Goal: Contribute content: Contribute content

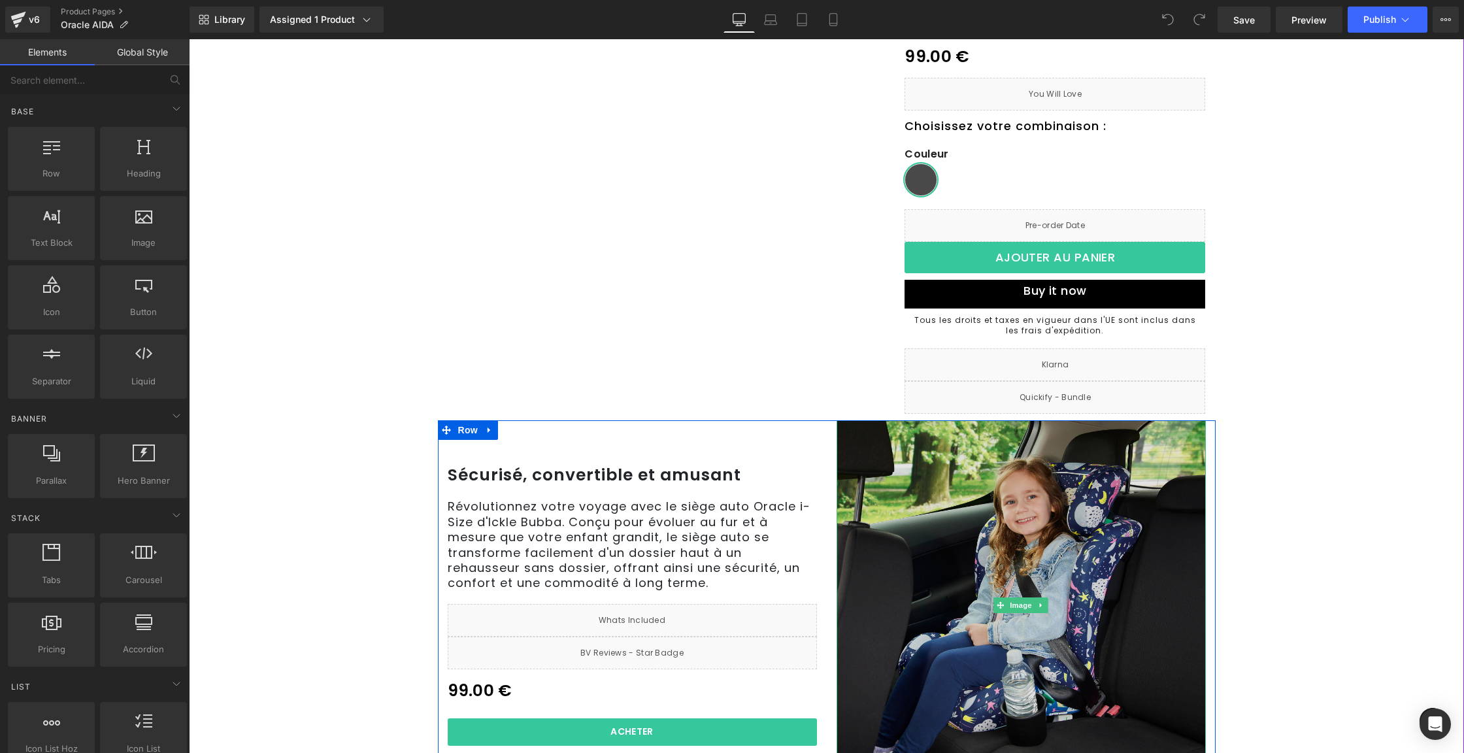
scroll to position [278, 0]
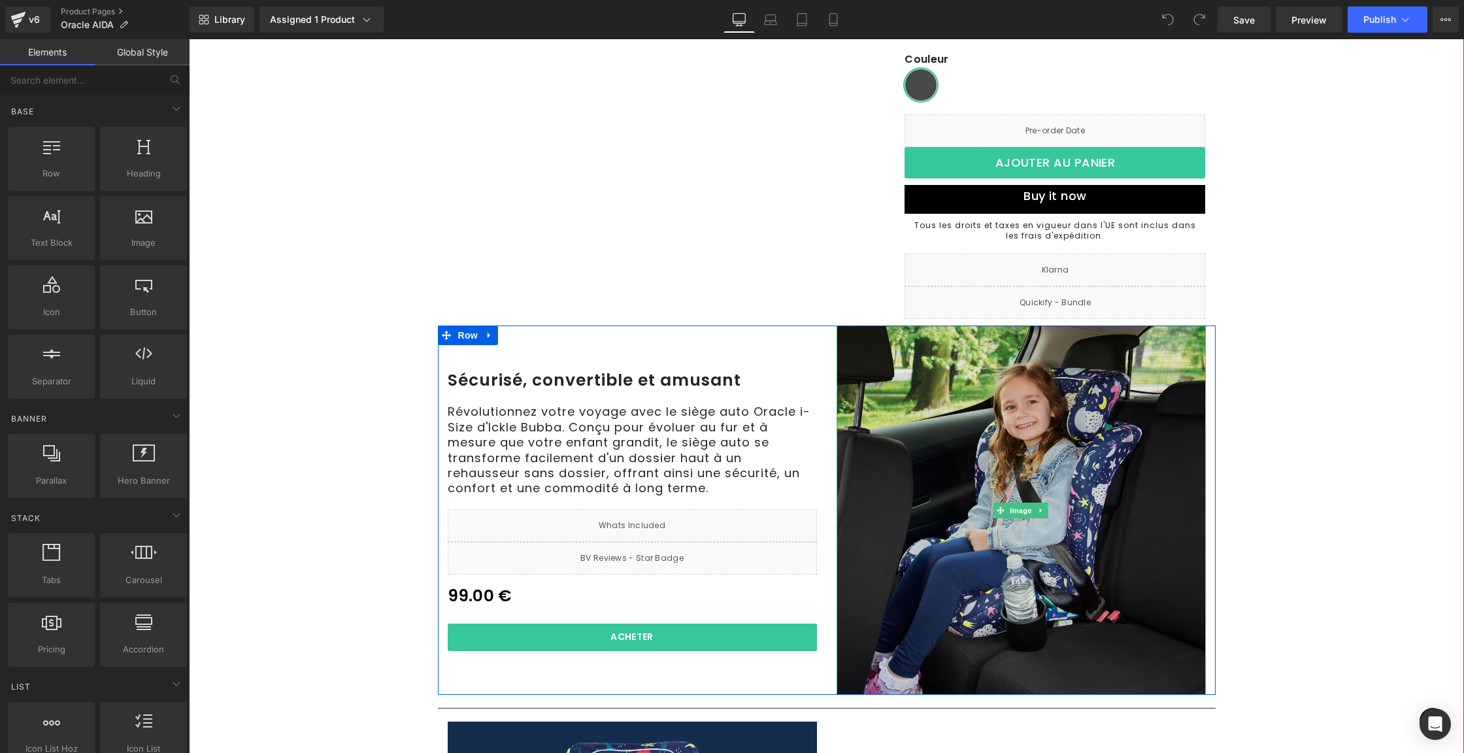
click at [1026, 467] on img at bounding box center [1021, 510] width 369 height 369
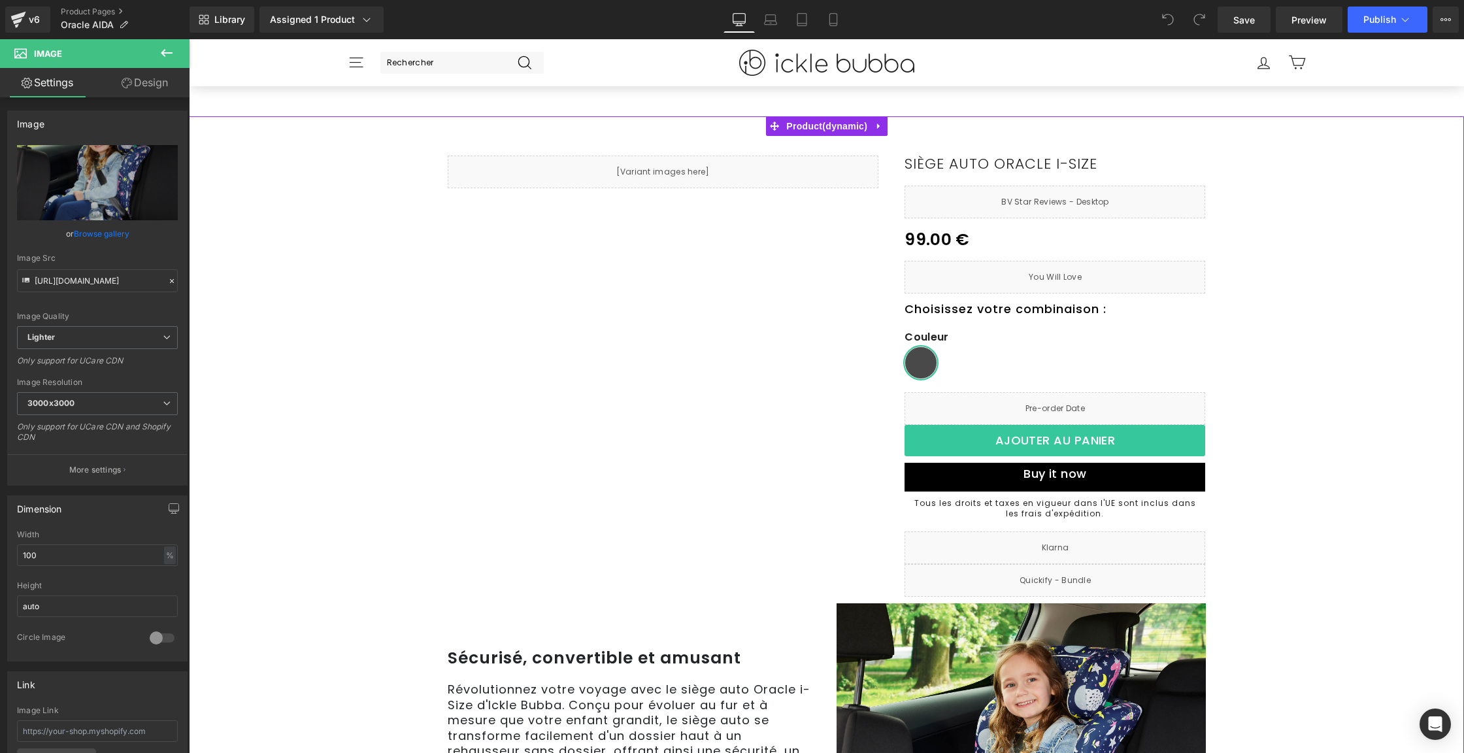
scroll to position [320, 0]
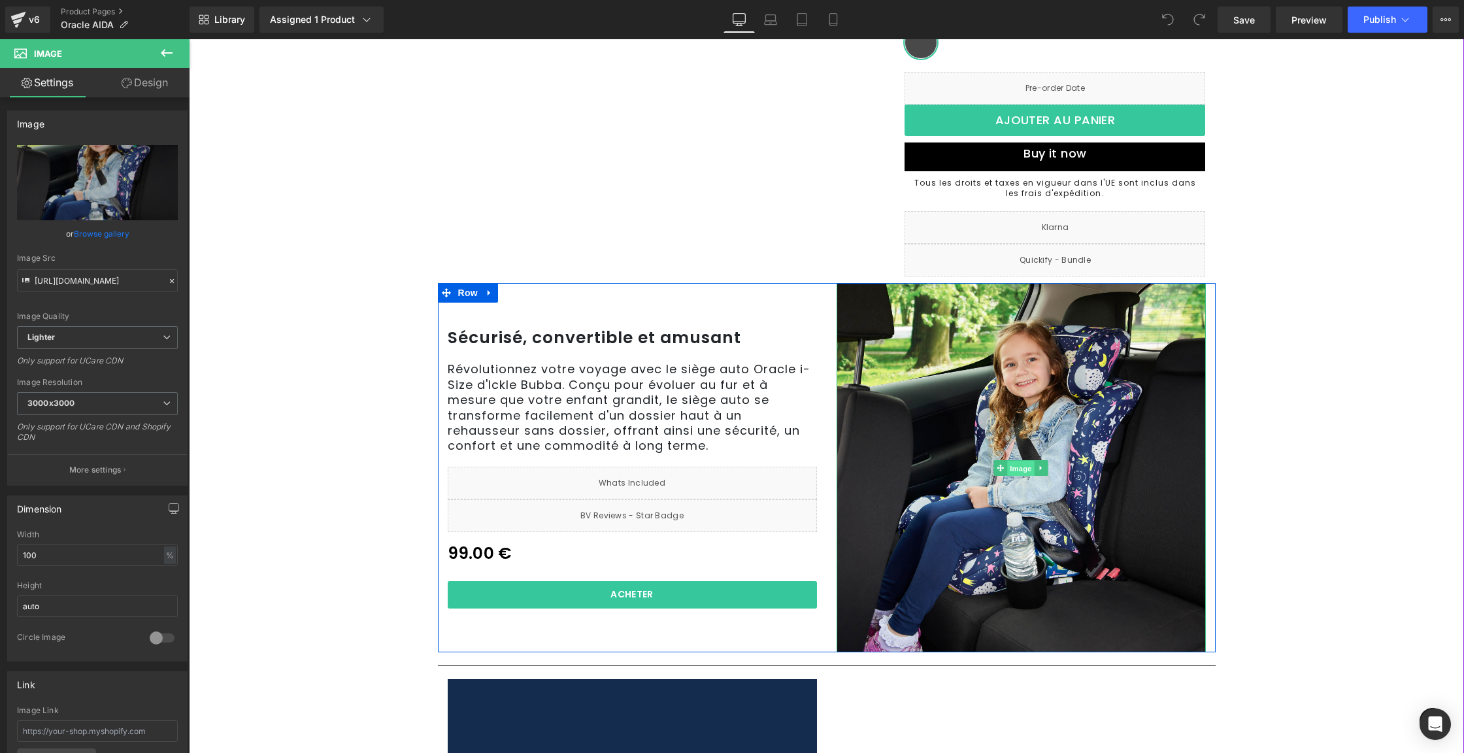
click at [1009, 464] on span "Image" at bounding box center [1020, 469] width 27 height 16
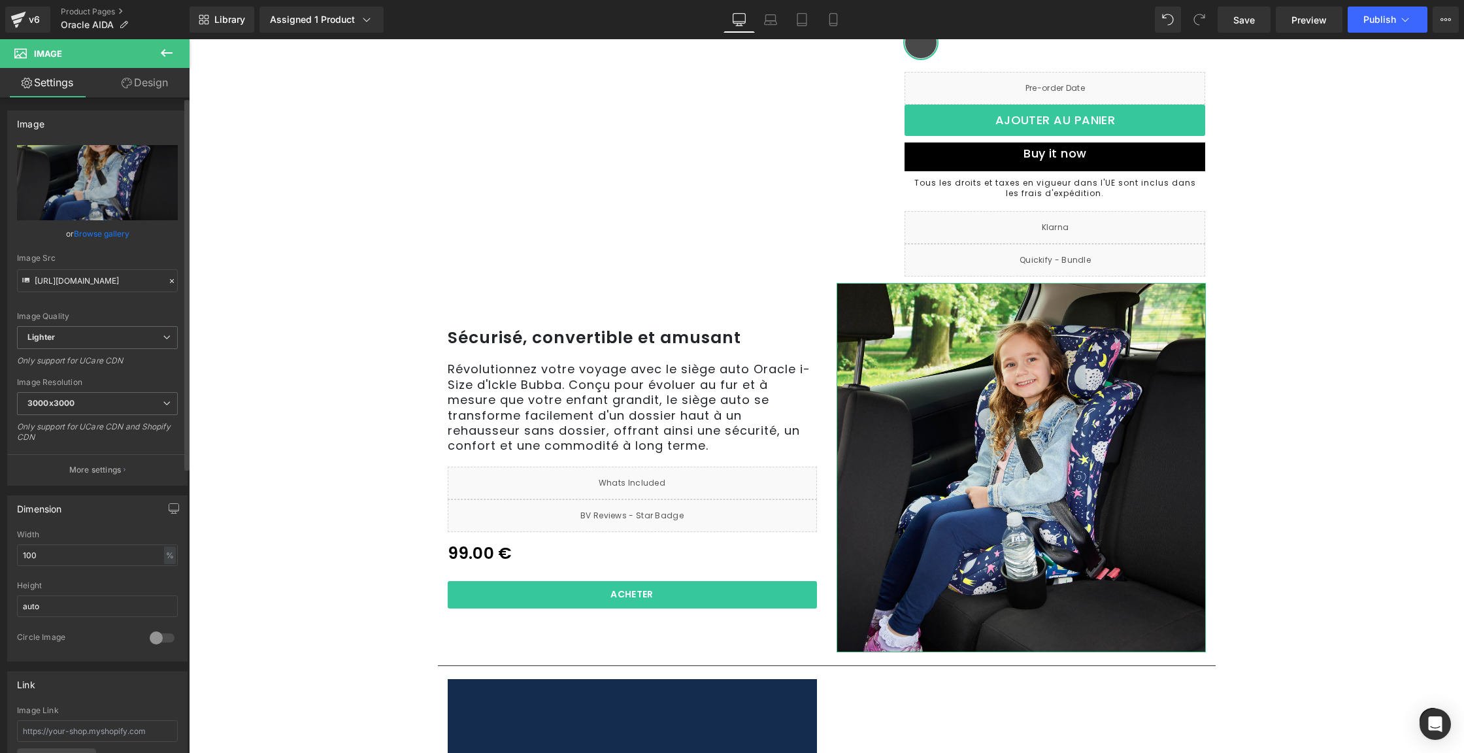
click at [114, 229] on link "Browse gallery" at bounding box center [102, 233] width 56 height 23
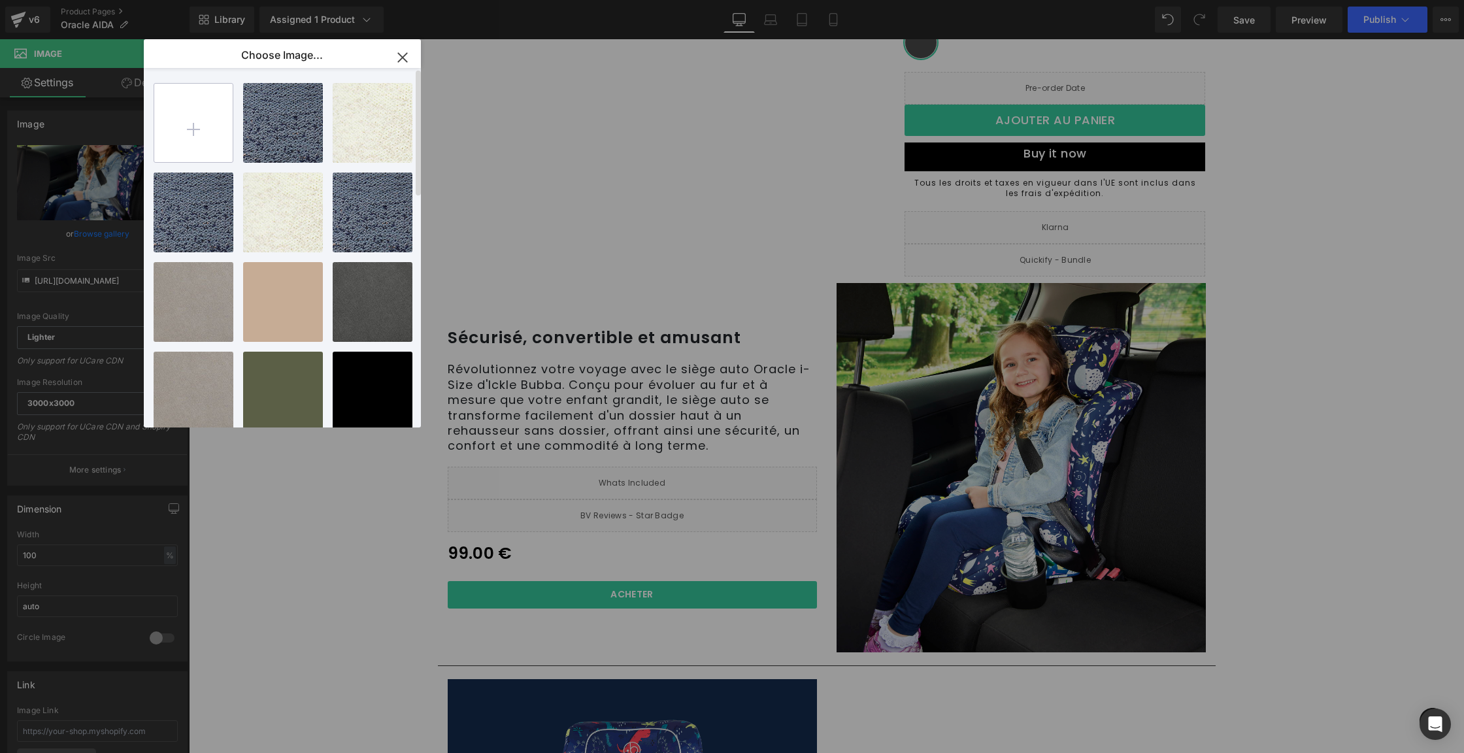
click at [199, 128] on input "file" at bounding box center [193, 123] width 78 height 78
type input "C:\fakepath\IB58745 Oracle Direct PDP Updates_Grid.jpg"
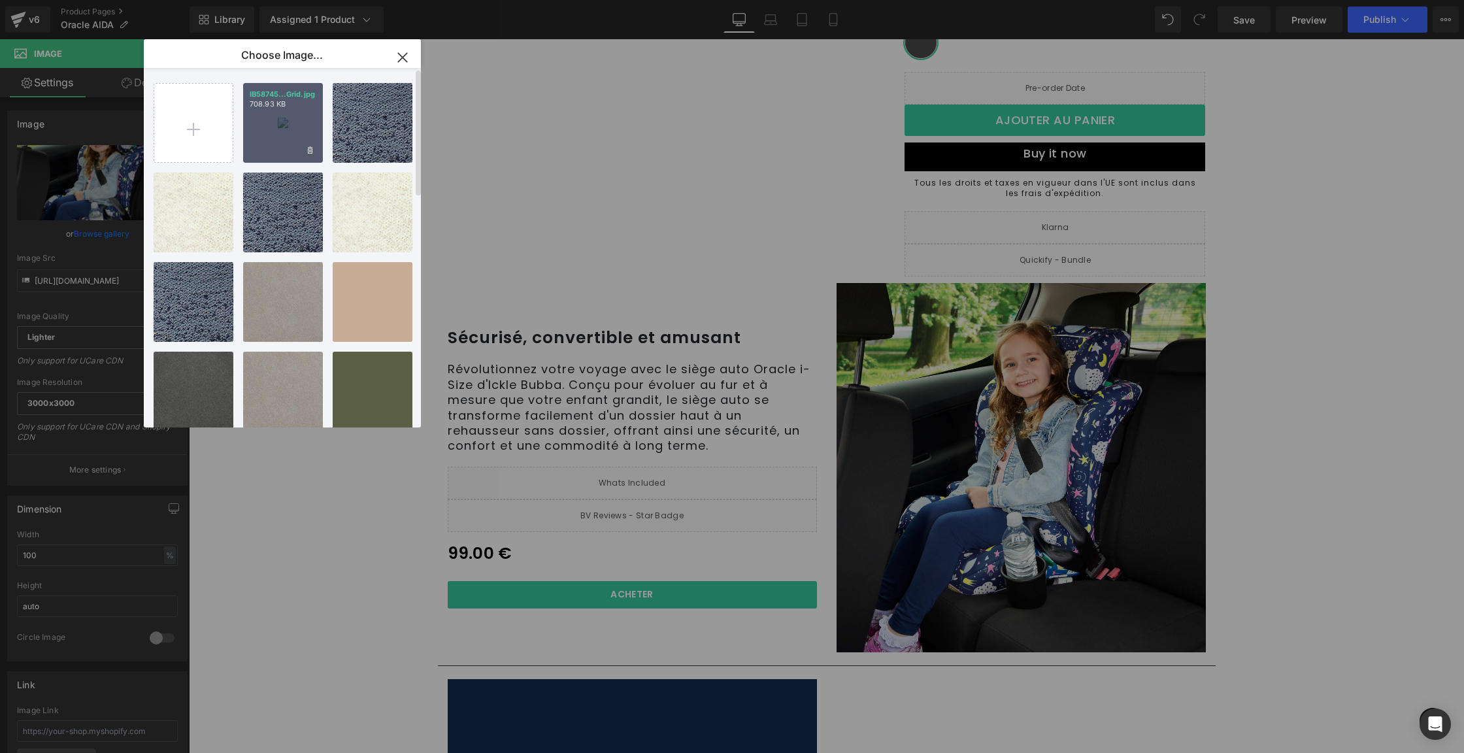
click at [278, 136] on div "IB58745...Grid.jpg 708.93 KB" at bounding box center [283, 123] width 80 height 80
type input "[URL][DOMAIN_NAME]"
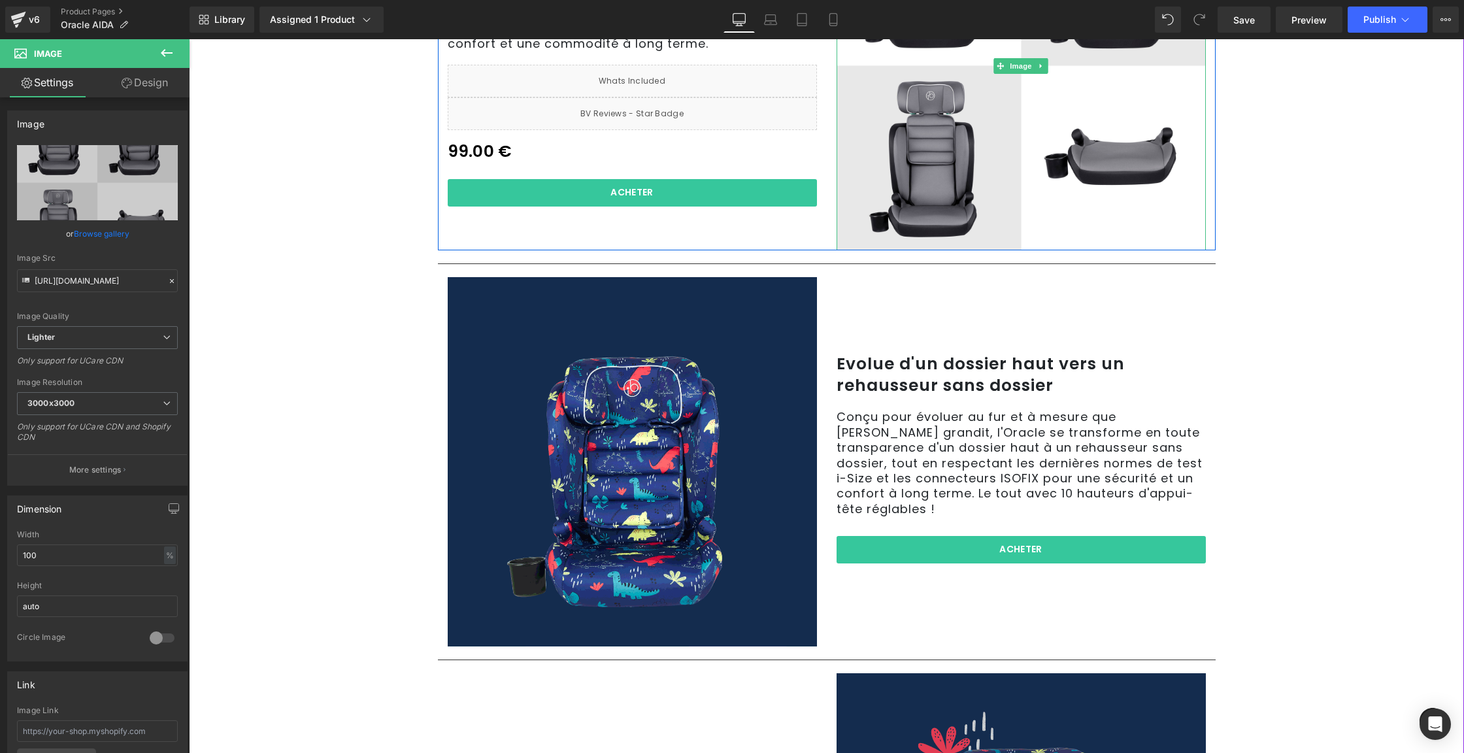
scroll to position [723, 0]
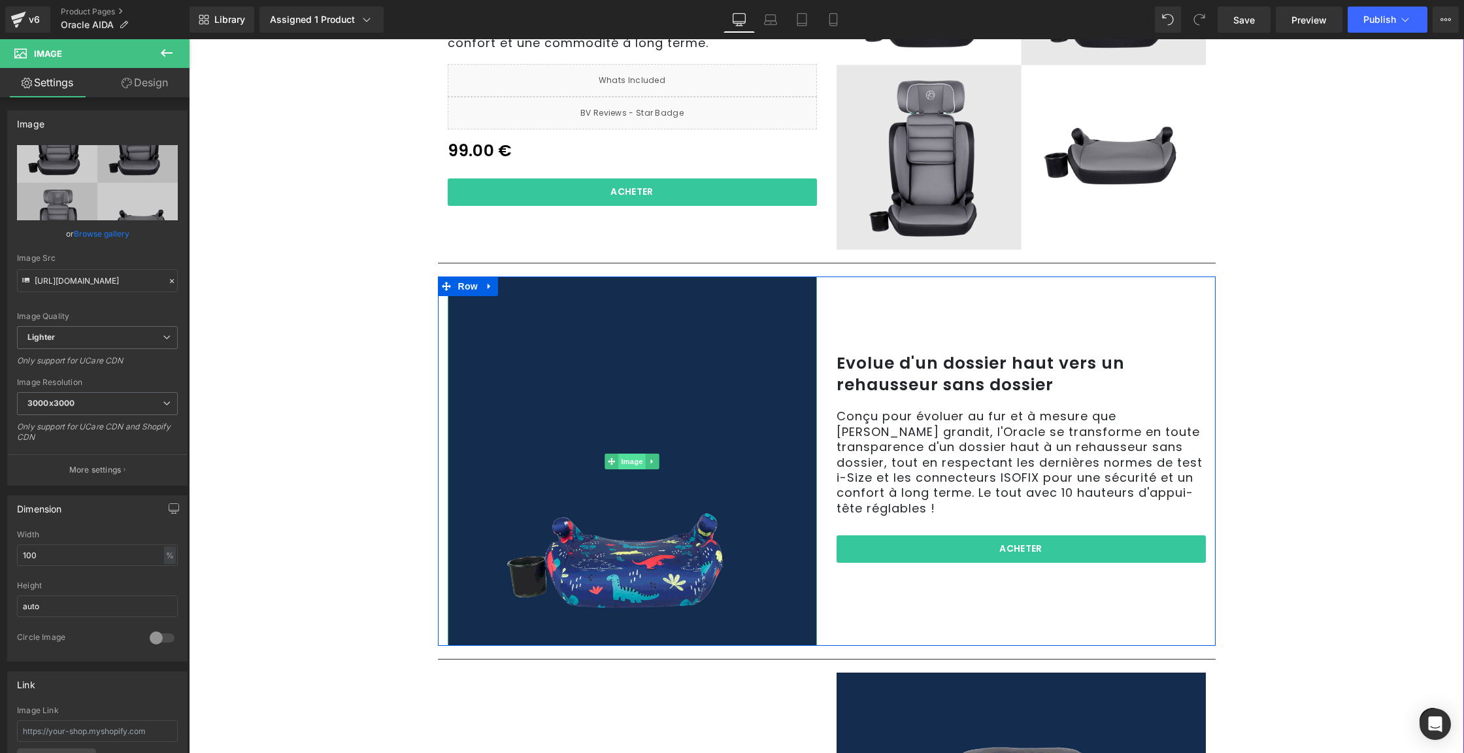
click at [620, 462] on span "Image" at bounding box center [631, 462] width 27 height 16
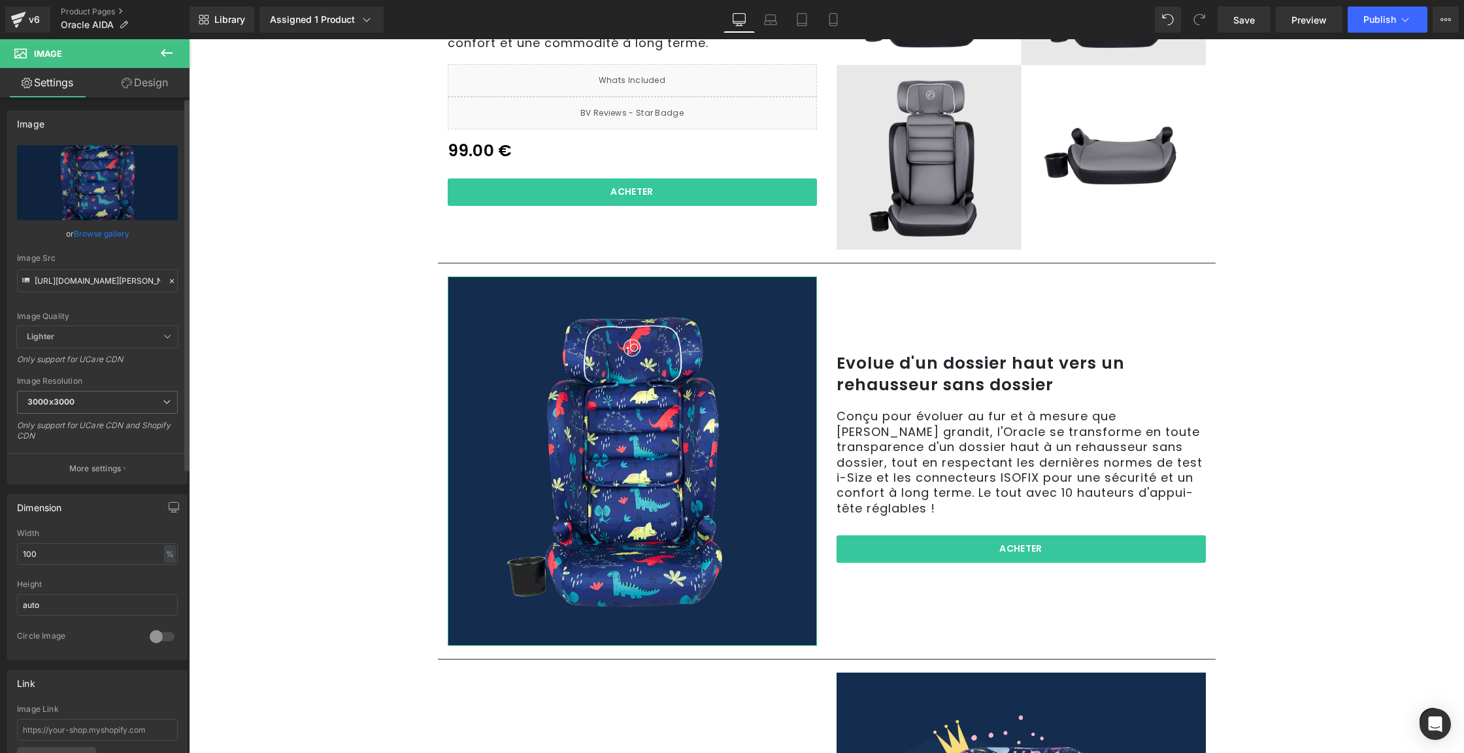
click at [91, 241] on link "Browse gallery" at bounding box center [102, 233] width 56 height 23
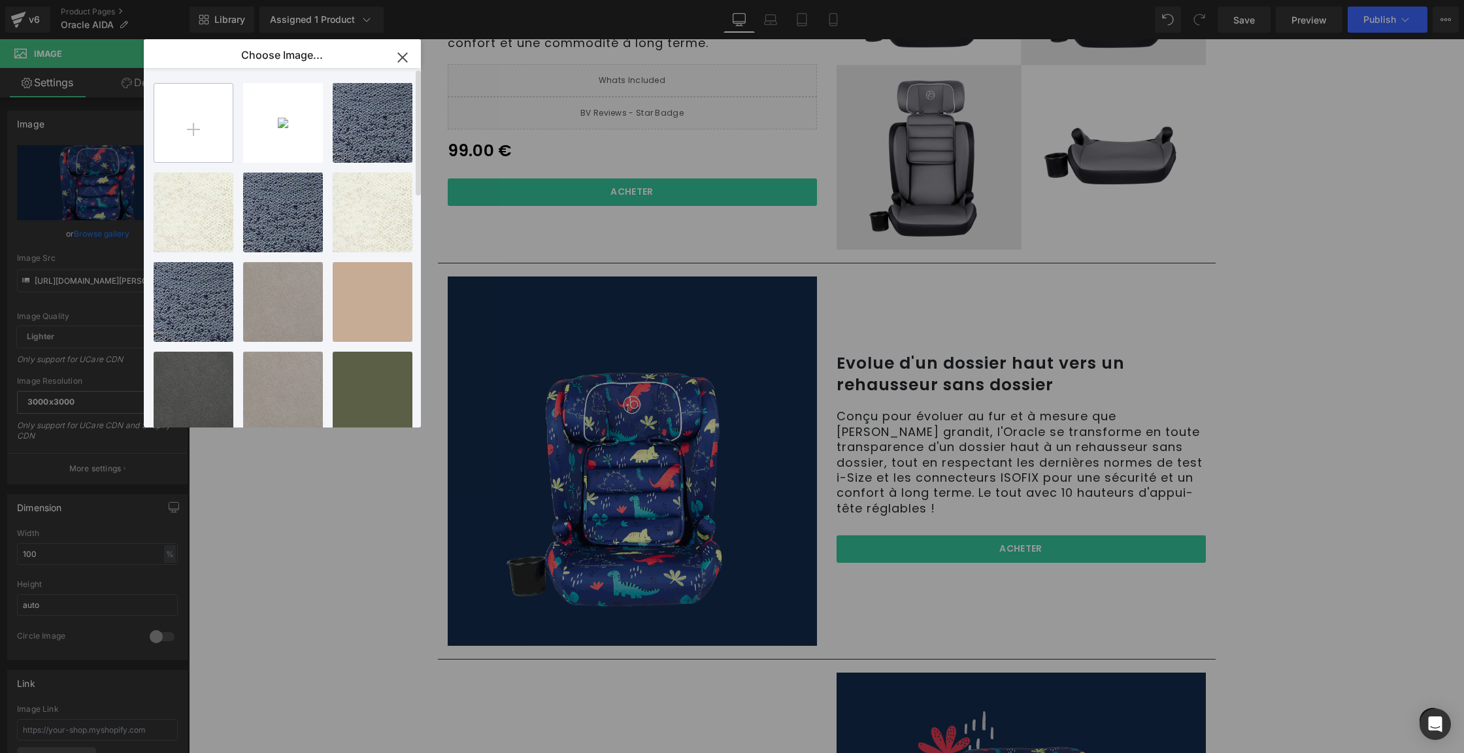
click at [203, 125] on input "file" at bounding box center [193, 123] width 78 height 78
type input "C:\fakepath\IB58745-Oracle-Direct-PDP-Updates_Gif.gif"
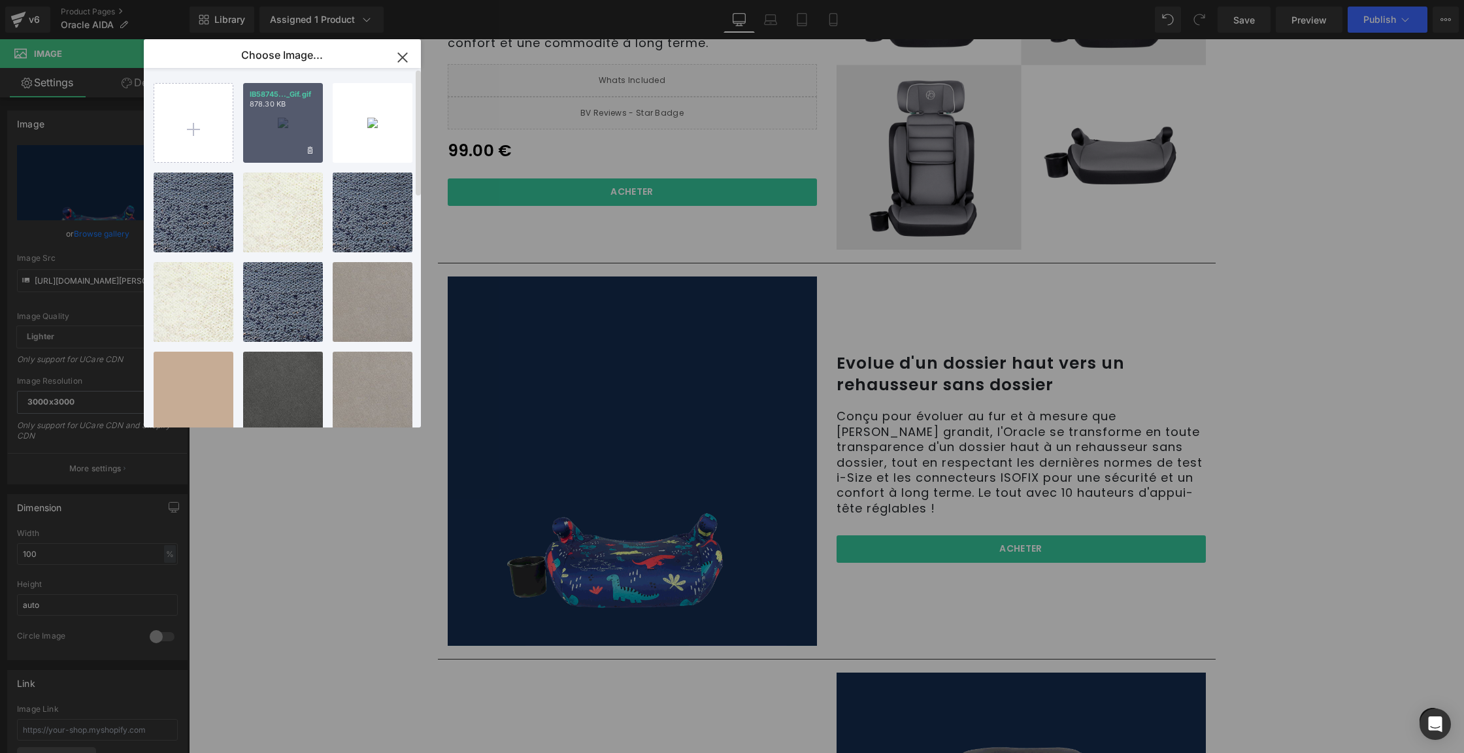
click at [250, 141] on div "IB58745..._Gif.gif 878.30 KB" at bounding box center [283, 123] width 80 height 80
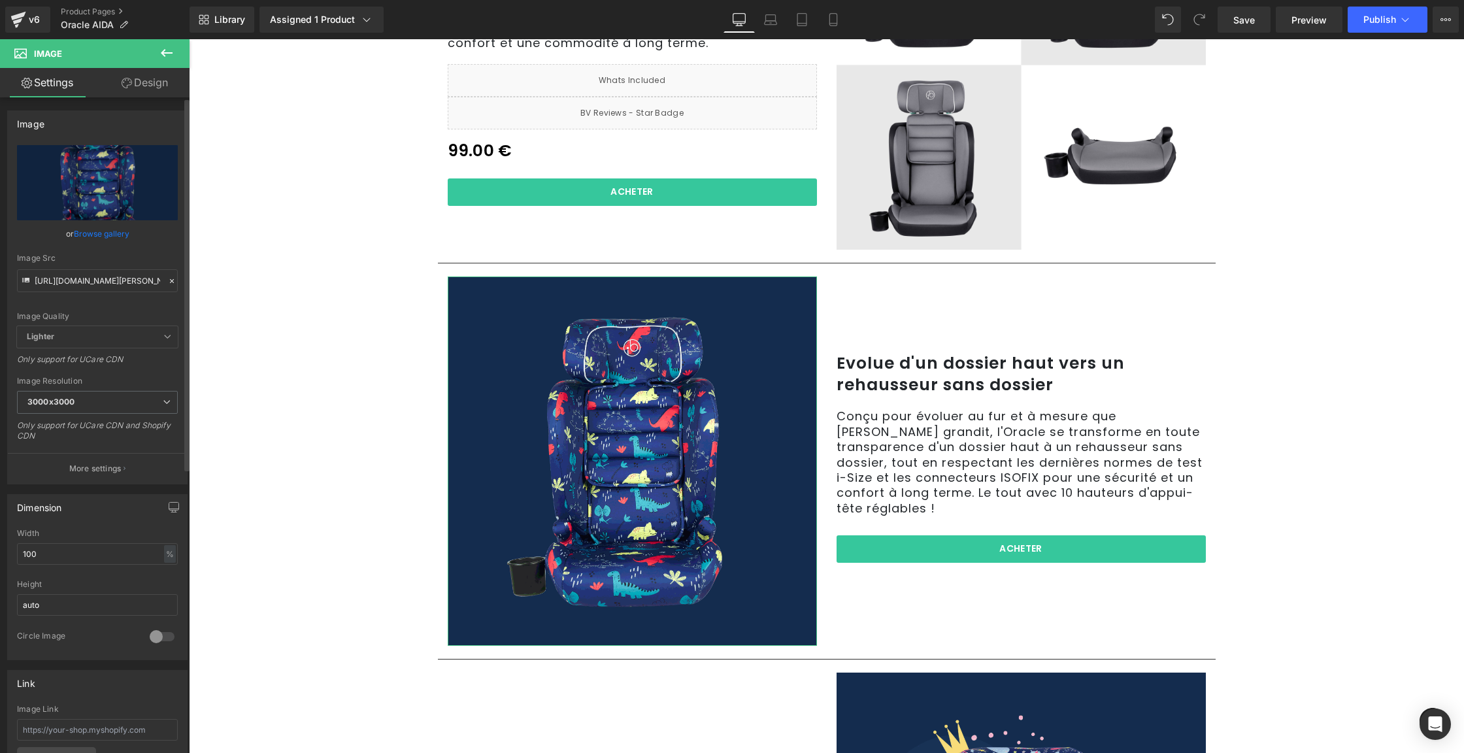
click at [101, 233] on link "Browse gallery" at bounding box center [102, 233] width 56 height 23
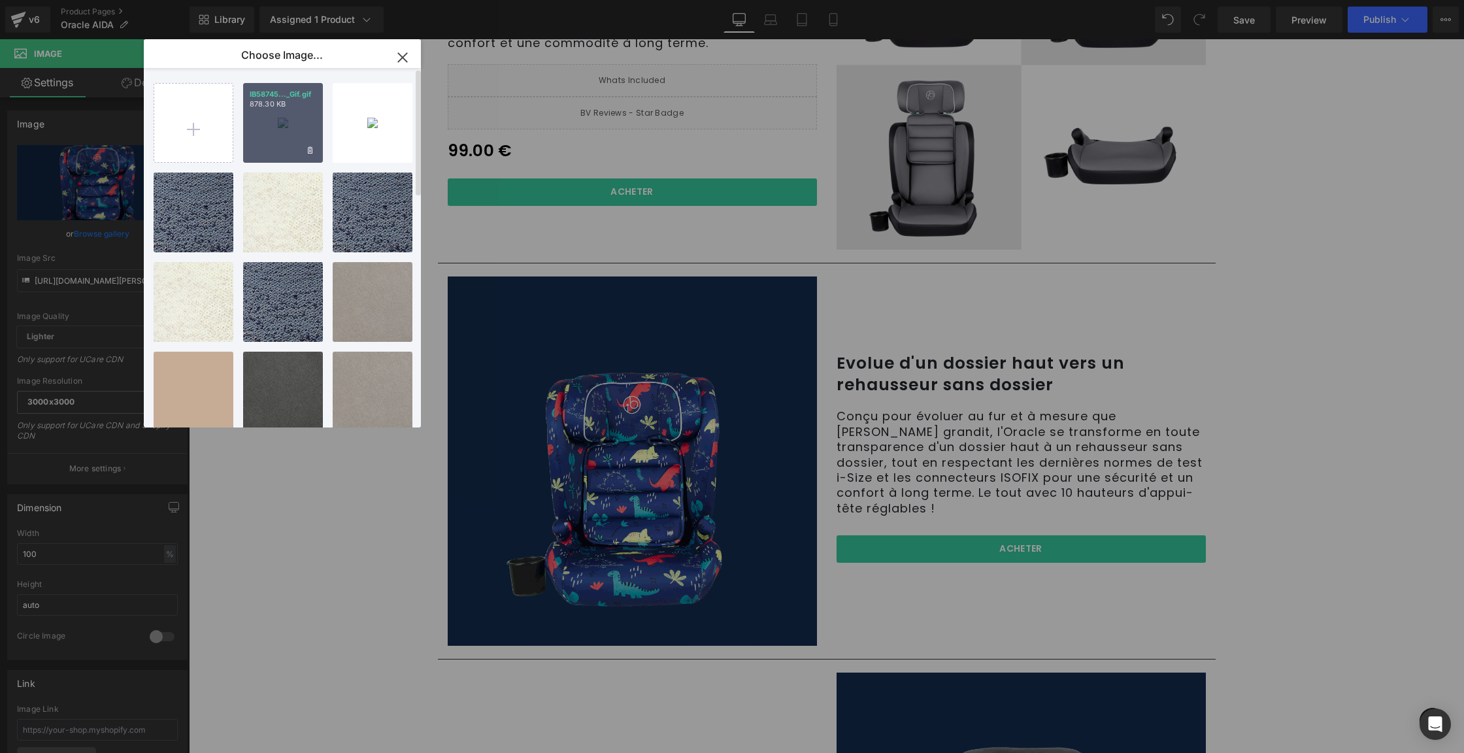
click at [278, 124] on div "IB58745..._Gif.gif 878.30 KB" at bounding box center [283, 123] width 80 height 80
type input "[URL][DOMAIN_NAME]"
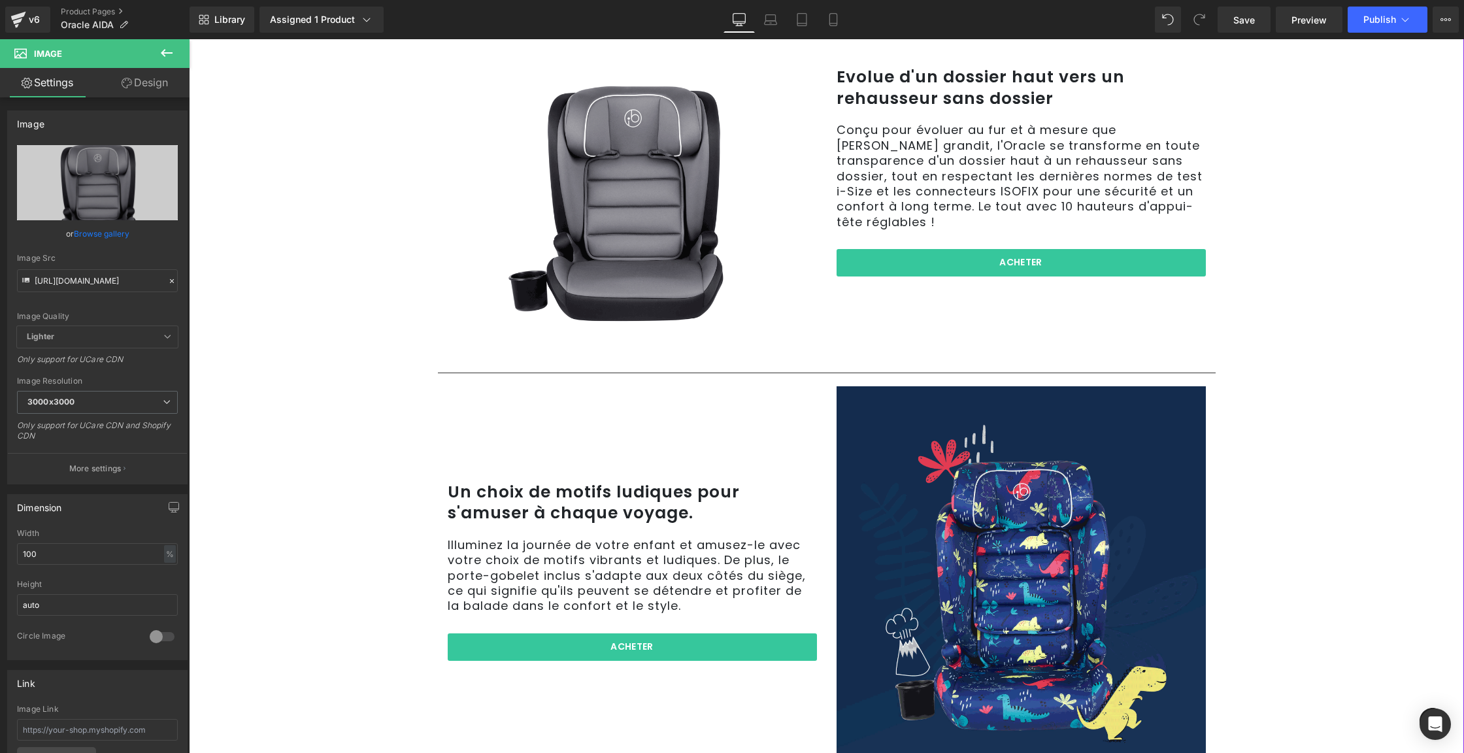
scroll to position [1148, 0]
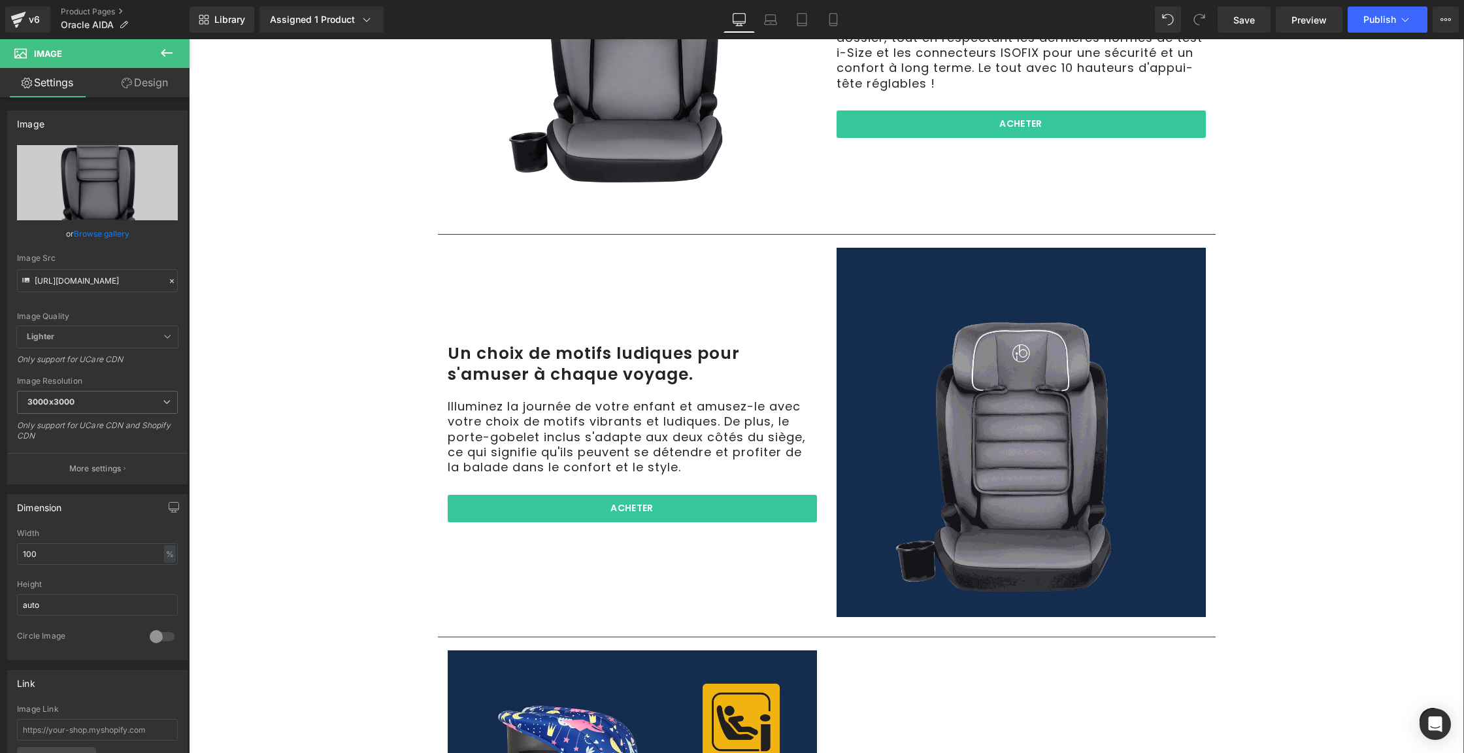
click at [502, 422] on p "Illuminez la journée de votre enfant et amusez-le avec votre choix de motifs vi…" at bounding box center [632, 437] width 369 height 76
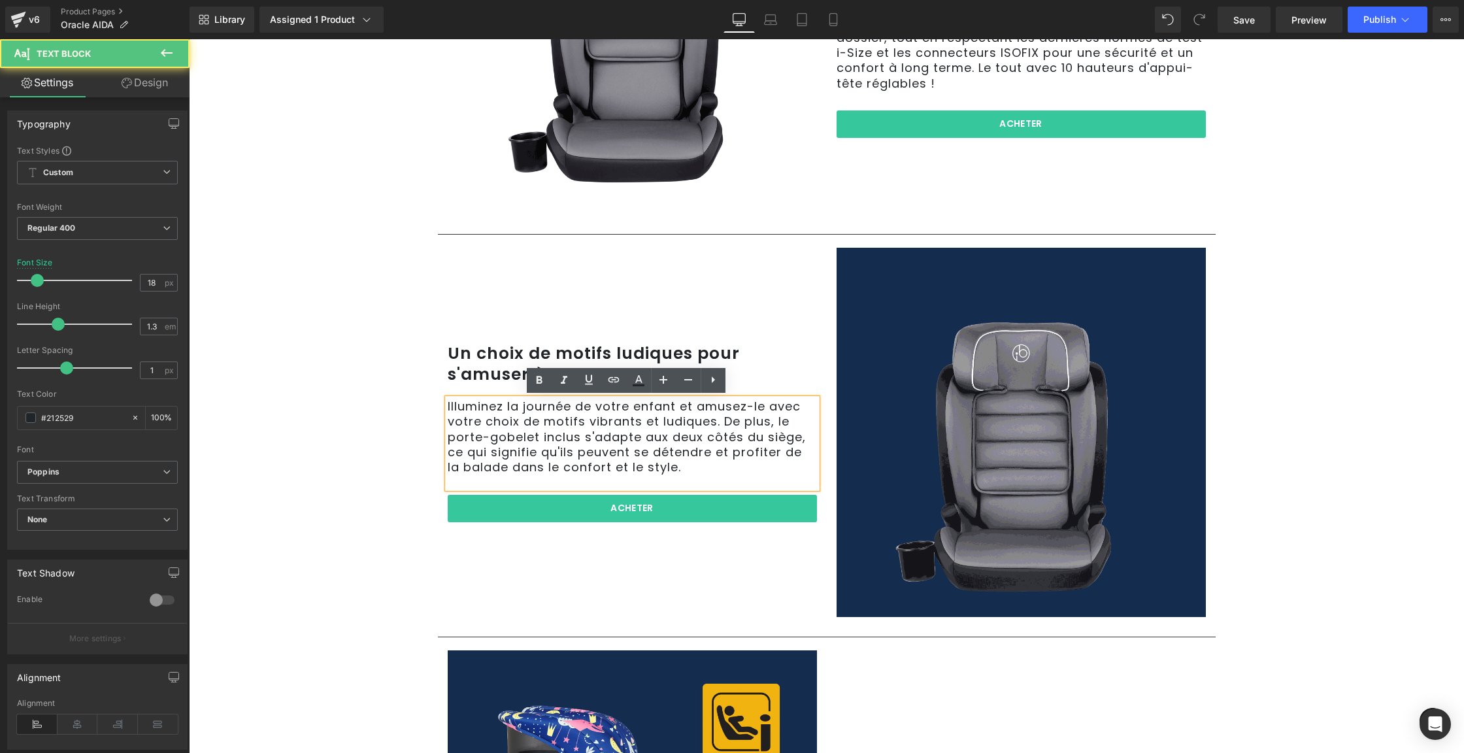
click at [533, 440] on p "Illuminez la journée de votre enfant et amusez-le avec votre choix de motifs vi…" at bounding box center [632, 437] width 369 height 76
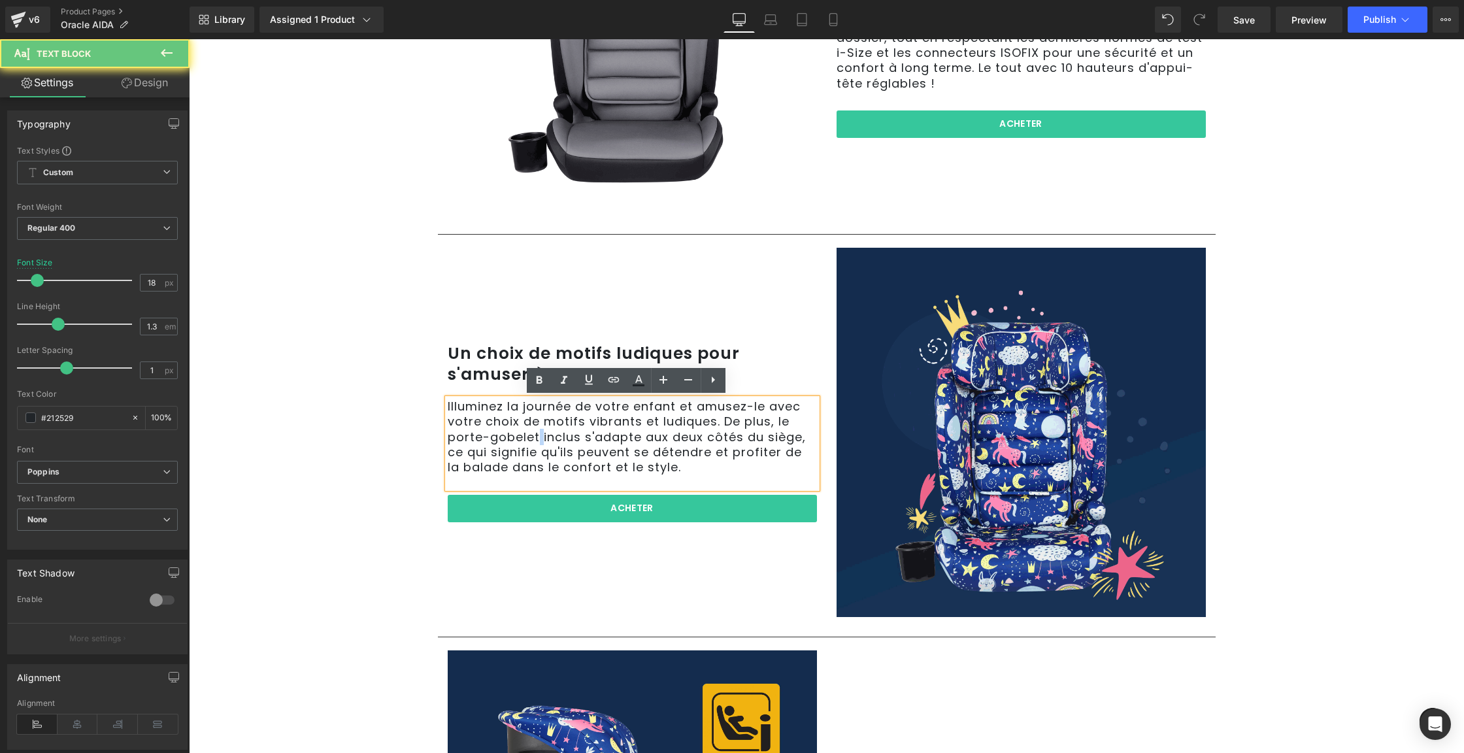
click at [533, 440] on p "Illuminez la journée de votre enfant et amusez-le avec votre choix de motifs vi…" at bounding box center [632, 437] width 369 height 76
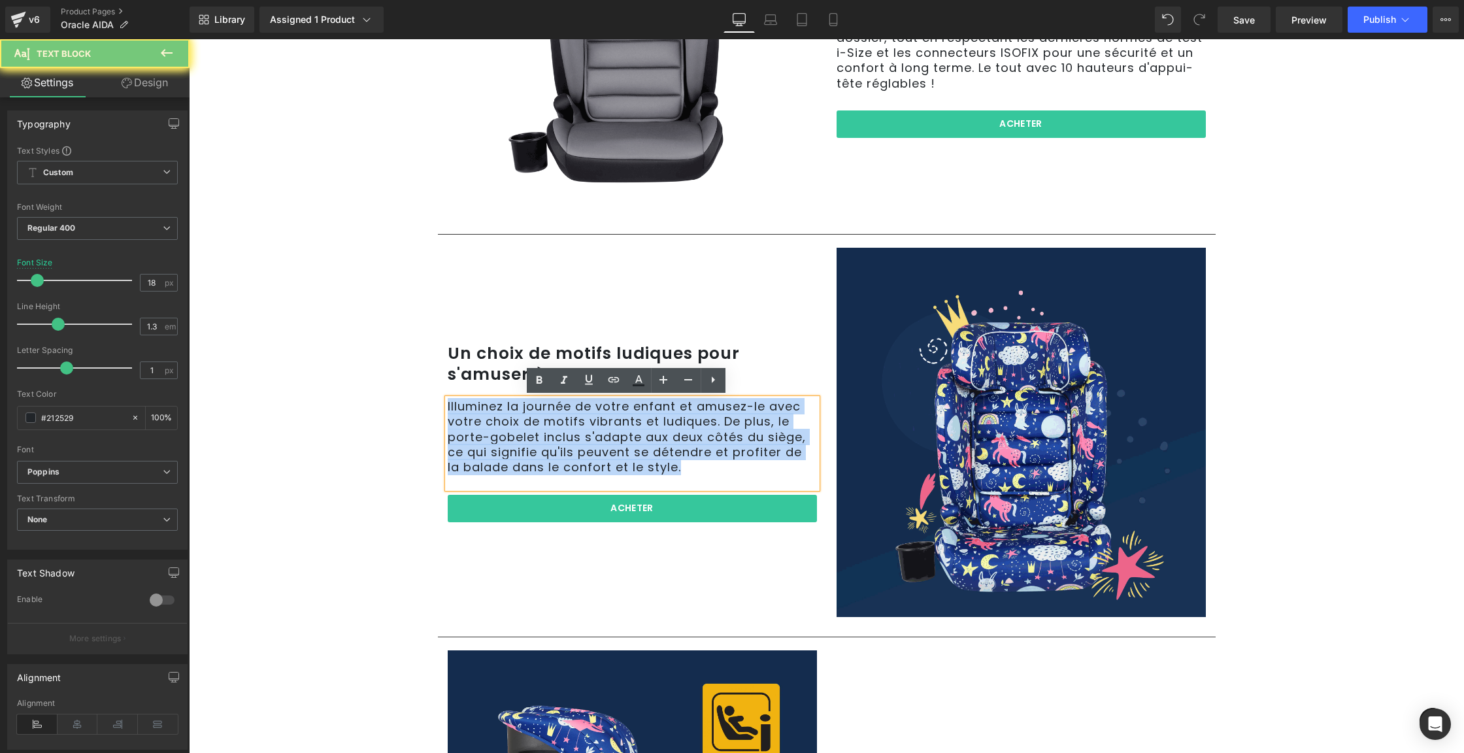
click at [534, 440] on p "Illuminez la journée de votre enfant et amusez-le avec votre choix de motifs vi…" at bounding box center [632, 437] width 369 height 76
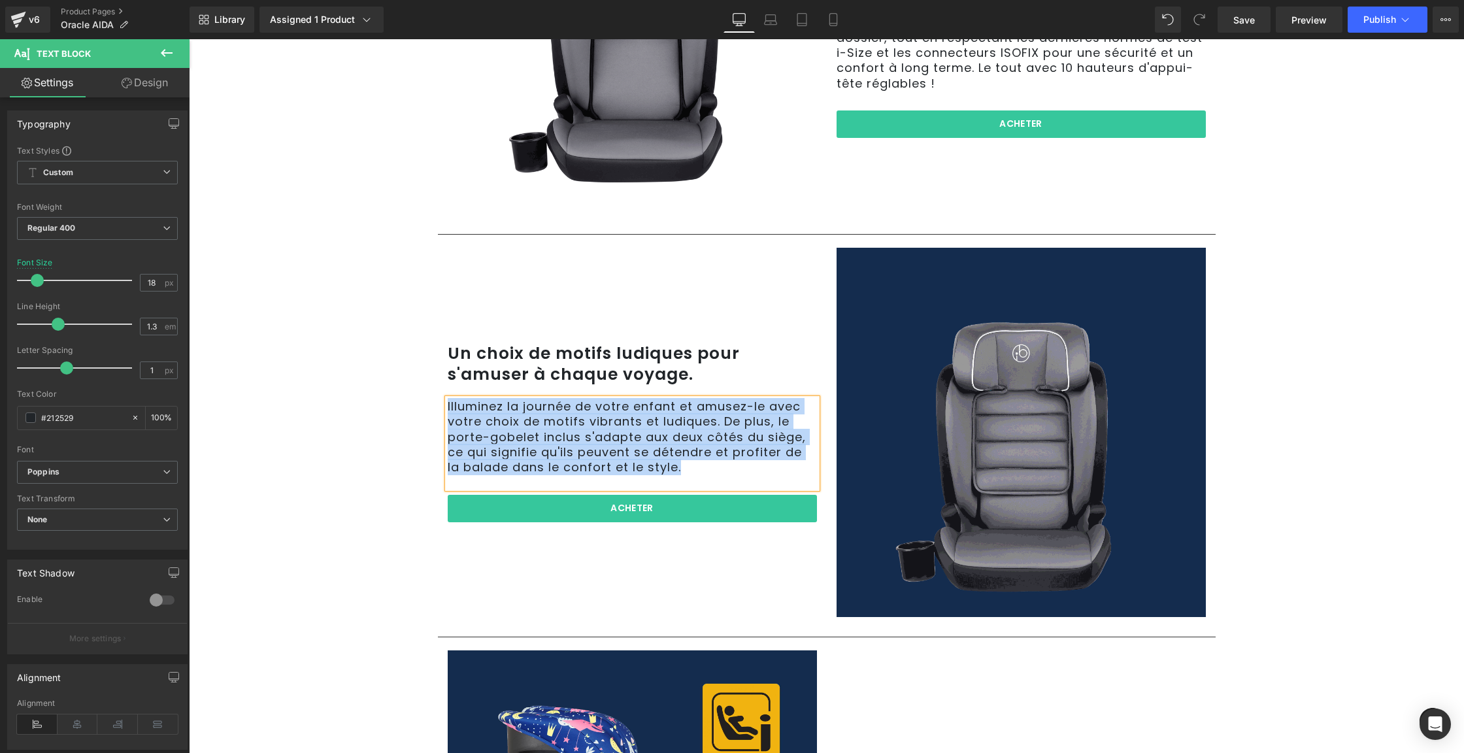
click at [588, 460] on p "Illuminez la journée de votre enfant et amusez-le avec votre choix de motifs vi…" at bounding box center [632, 437] width 369 height 76
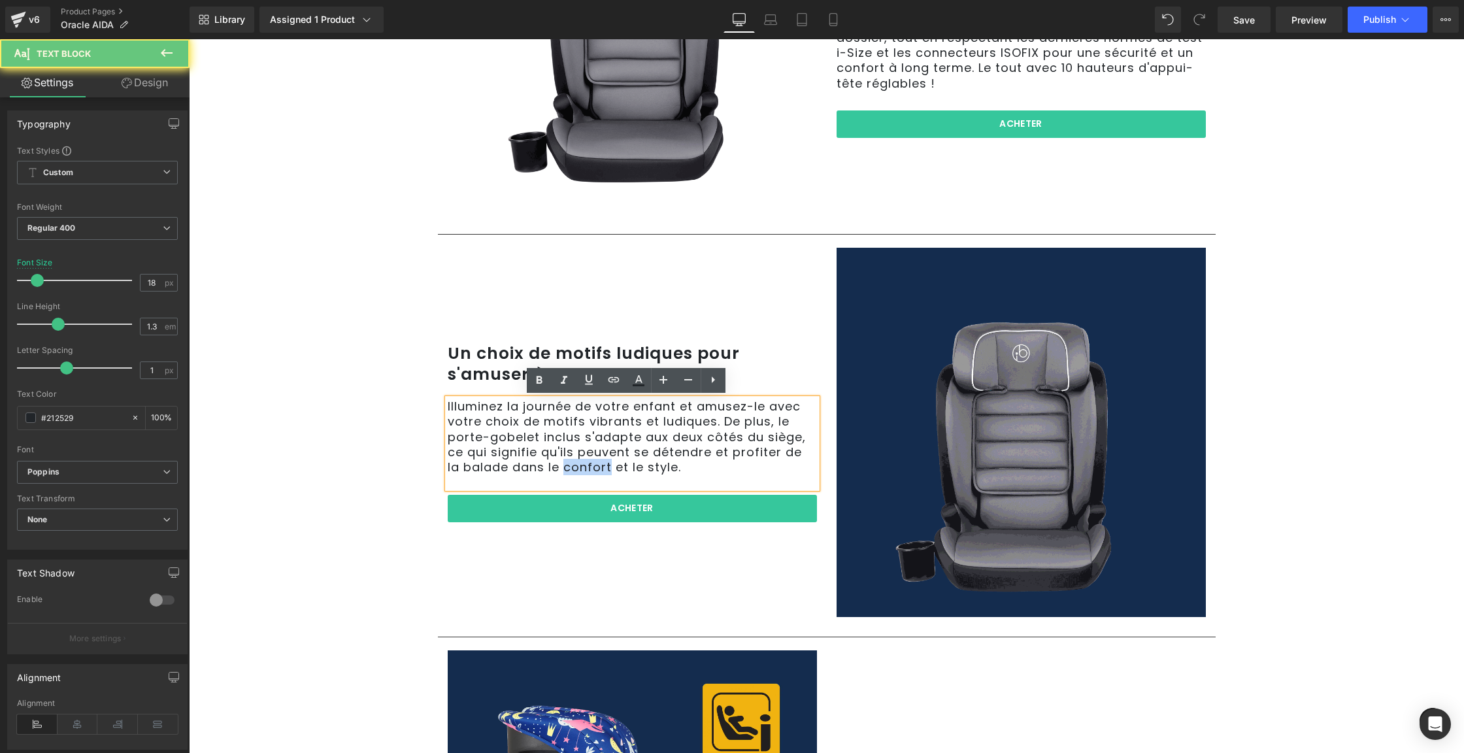
click at [588, 460] on p "Illuminez la journée de votre enfant et amusez-le avec votre choix de motifs vi…" at bounding box center [632, 437] width 369 height 76
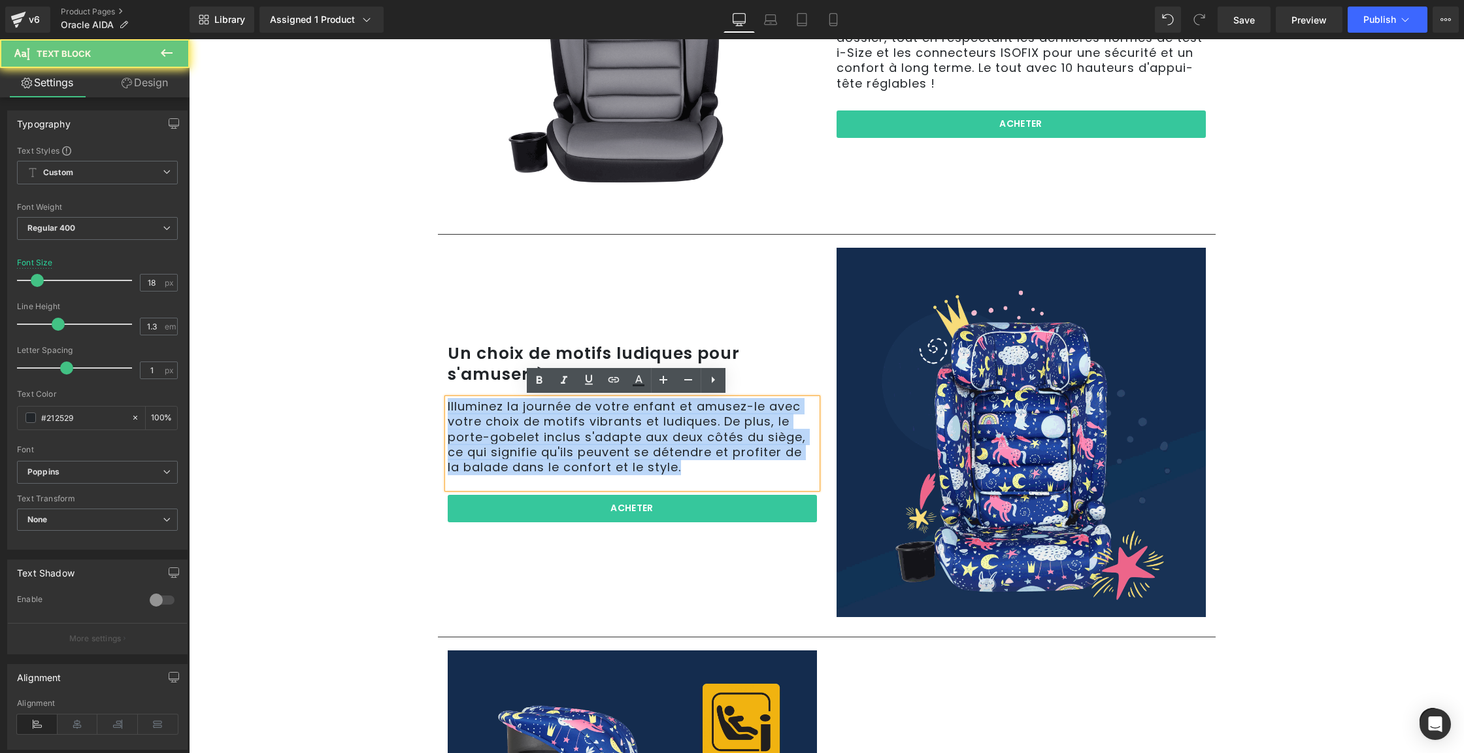
click at [588, 460] on p "Illuminez la journée de votre enfant et amusez-le avec votre choix de motifs vi…" at bounding box center [632, 437] width 369 height 76
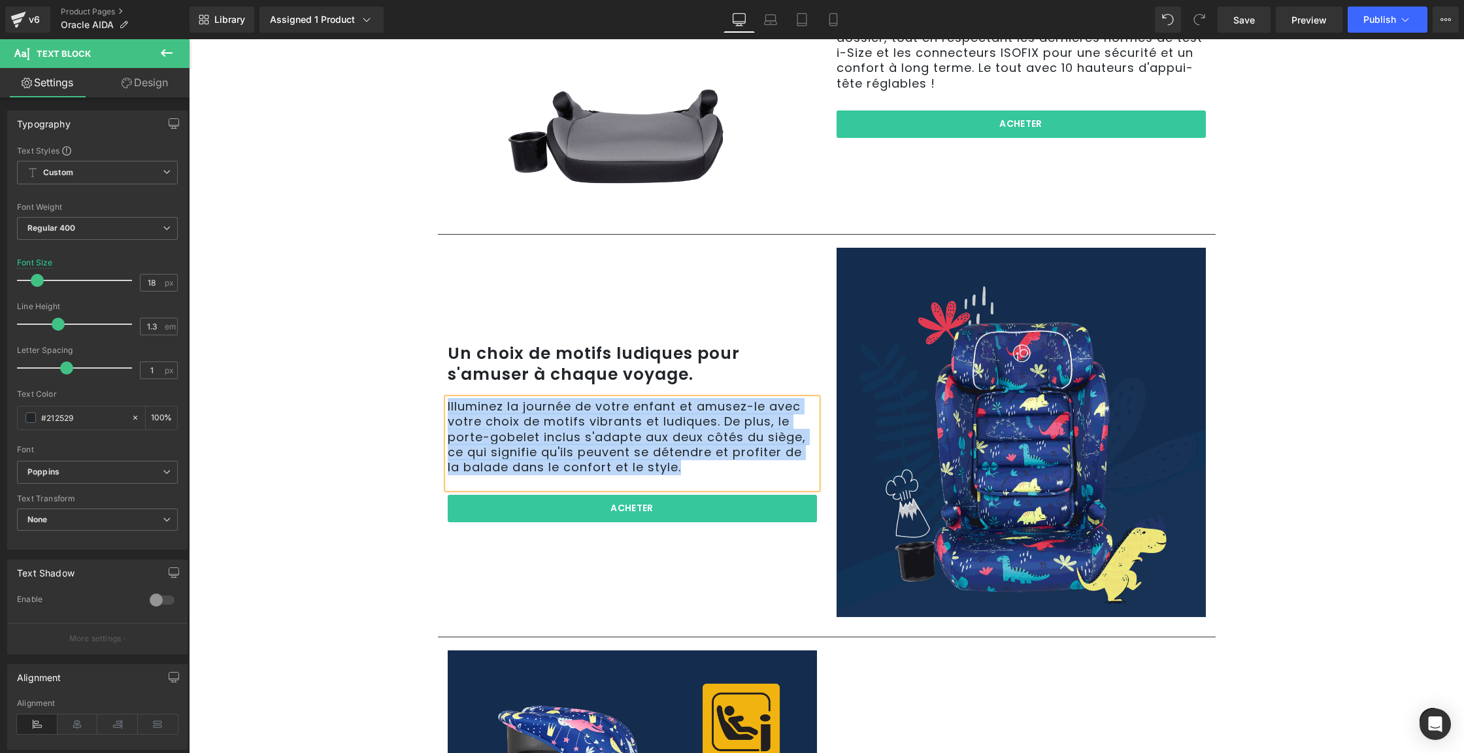
click at [591, 449] on p "Illuminez la journée de votre enfant et amusez-le avec votre choix de motifs vi…" at bounding box center [632, 437] width 369 height 76
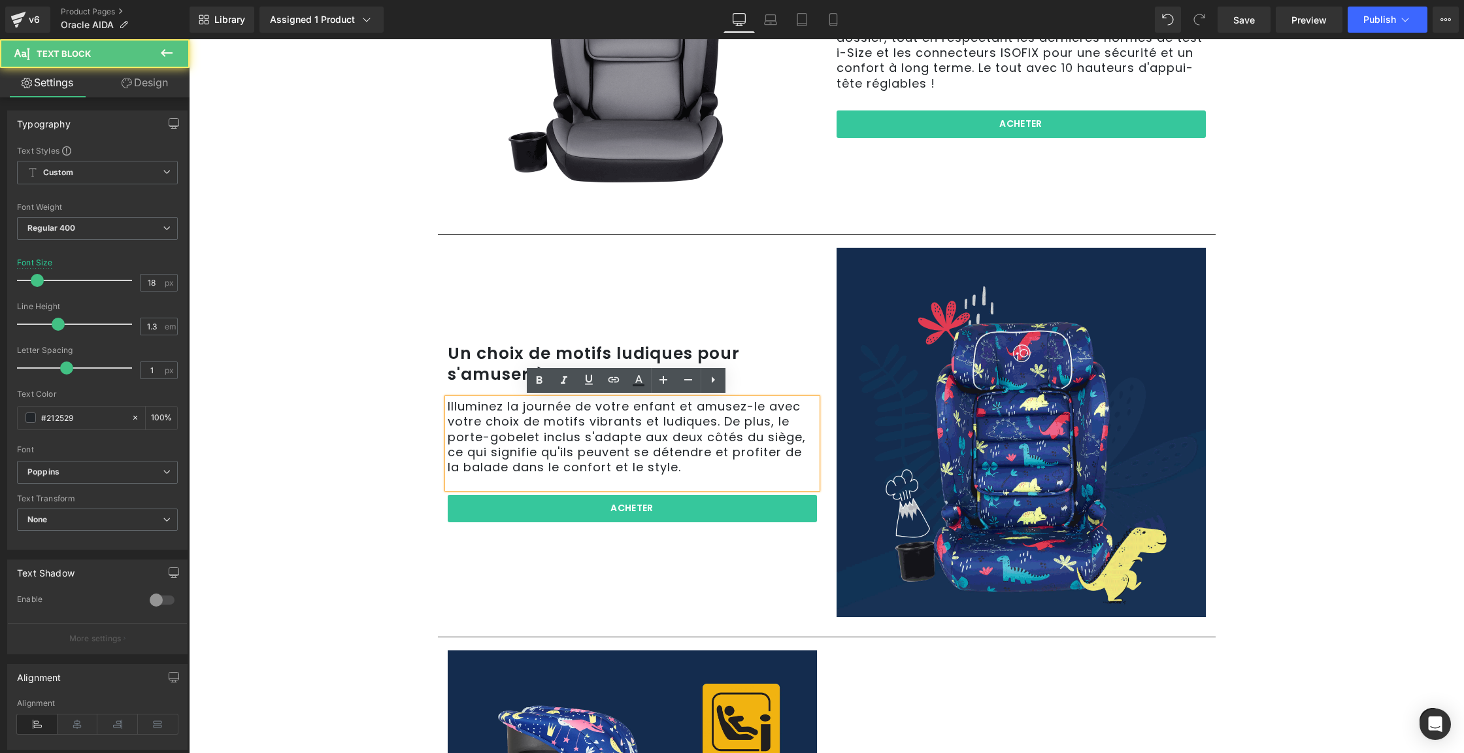
click at [590, 450] on p "Illuminez la journée de votre enfant et amusez-le avec votre choix de motifs vi…" at bounding box center [632, 437] width 369 height 76
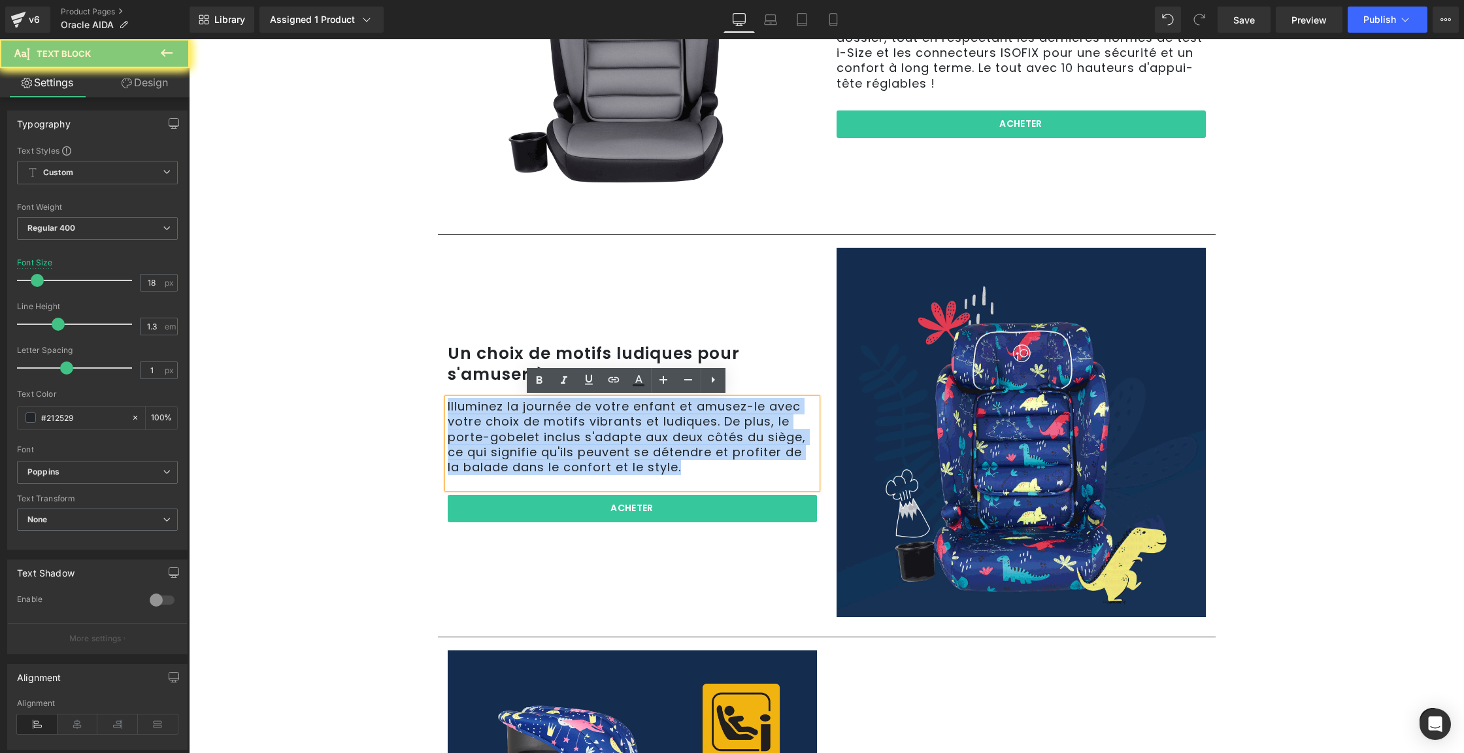
click at [590, 450] on p "Illuminez la journée de votre enfant et amusez-le avec votre choix de motifs vi…" at bounding box center [632, 437] width 369 height 76
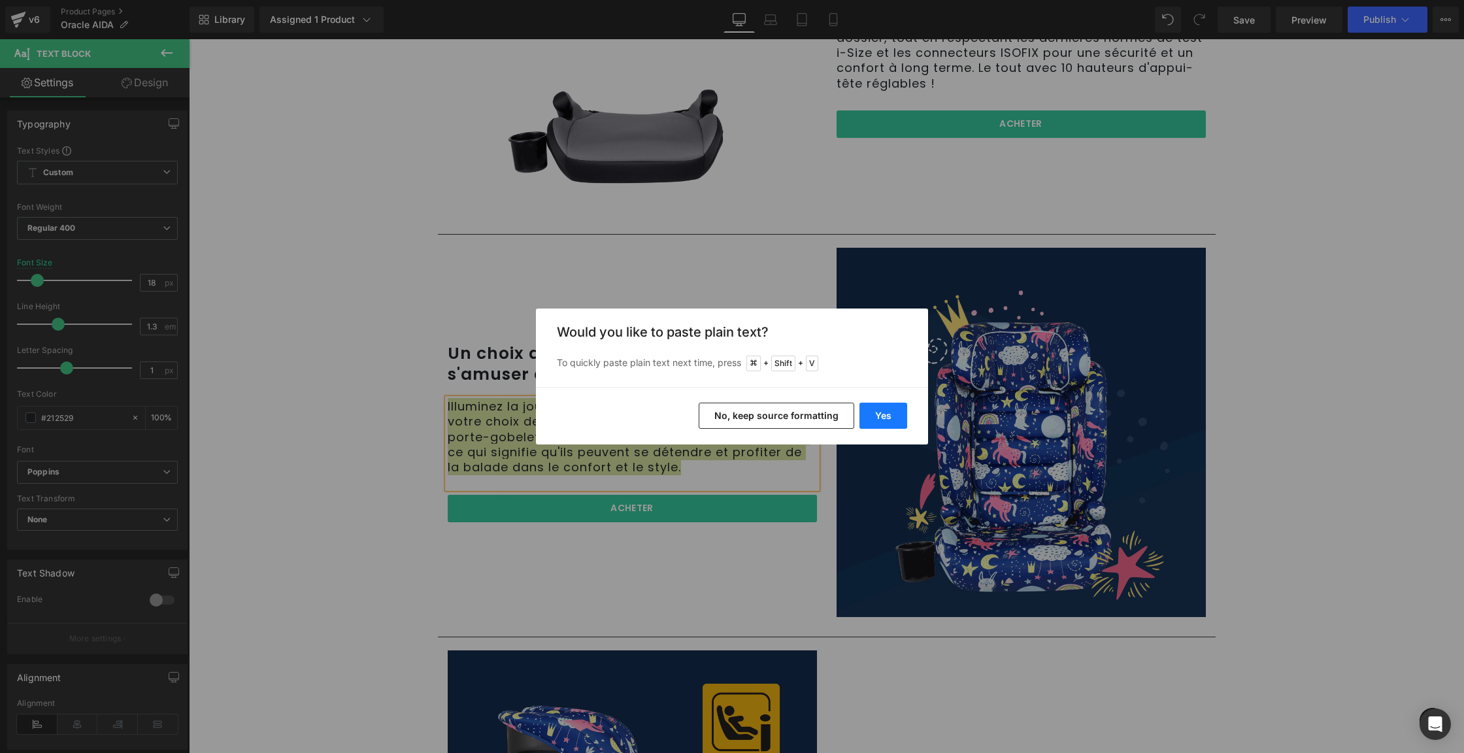
click at [883, 415] on button "Yes" at bounding box center [884, 416] width 48 height 26
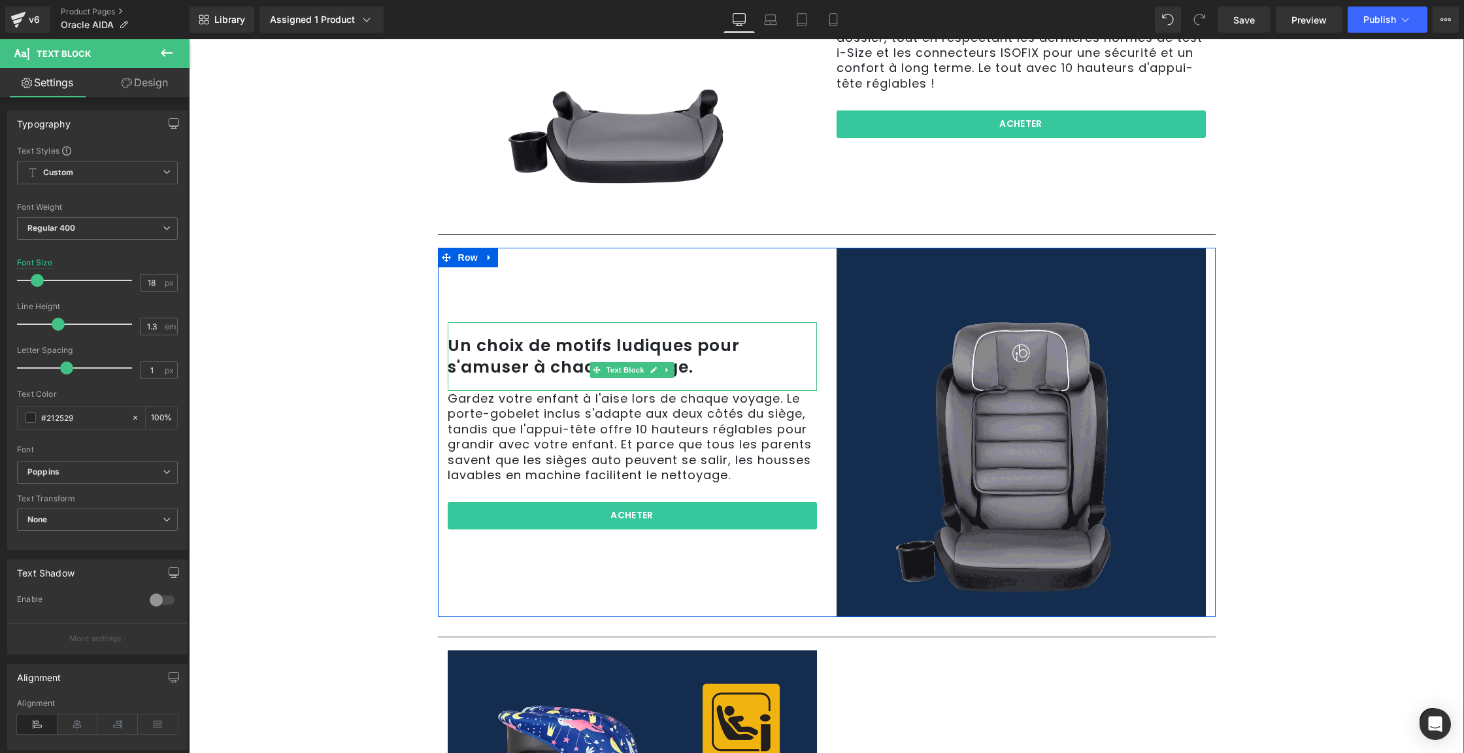
click at [643, 345] on p "Un choix de motifs ludiques pour s'amuser à chaque voyage." at bounding box center [632, 356] width 369 height 42
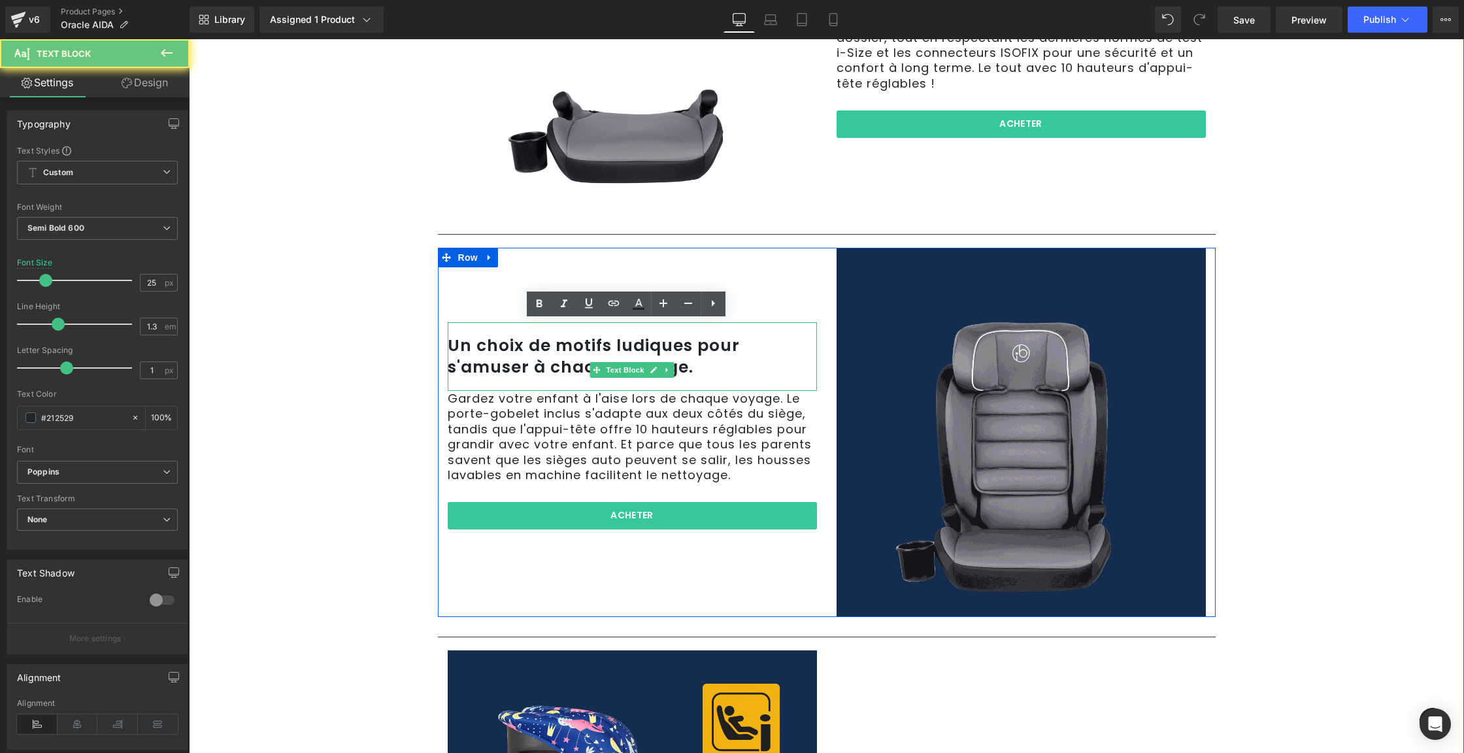
click at [643, 345] on p "Un choix de motifs ludiques pour s'amuser à chaque voyage." at bounding box center [632, 356] width 369 height 42
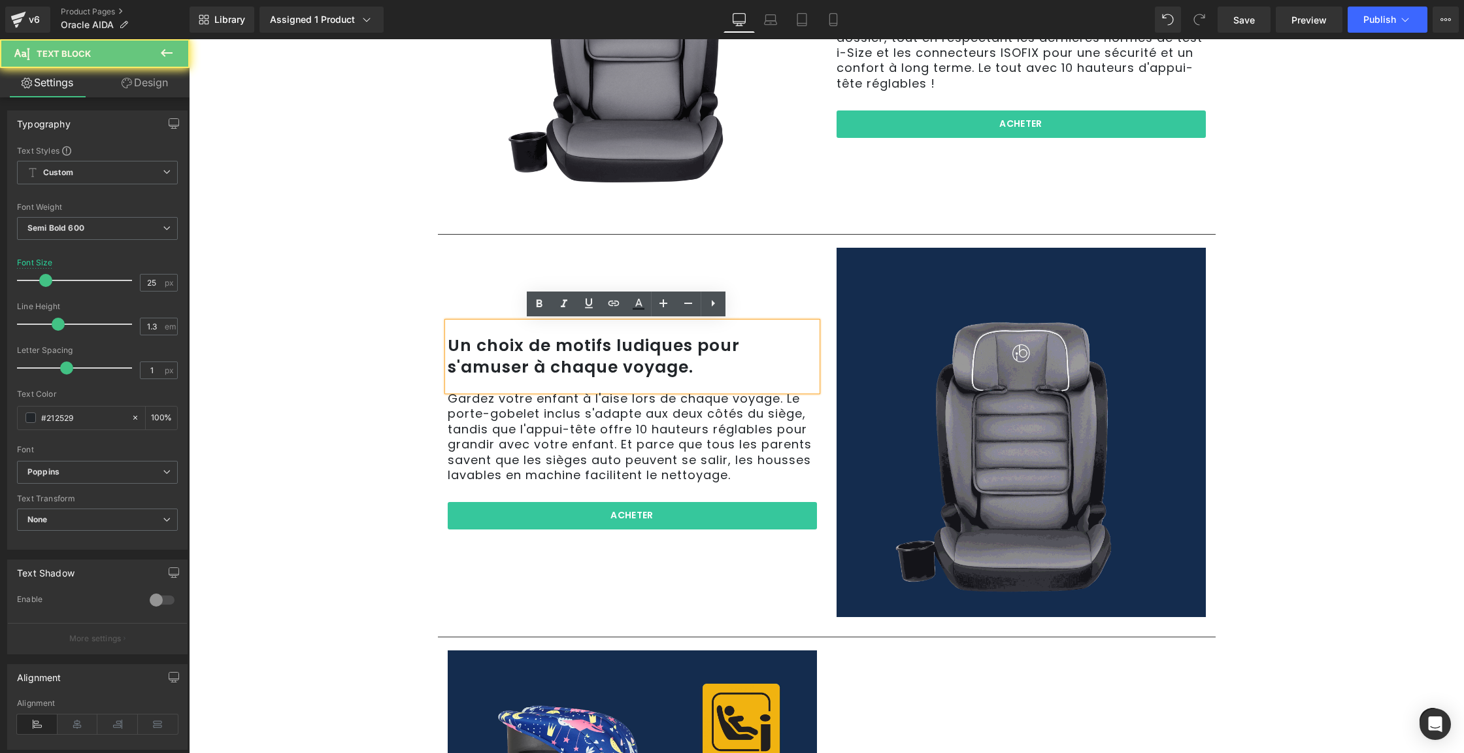
click at [643, 345] on p "Un choix de motifs ludiques pour s'amuser à chaque voyage." at bounding box center [632, 356] width 369 height 42
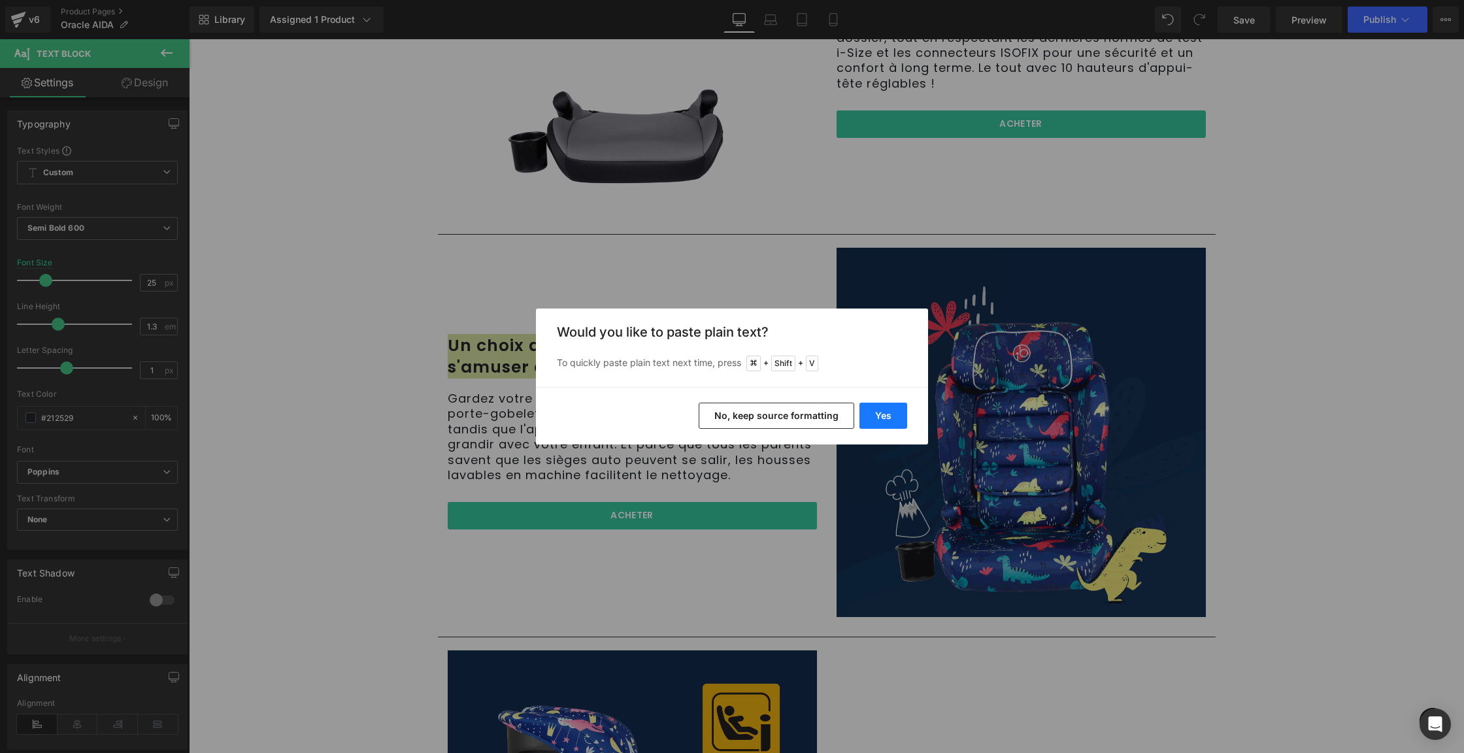
click at [886, 417] on button "Yes" at bounding box center [884, 416] width 48 height 26
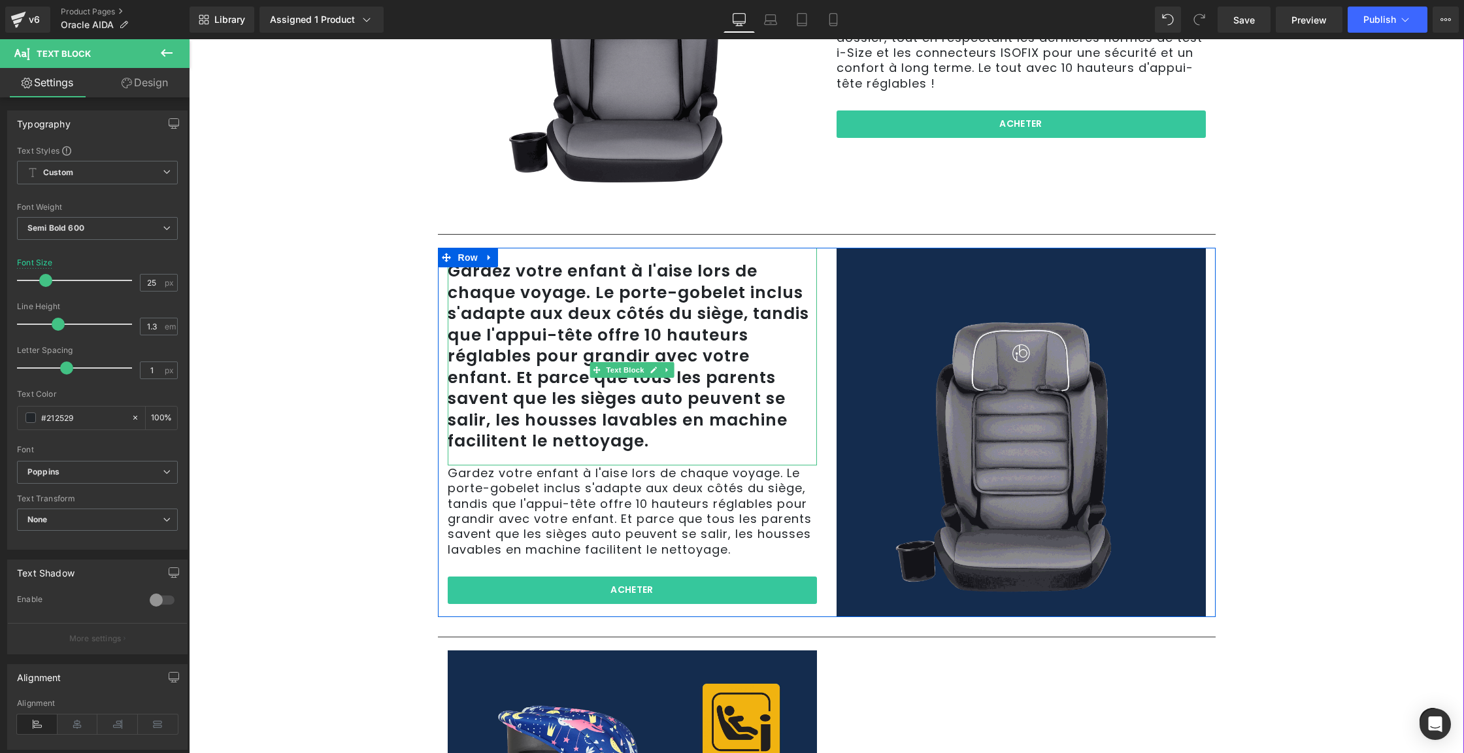
click at [615, 312] on p "Gardez votre enfant à l'aise lors de chaque voyage. Le porte-gobelet inclus s'a…" at bounding box center [632, 357] width 369 height 192
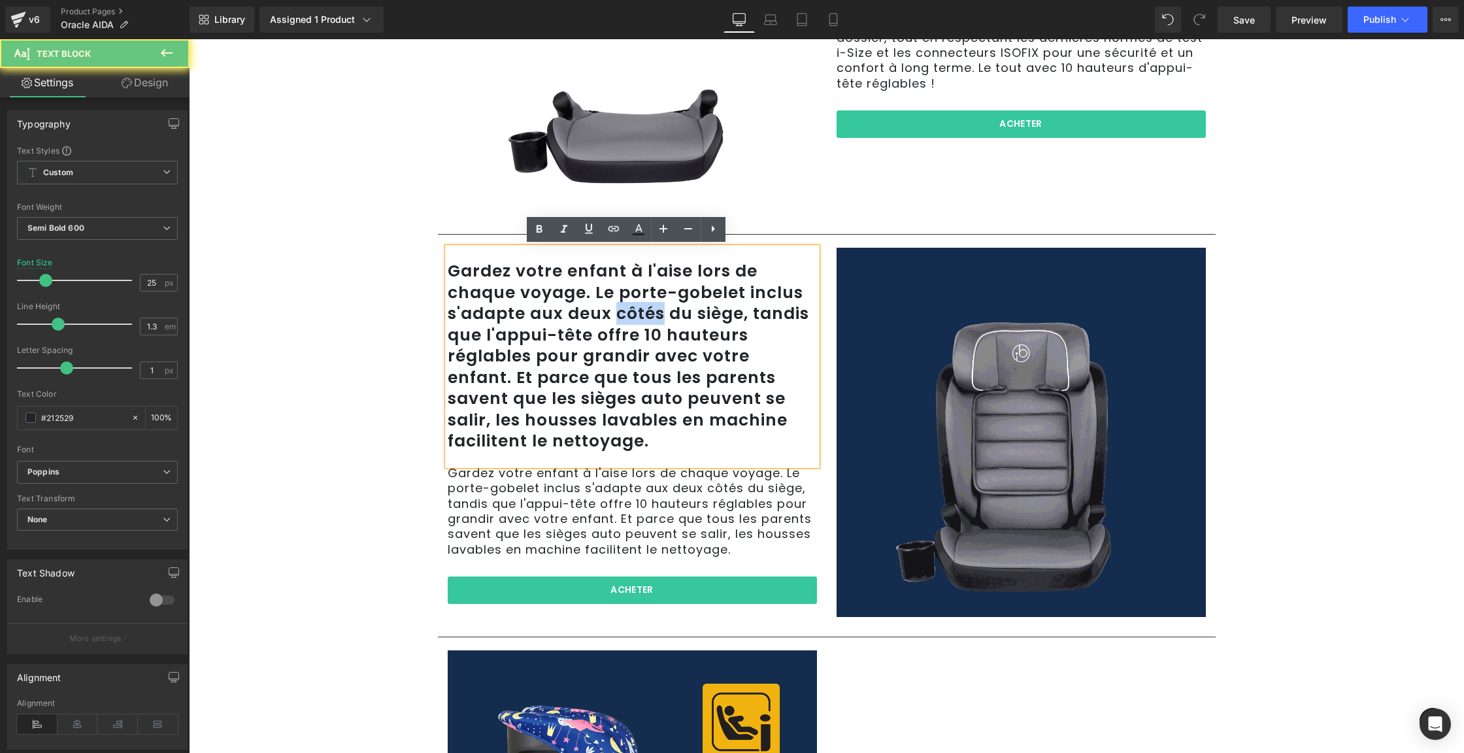
click at [615, 312] on p "Gardez votre enfant à l'aise lors de chaque voyage. Le porte-gobelet inclus s'a…" at bounding box center [632, 357] width 369 height 192
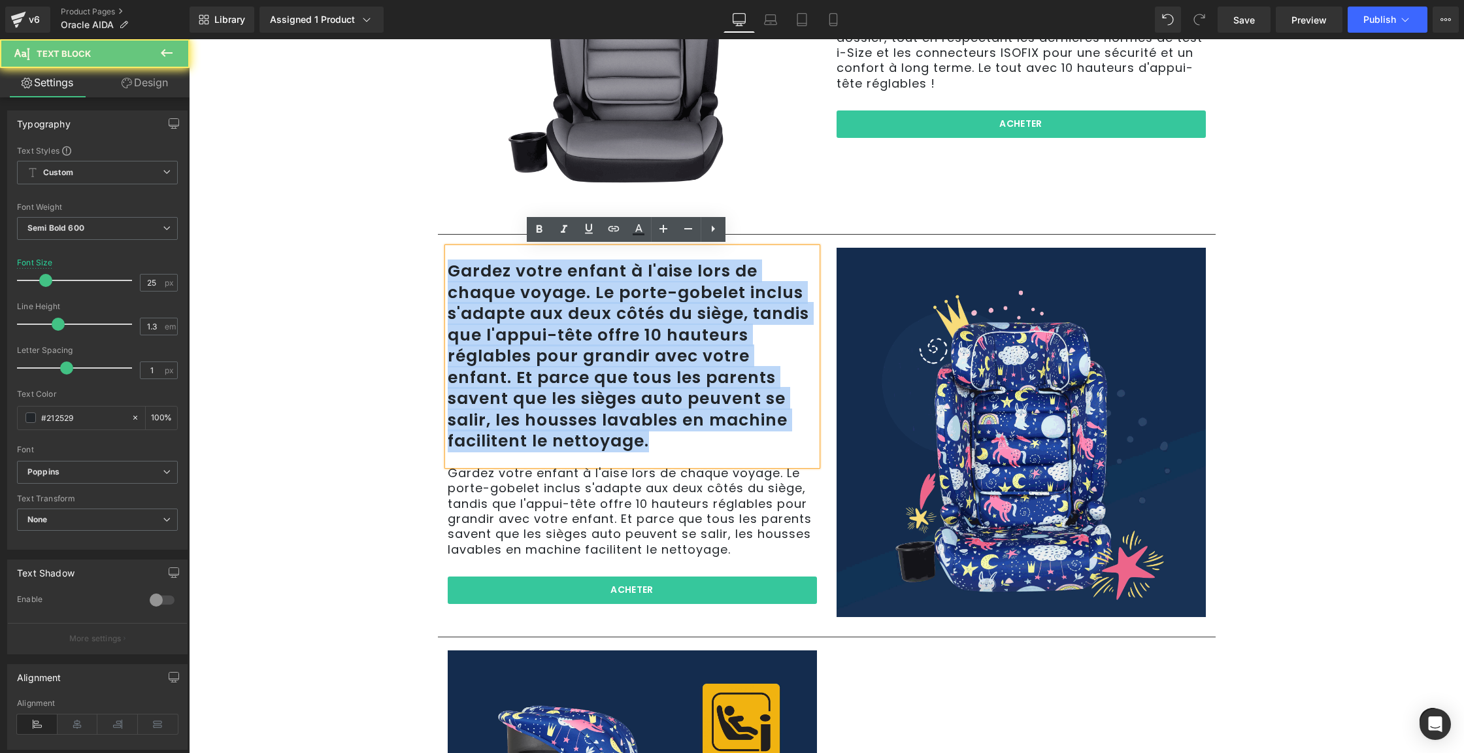
click at [615, 312] on p "Gardez votre enfant à l'aise lors de chaque voyage. Le porte-gobelet inclus s'a…" at bounding box center [632, 357] width 369 height 192
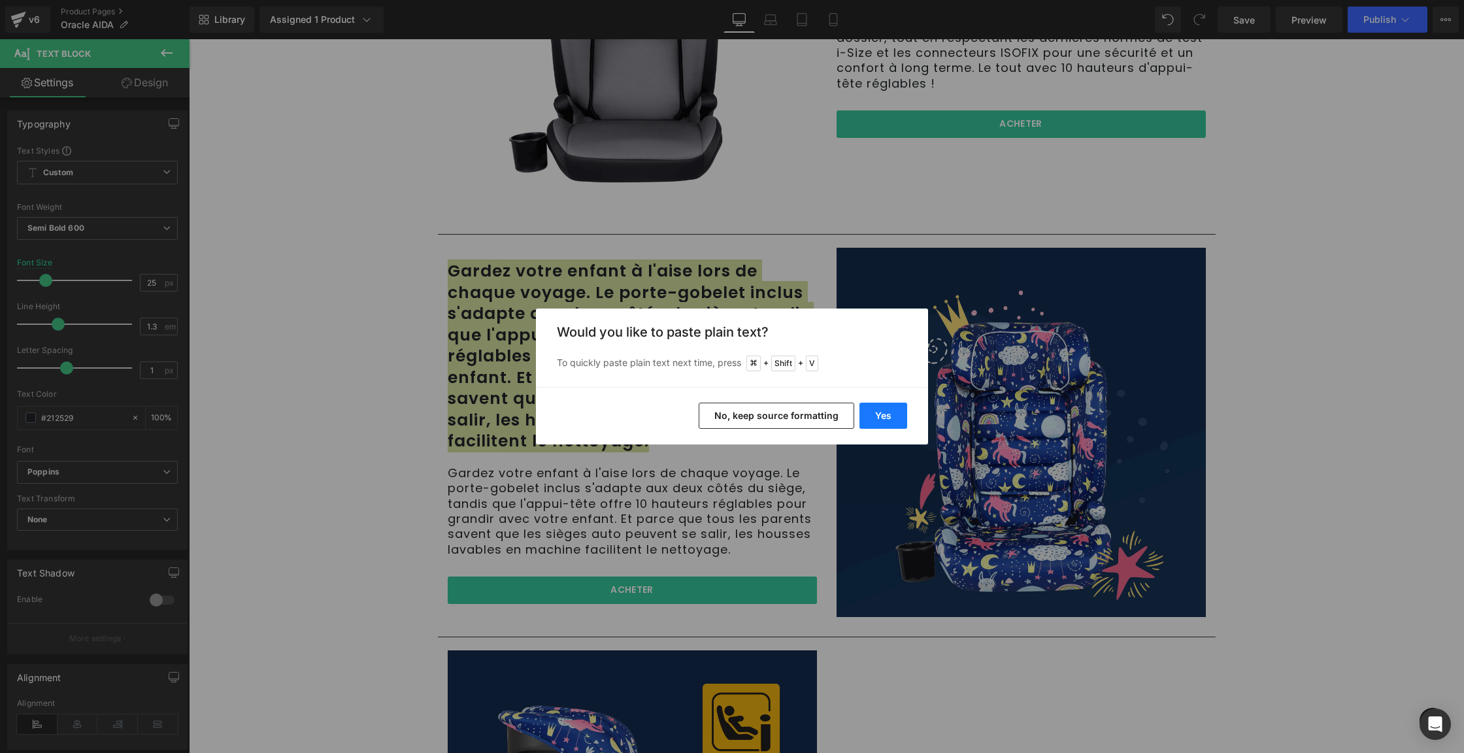
click at [895, 415] on button "Yes" at bounding box center [884, 416] width 48 height 26
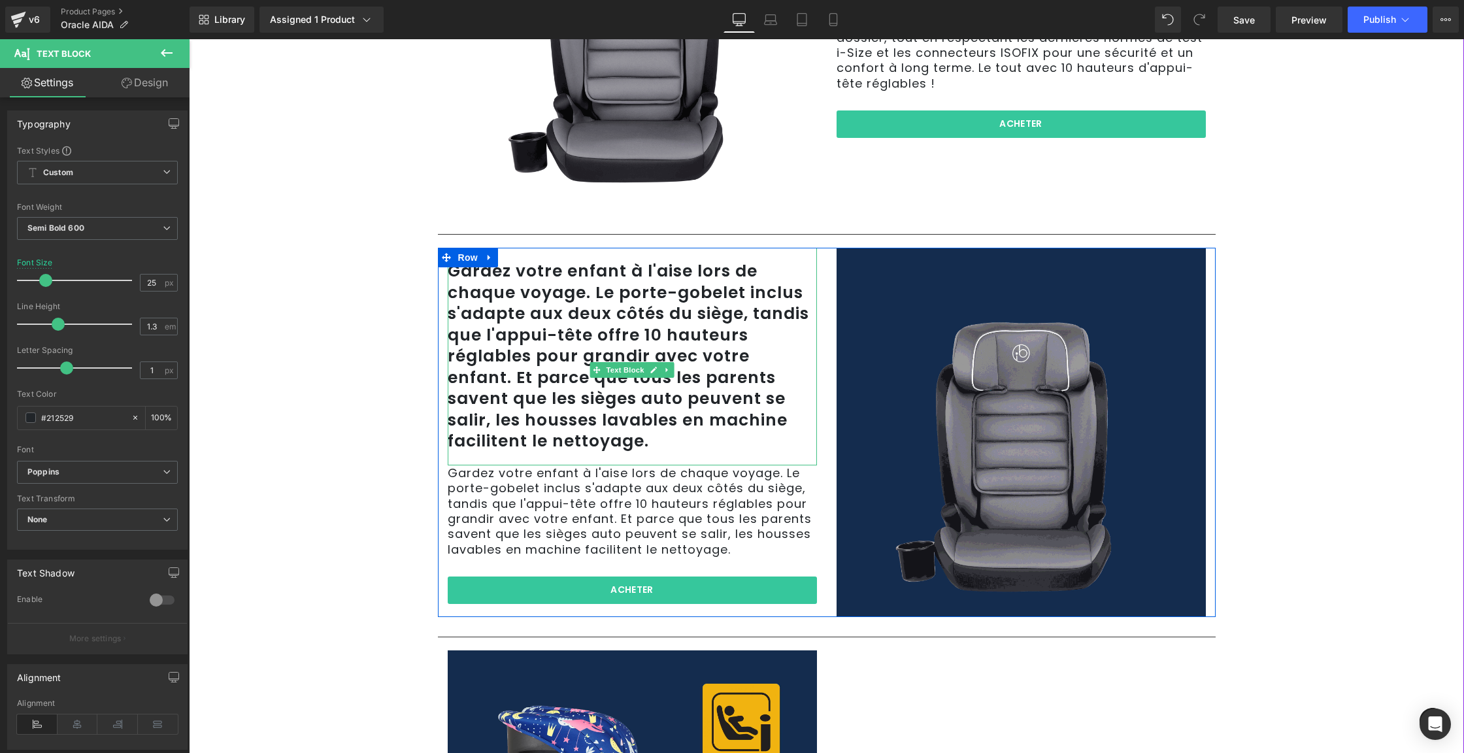
click at [590, 430] on p "Gardez votre enfant à l'aise lors de chaque voyage. Le porte-gobelet inclus s'a…" at bounding box center [632, 357] width 369 height 192
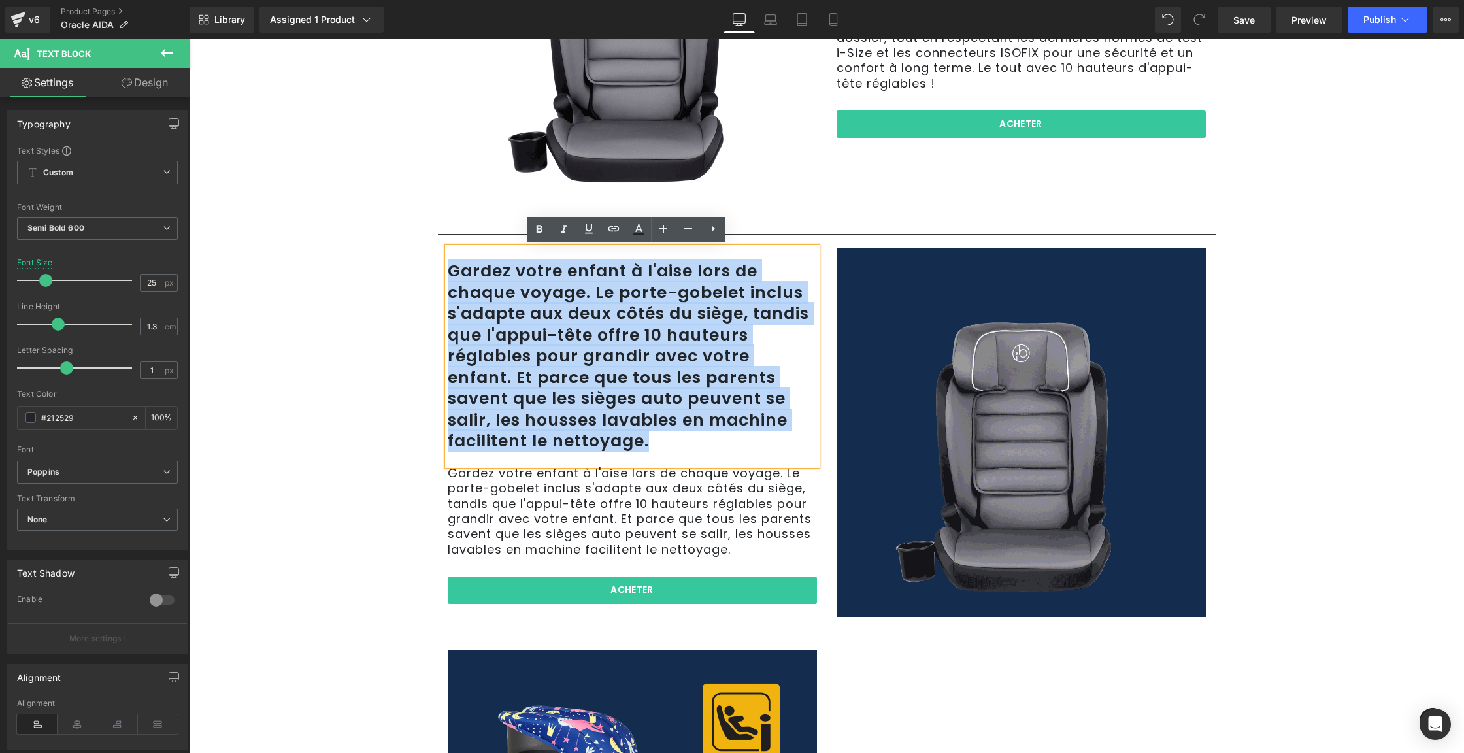
drag, startPoint x: 562, startPoint y: 433, endPoint x: 390, endPoint y: 213, distance: 279.5
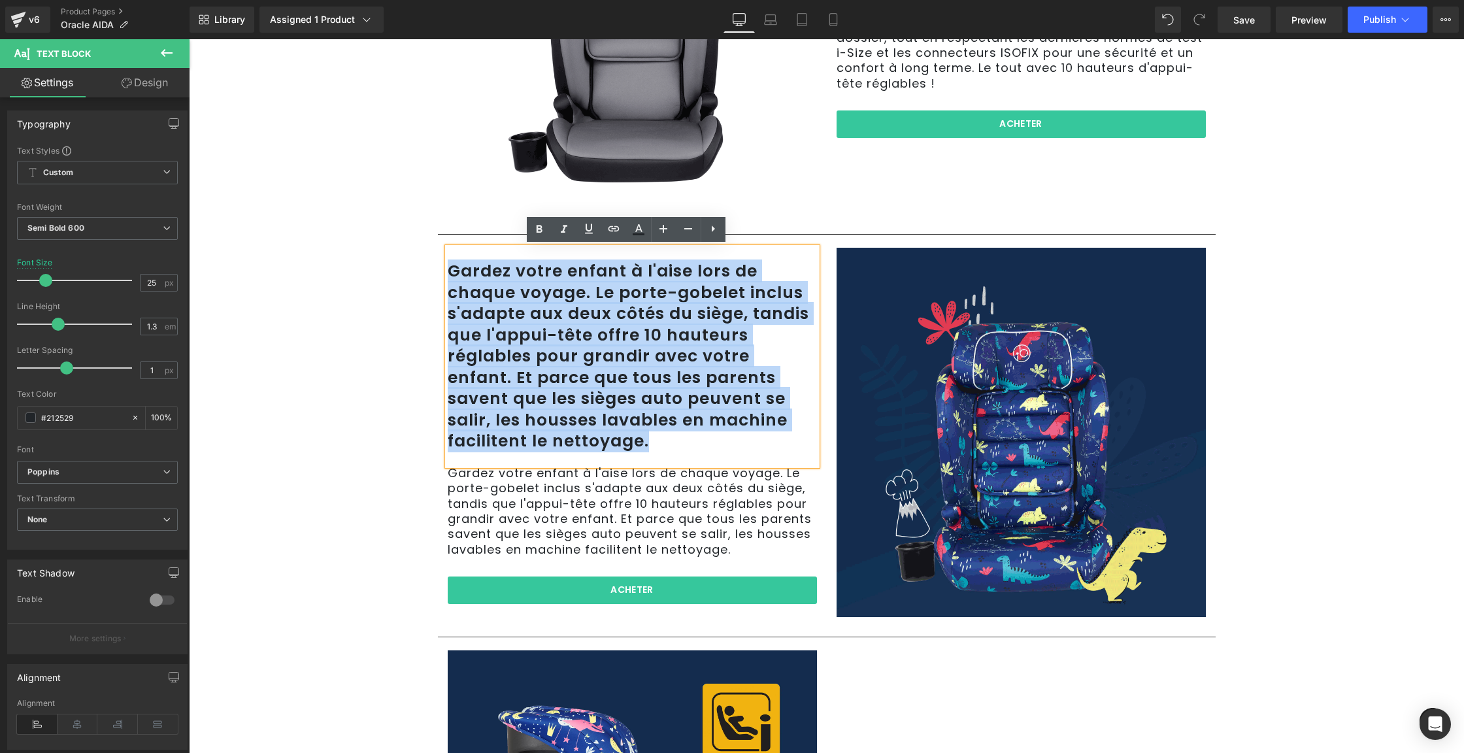
click at [391, 213] on div "Siège auto Oracle i-Size (P) Title Liquid 0 € 99.00 € -" at bounding box center [826, 269] width 1262 height 2563
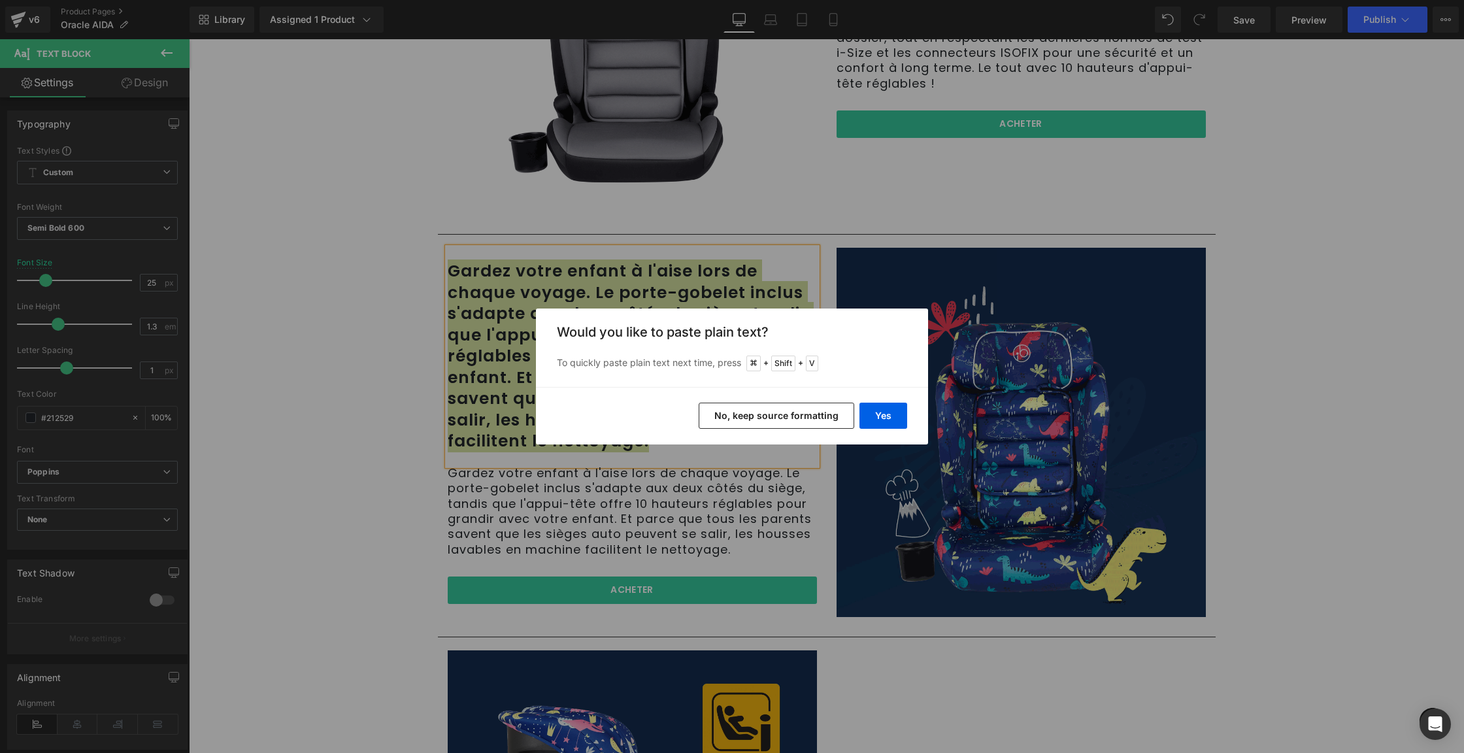
click at [827, 421] on button "No, keep source formatting" at bounding box center [777, 416] width 156 height 26
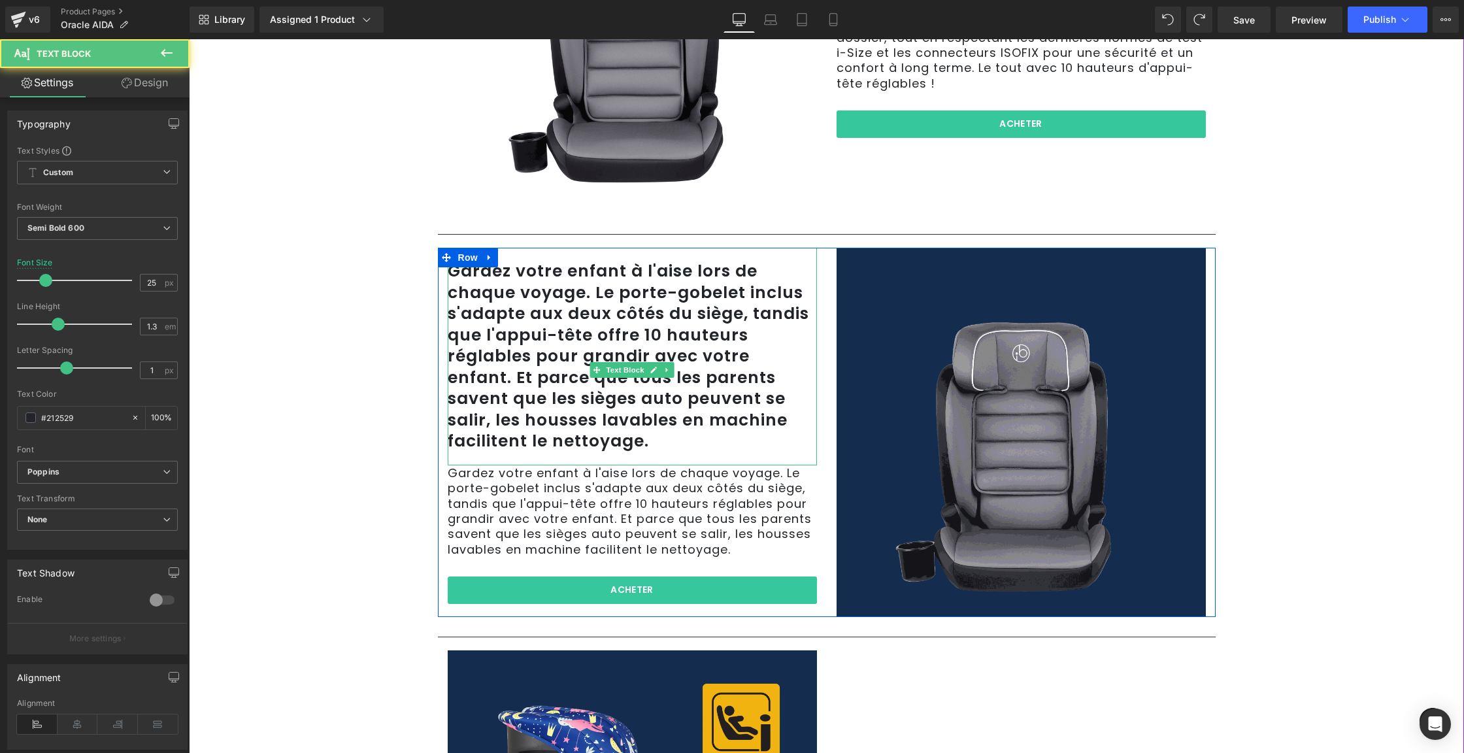
click at [600, 346] on p "Gardez votre enfant à l'aise lors de chaque voyage. Le porte-gobelet inclus s'a…" at bounding box center [632, 357] width 369 height 192
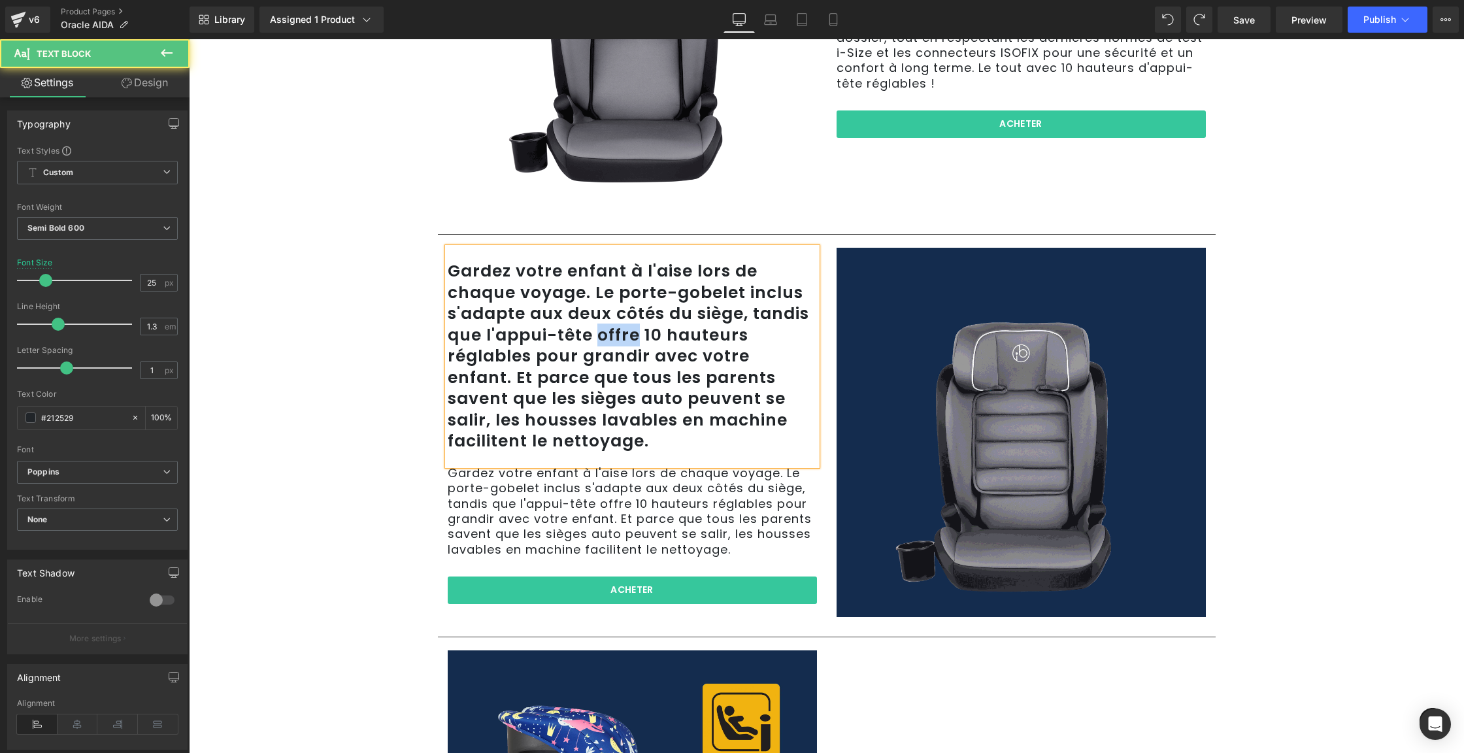
click at [600, 346] on p "Gardez votre enfant à l'aise lors de chaque voyage. Le porte-gobelet inclus s'a…" at bounding box center [632, 357] width 369 height 192
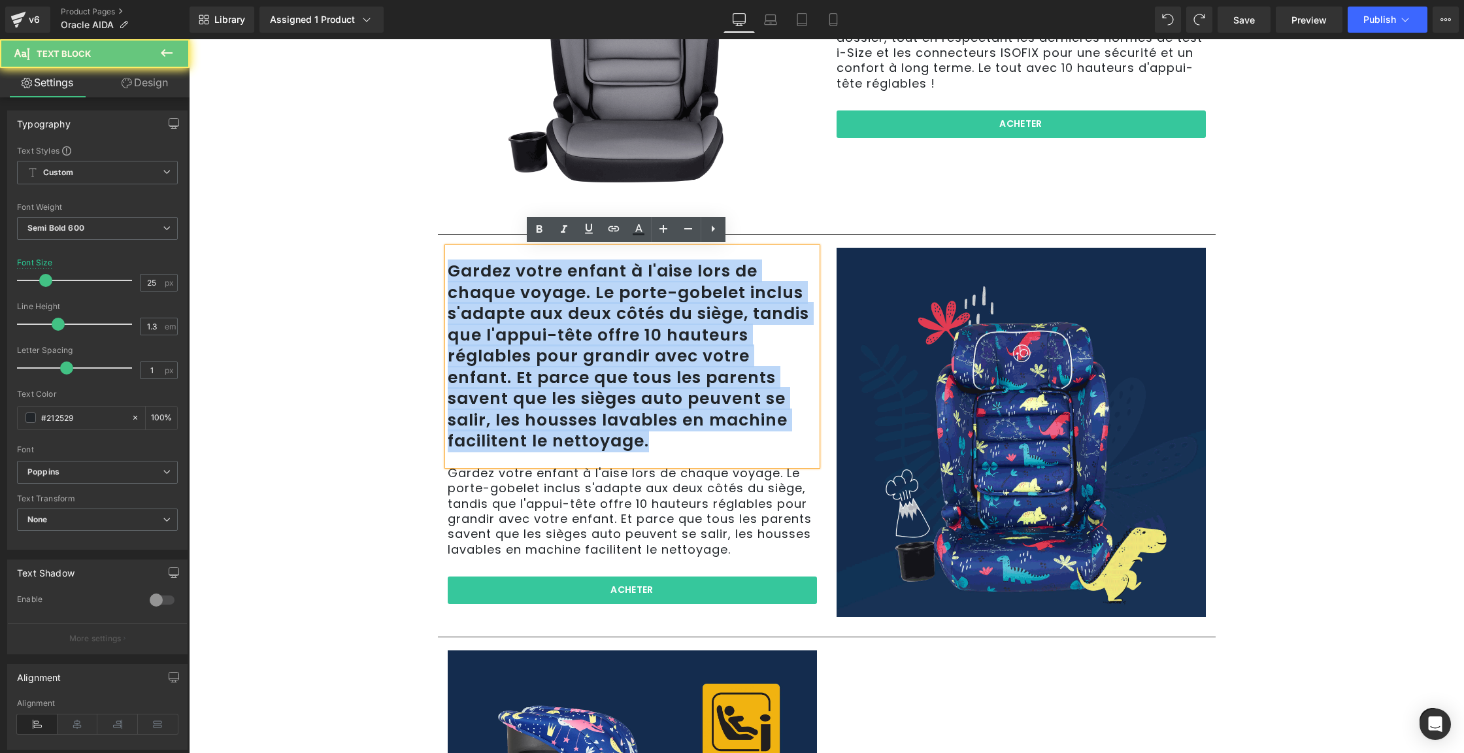
click at [600, 346] on p "Gardez votre enfant à l'aise lors de chaque voyage. Le porte-gobelet inclus s'a…" at bounding box center [632, 357] width 369 height 192
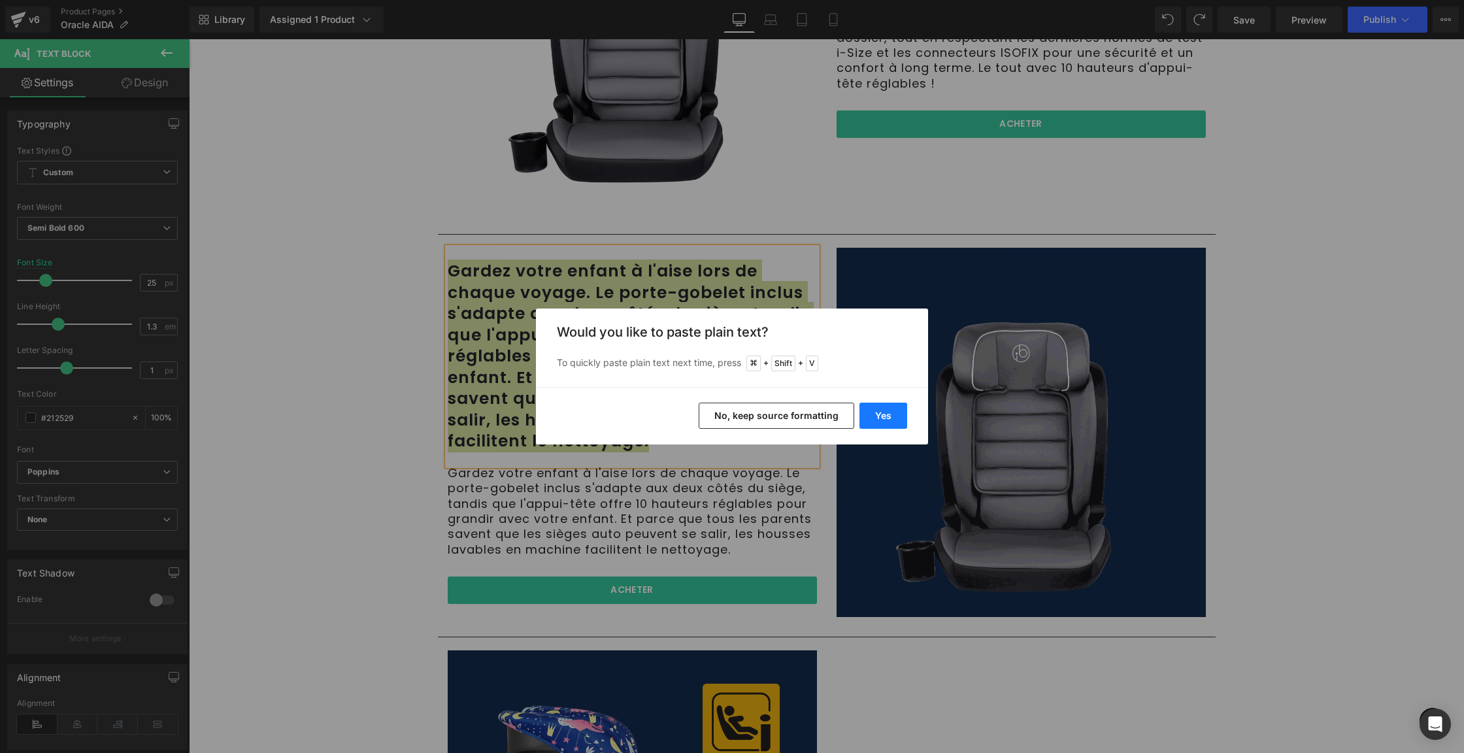
click at [868, 409] on button "Yes" at bounding box center [884, 416] width 48 height 26
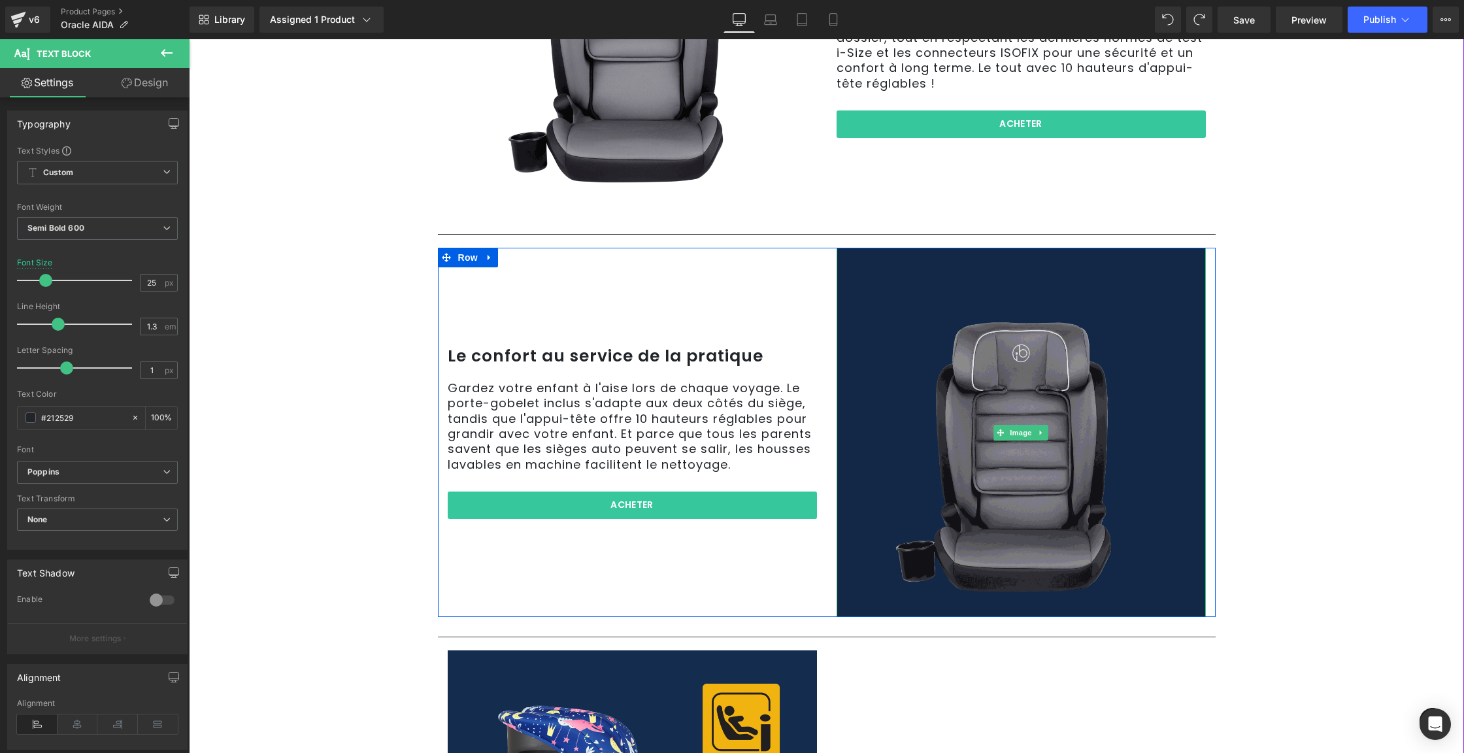
click at [1071, 382] on img at bounding box center [1021, 432] width 369 height 369
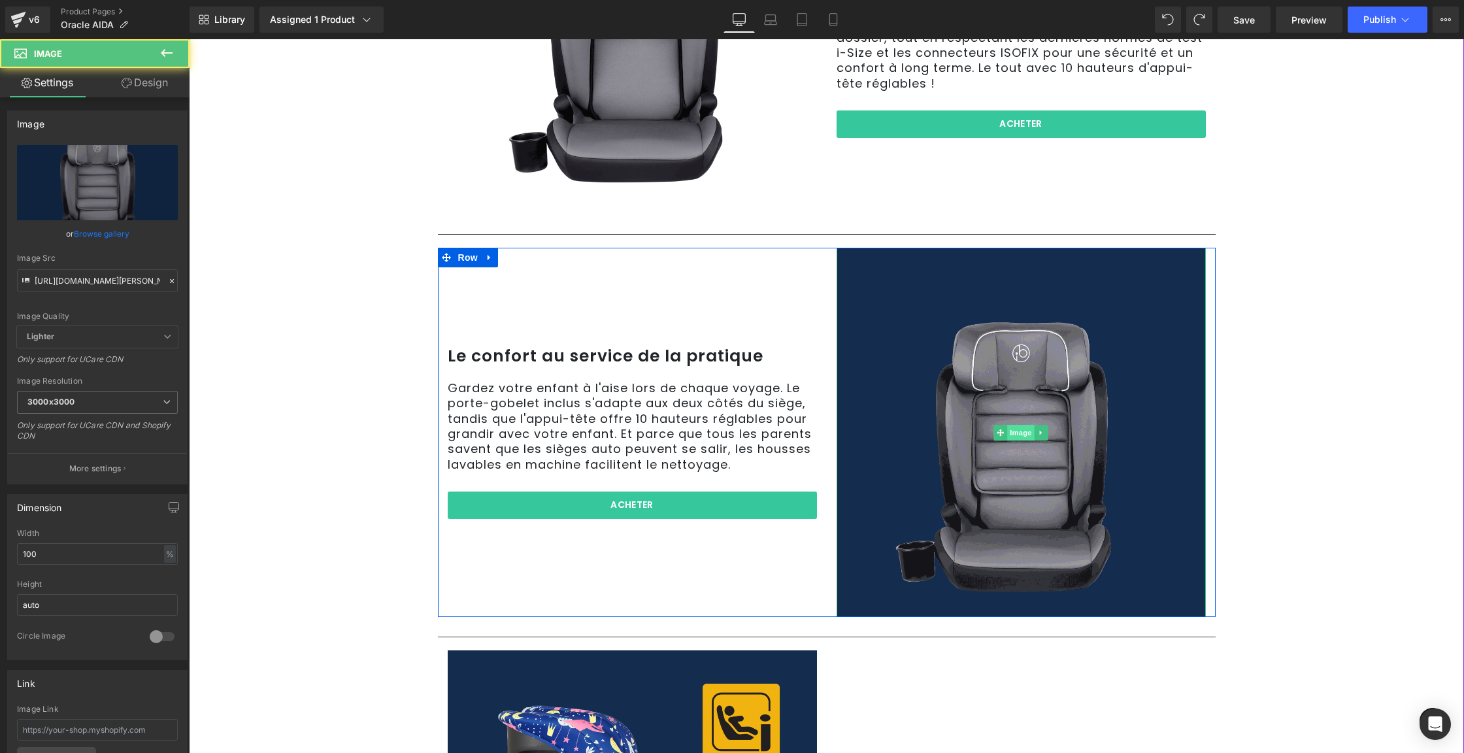
click at [1012, 430] on span "Image" at bounding box center [1020, 433] width 27 height 16
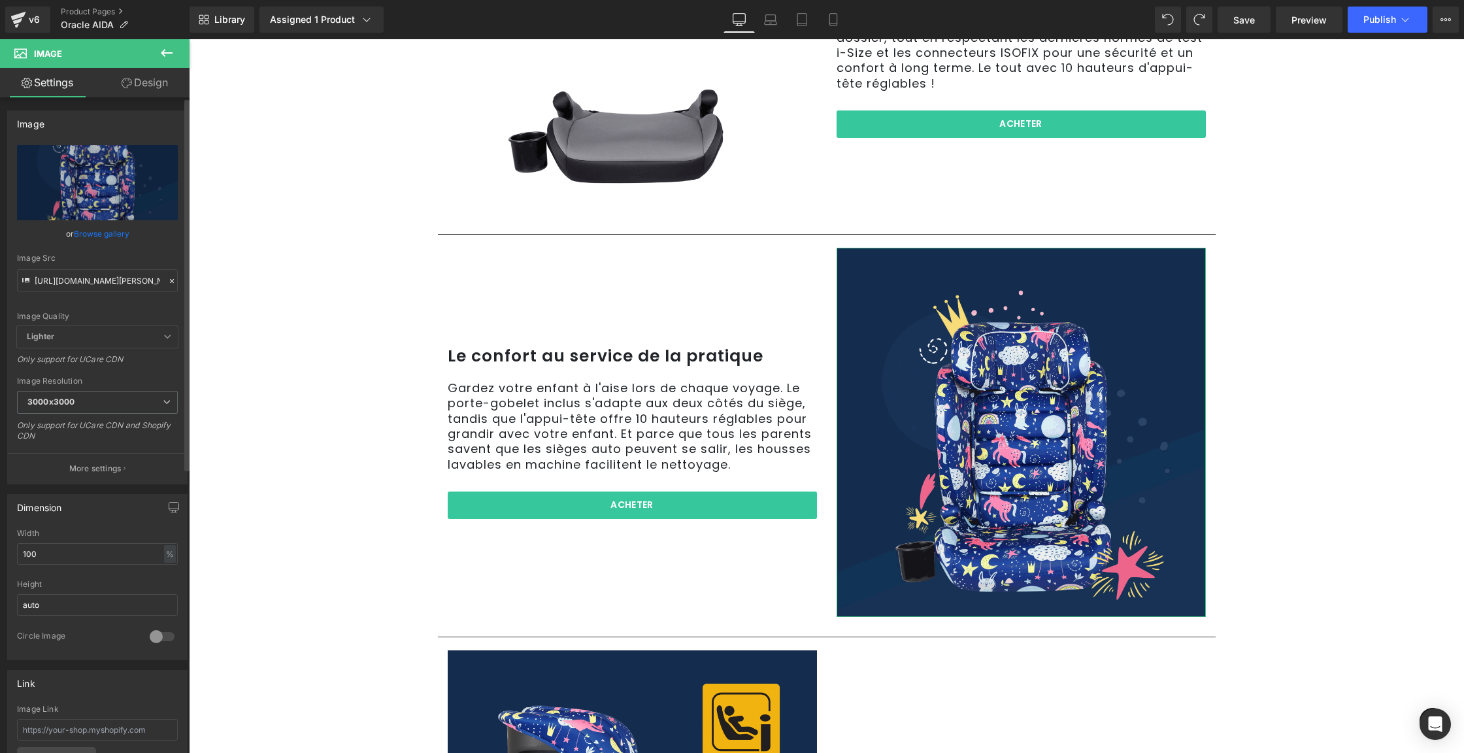
click at [82, 235] on link "Browse gallery" at bounding box center [102, 233] width 56 height 23
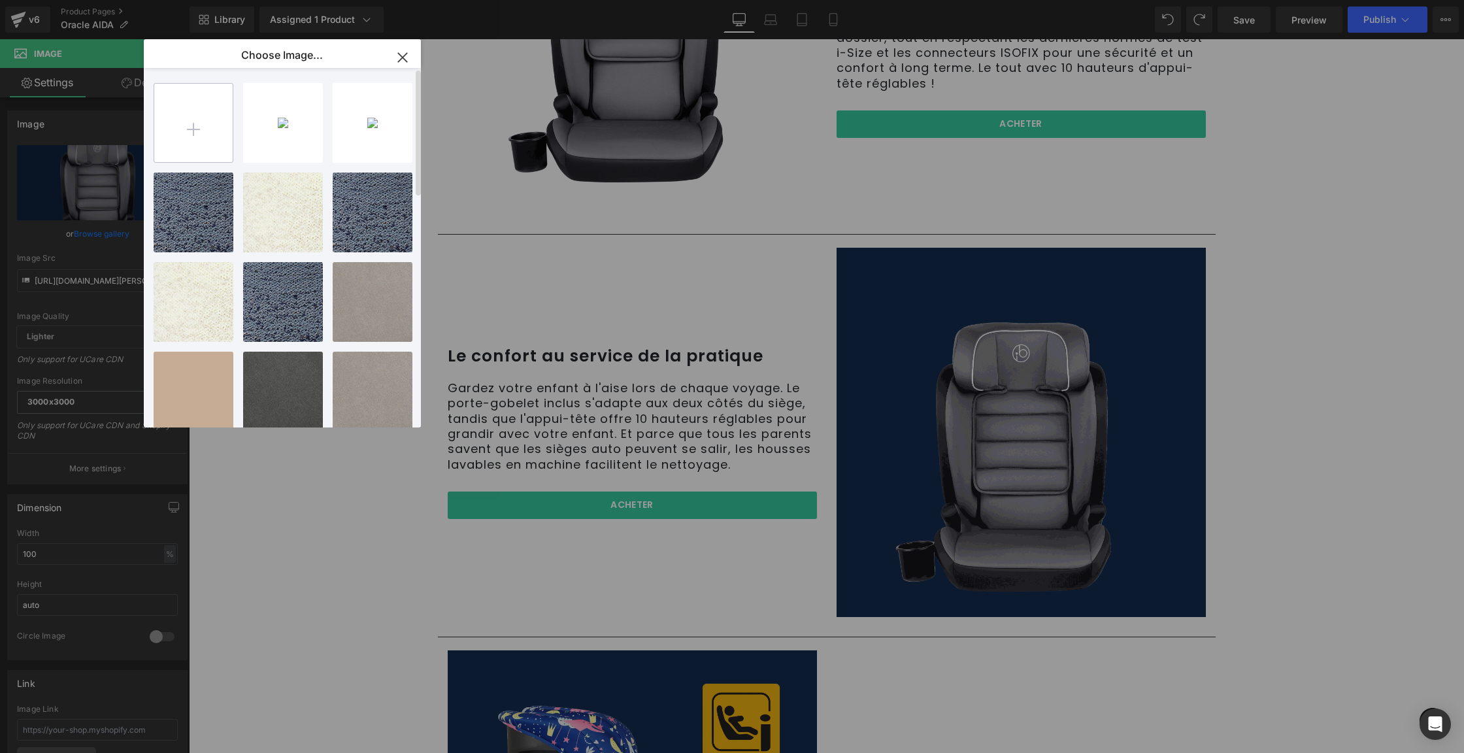
click at [218, 127] on input "file" at bounding box center [193, 123] width 78 height 78
type input "C:\fakepath\IB58745 Oracle Direct PDP Updates_3qtr.jpg"
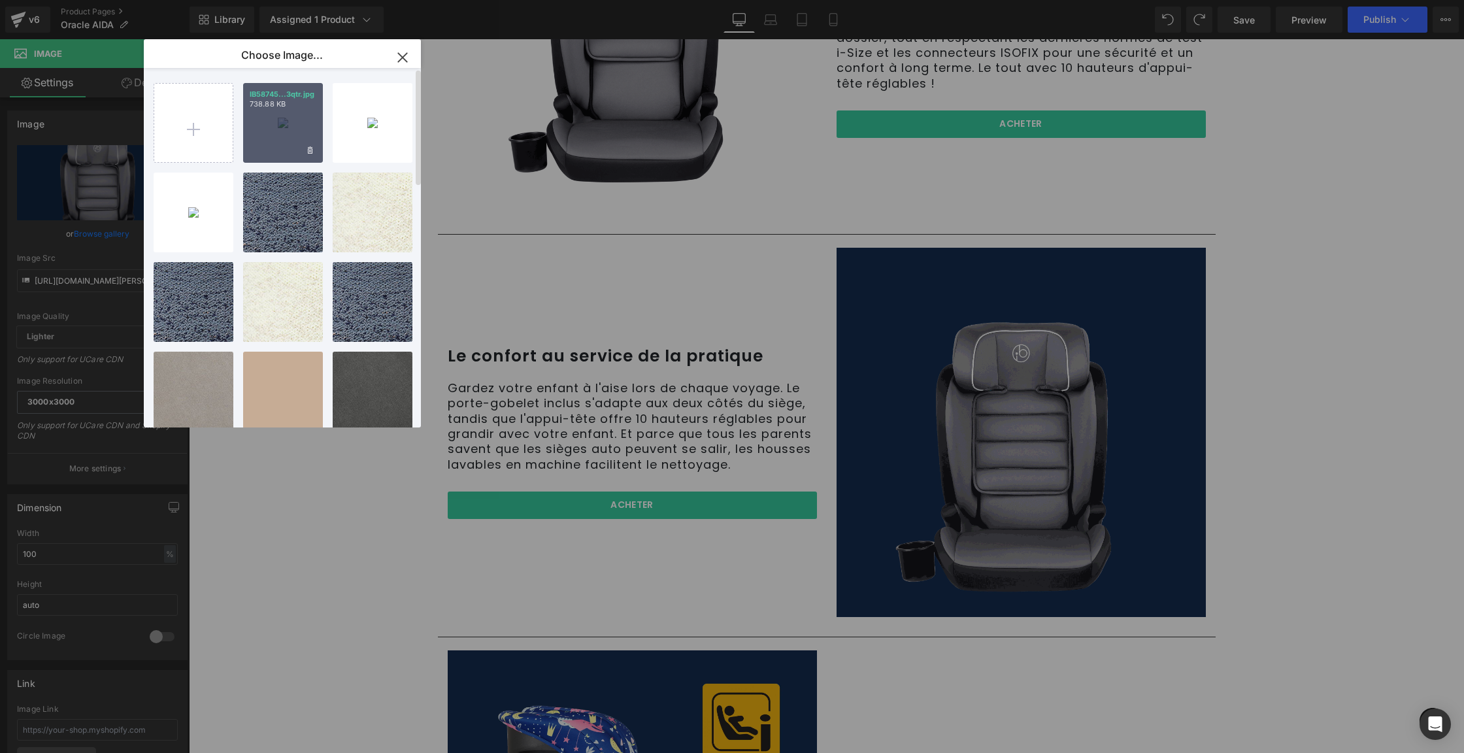
click at [278, 116] on div "IB58745...3qtr.jpg 738.88 KB" at bounding box center [283, 123] width 80 height 80
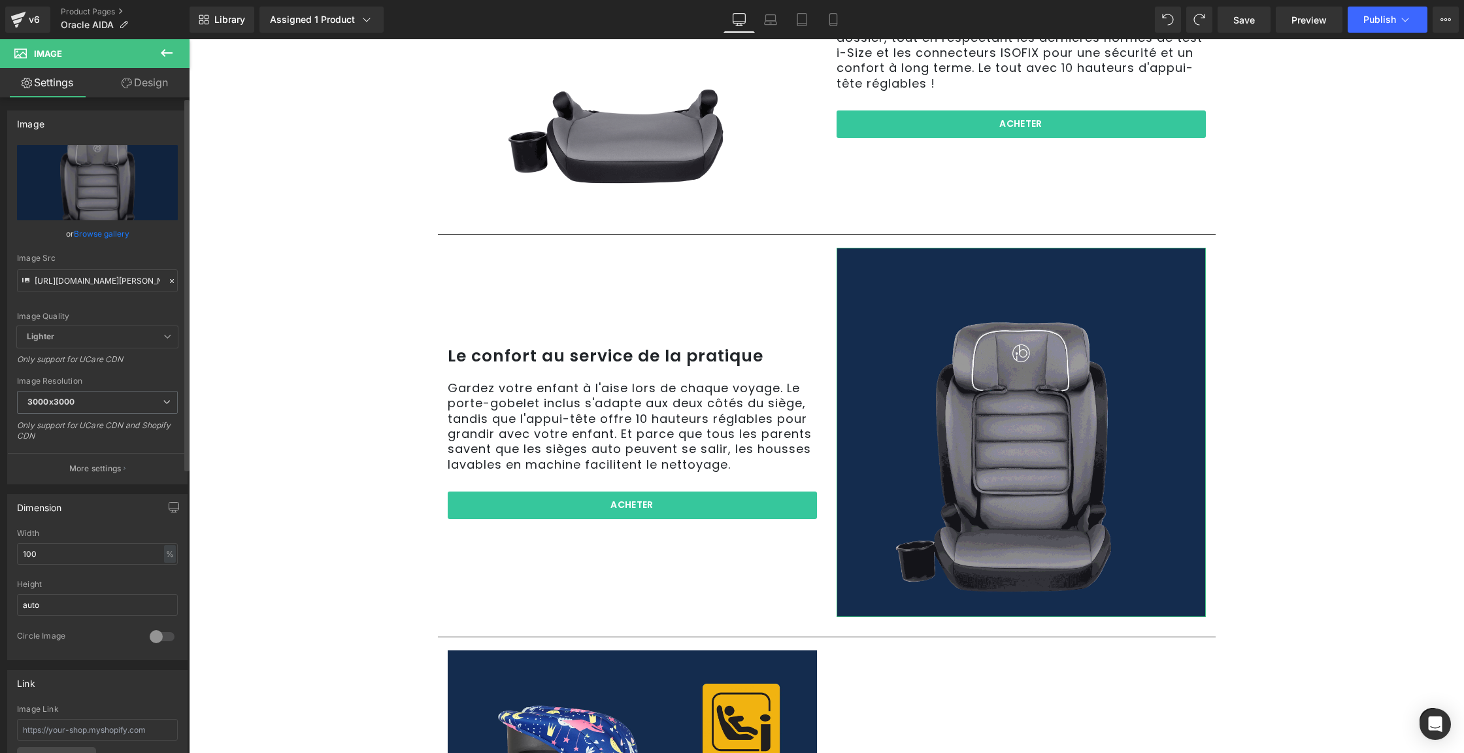
click at [116, 237] on link "Browse gallery" at bounding box center [102, 233] width 56 height 23
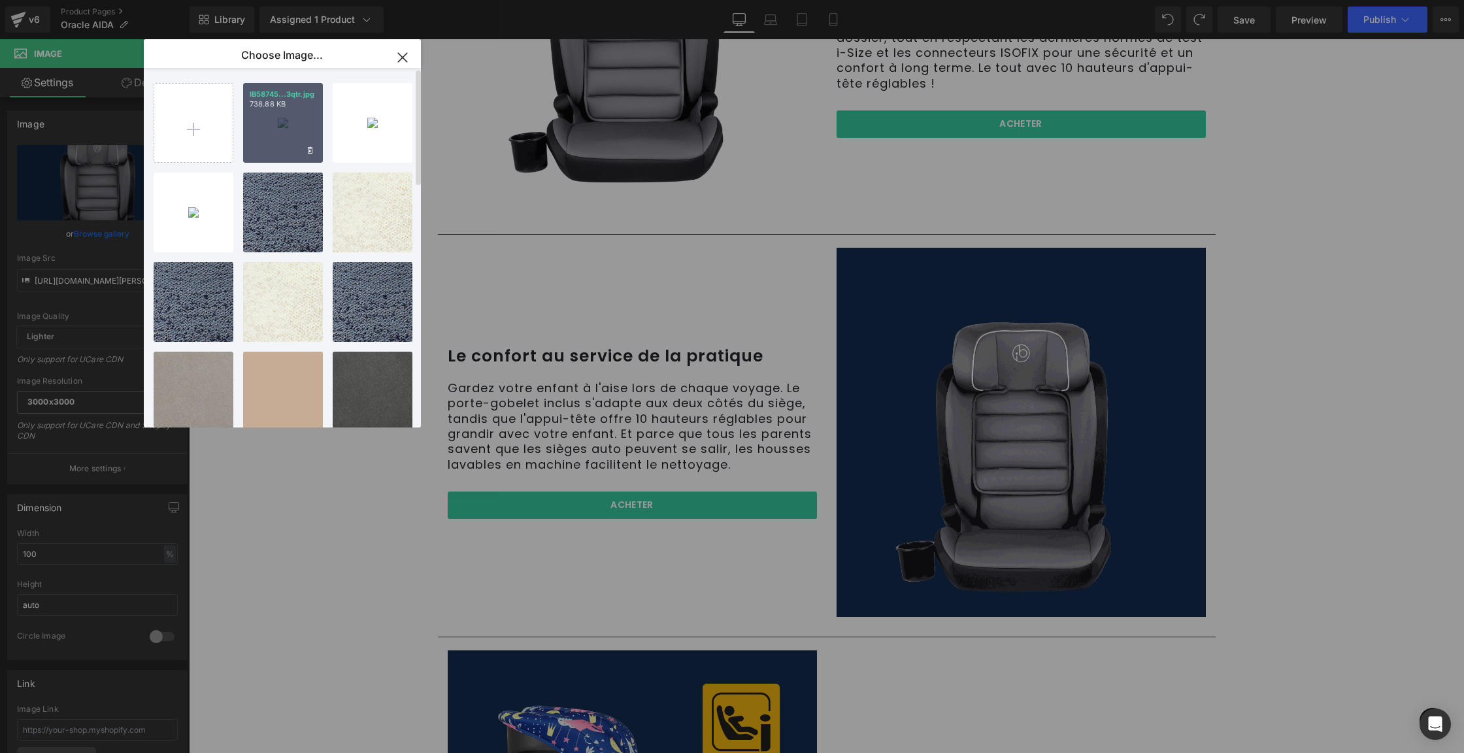
click at [282, 122] on div "IB58745...3qtr.jpg 738.88 KB" at bounding box center [283, 123] width 80 height 80
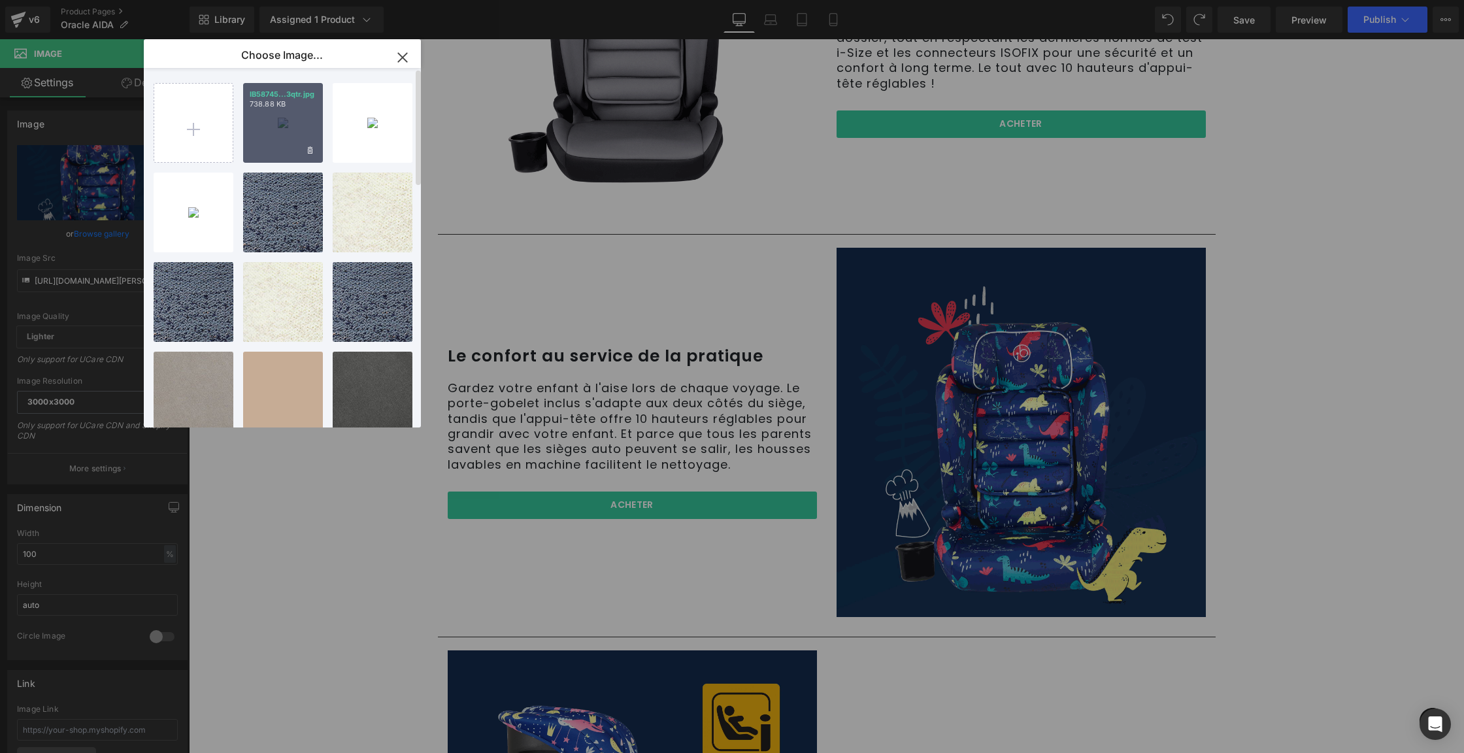
type input "[URL][DOMAIN_NAME]"
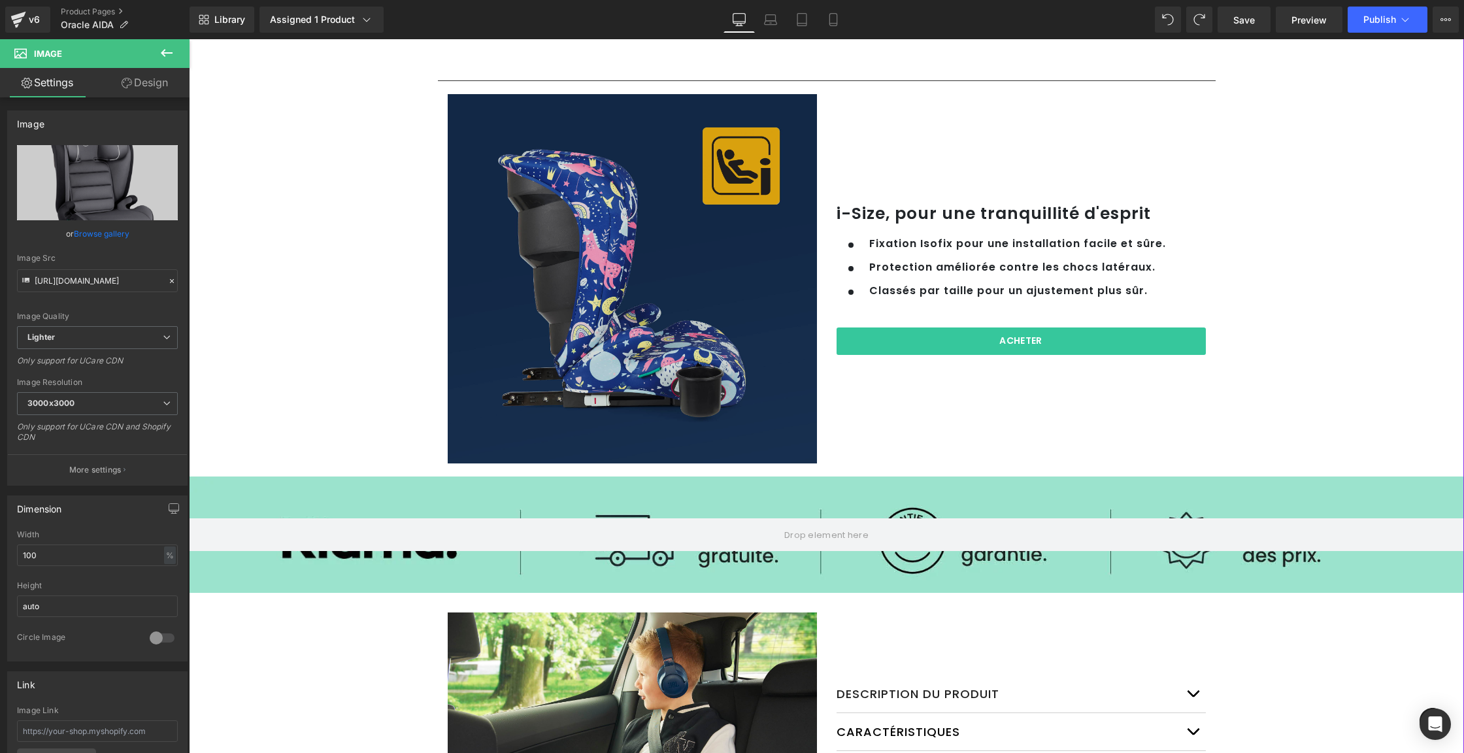
scroll to position [1749, 0]
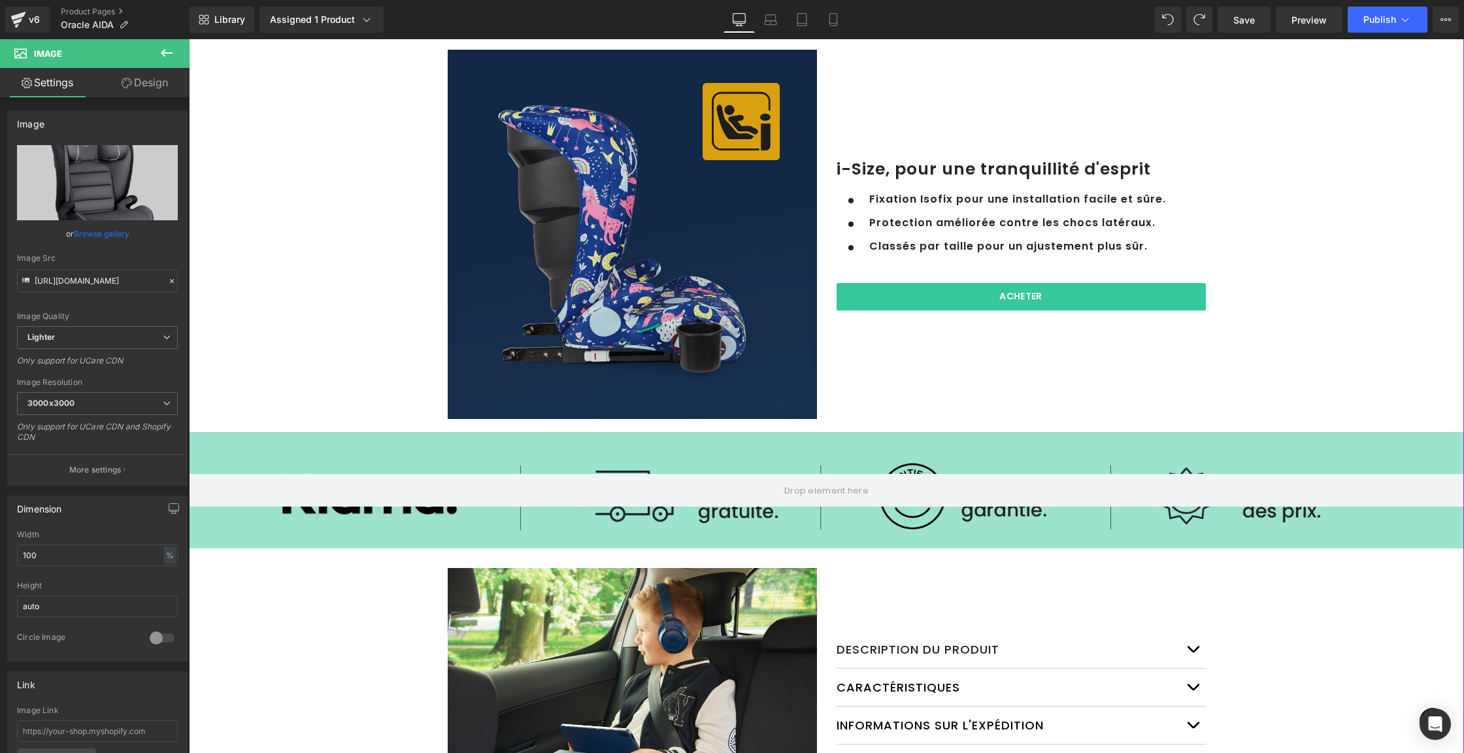
click at [589, 277] on img at bounding box center [632, 234] width 369 height 369
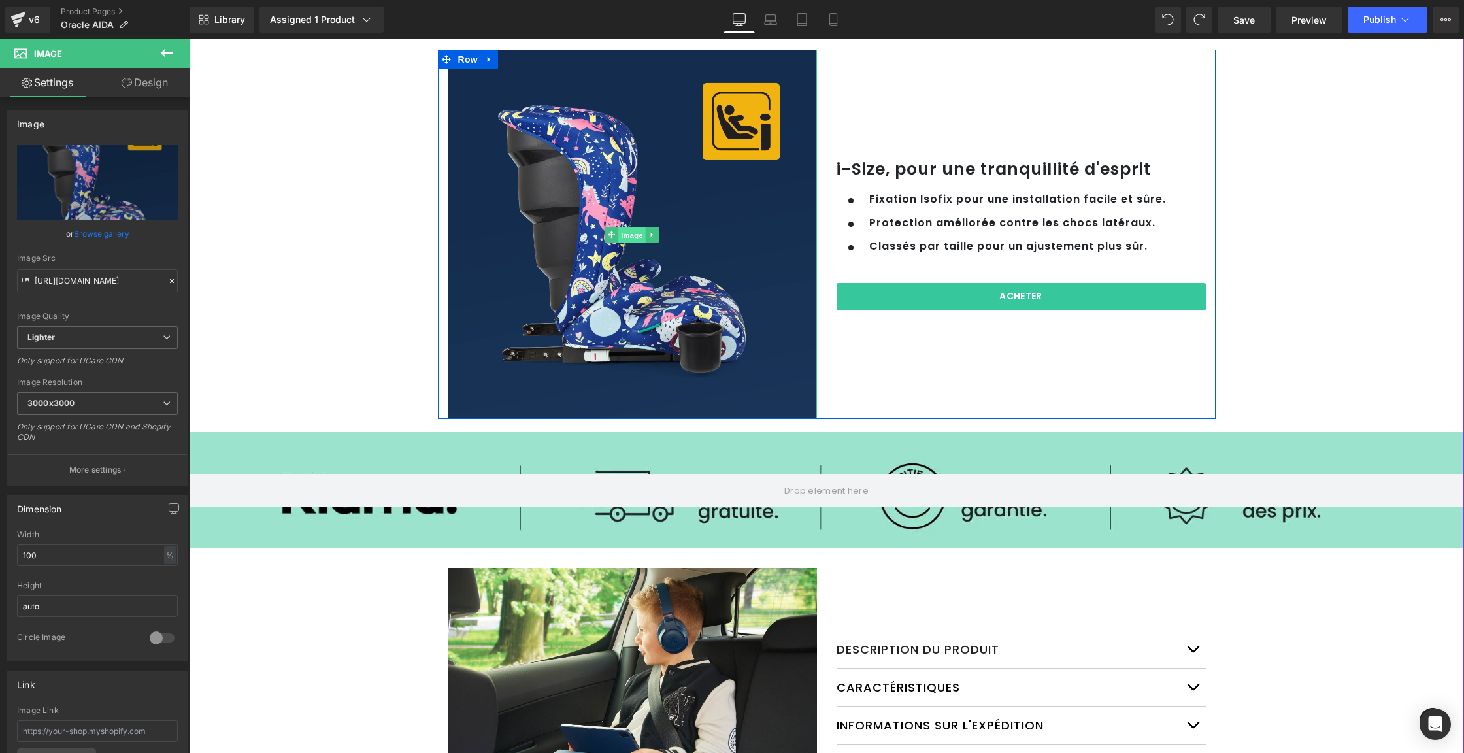
click at [627, 240] on span "Image" at bounding box center [631, 236] width 27 height 16
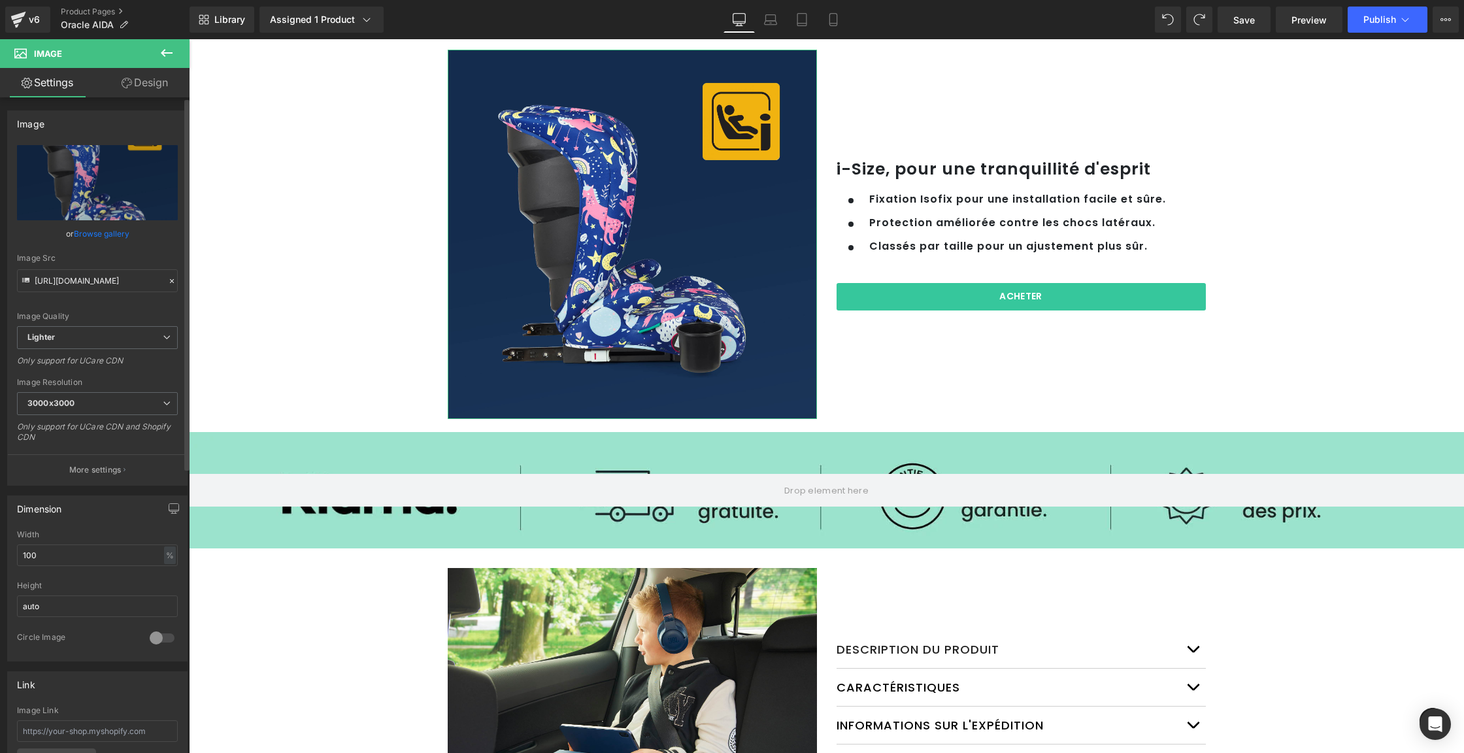
click at [87, 237] on link "Browse gallery" at bounding box center [102, 233] width 56 height 23
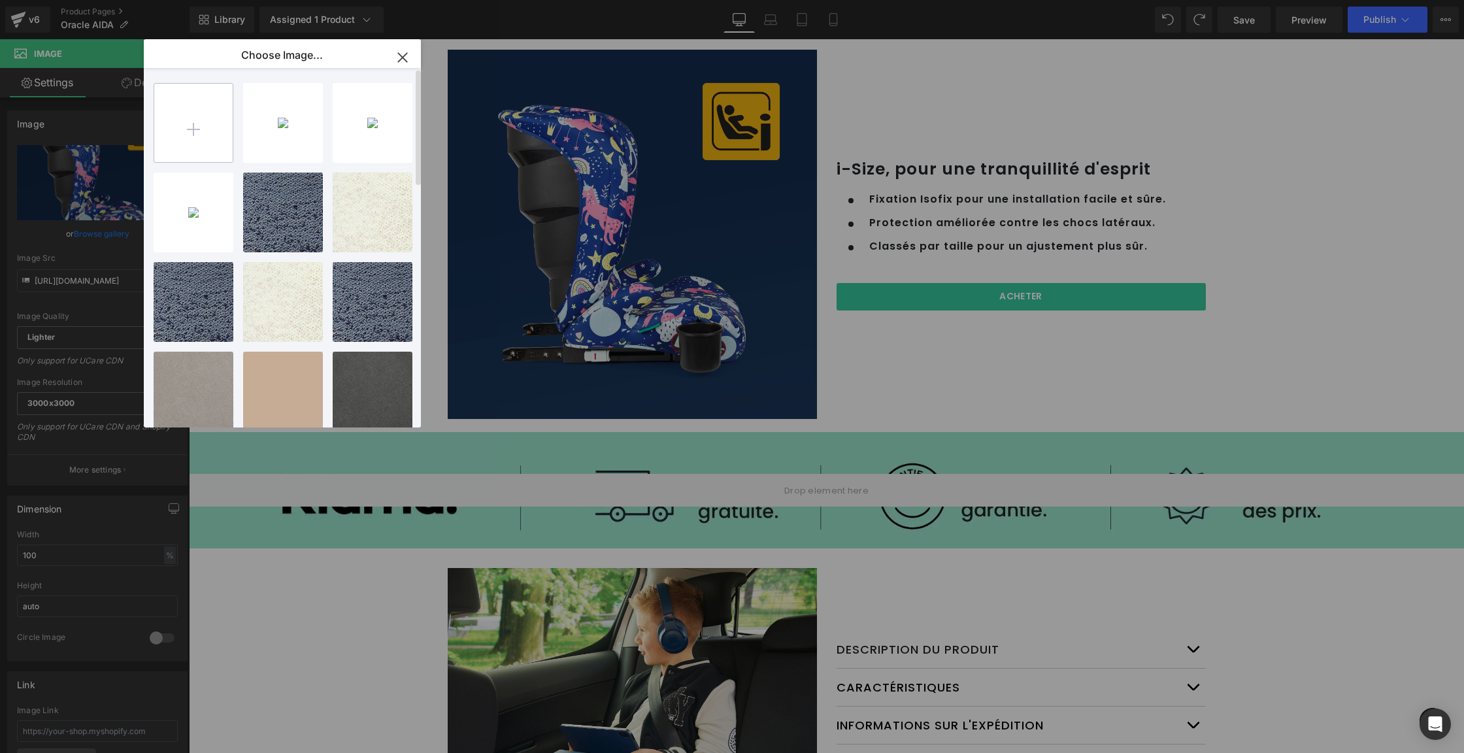
click at [195, 124] on input "file" at bounding box center [193, 123] width 78 height 78
type input "C:\fakepath\IB58745 Oracle Direct PDP Updates_isize.jpg"
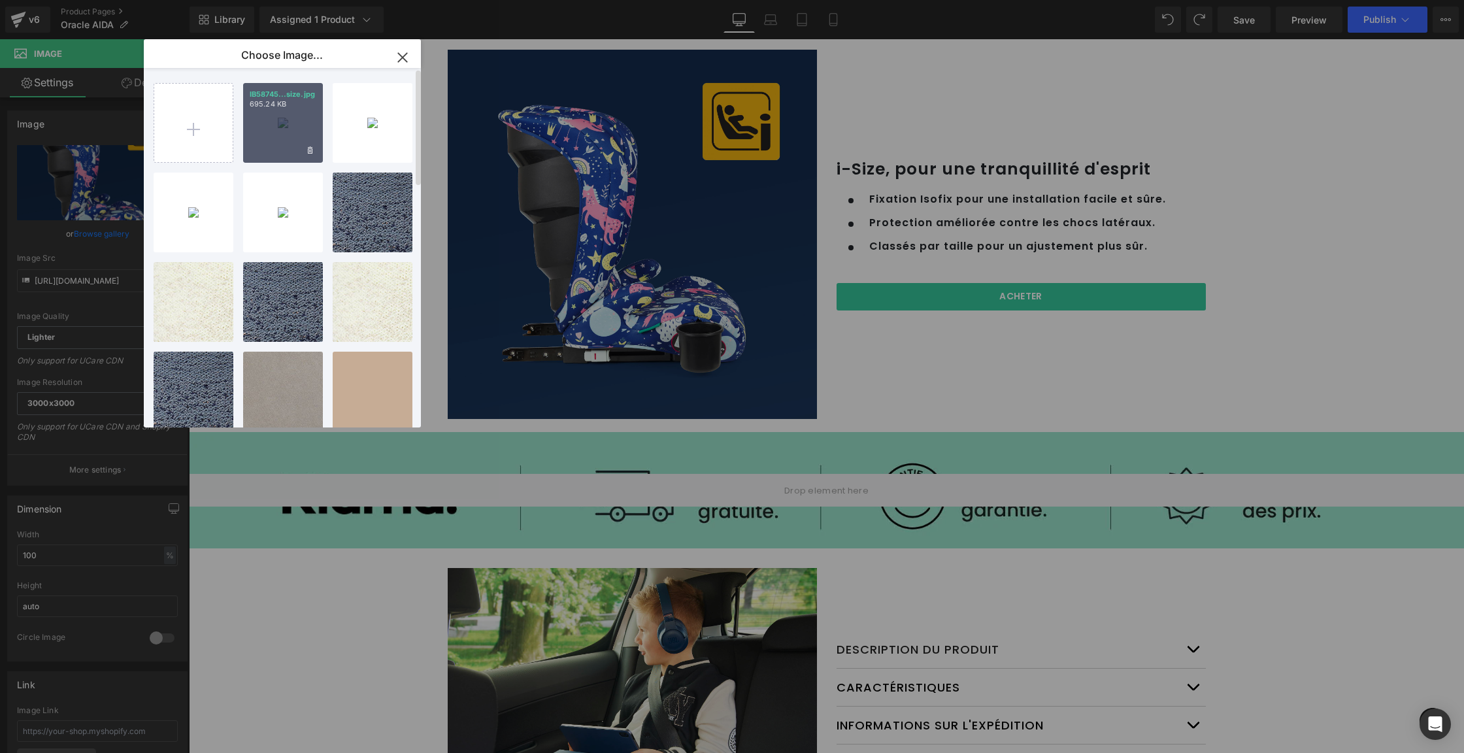
click at [274, 109] on div "IB58745...size.jpg 695.24 KB" at bounding box center [283, 123] width 80 height 80
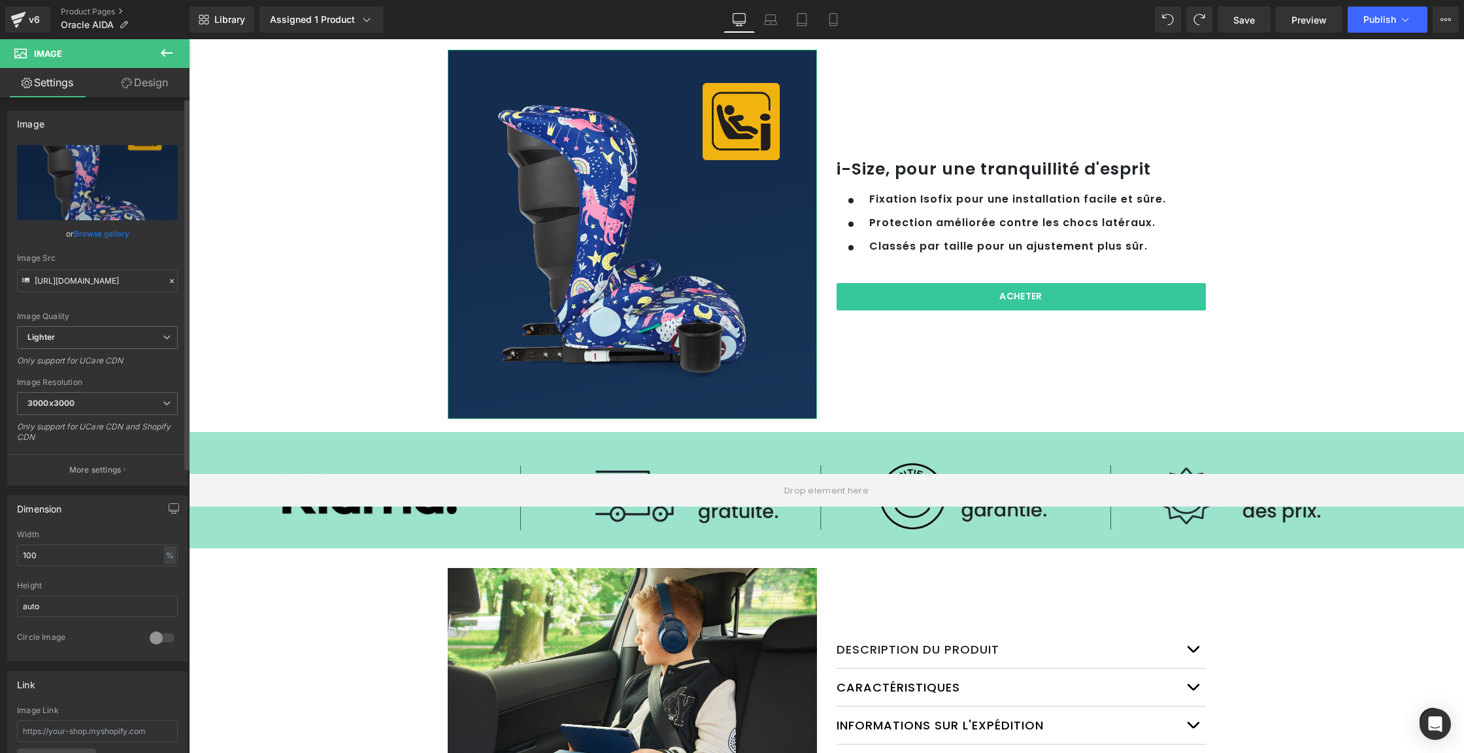
click at [105, 233] on link "Browse gallery" at bounding box center [102, 233] width 56 height 23
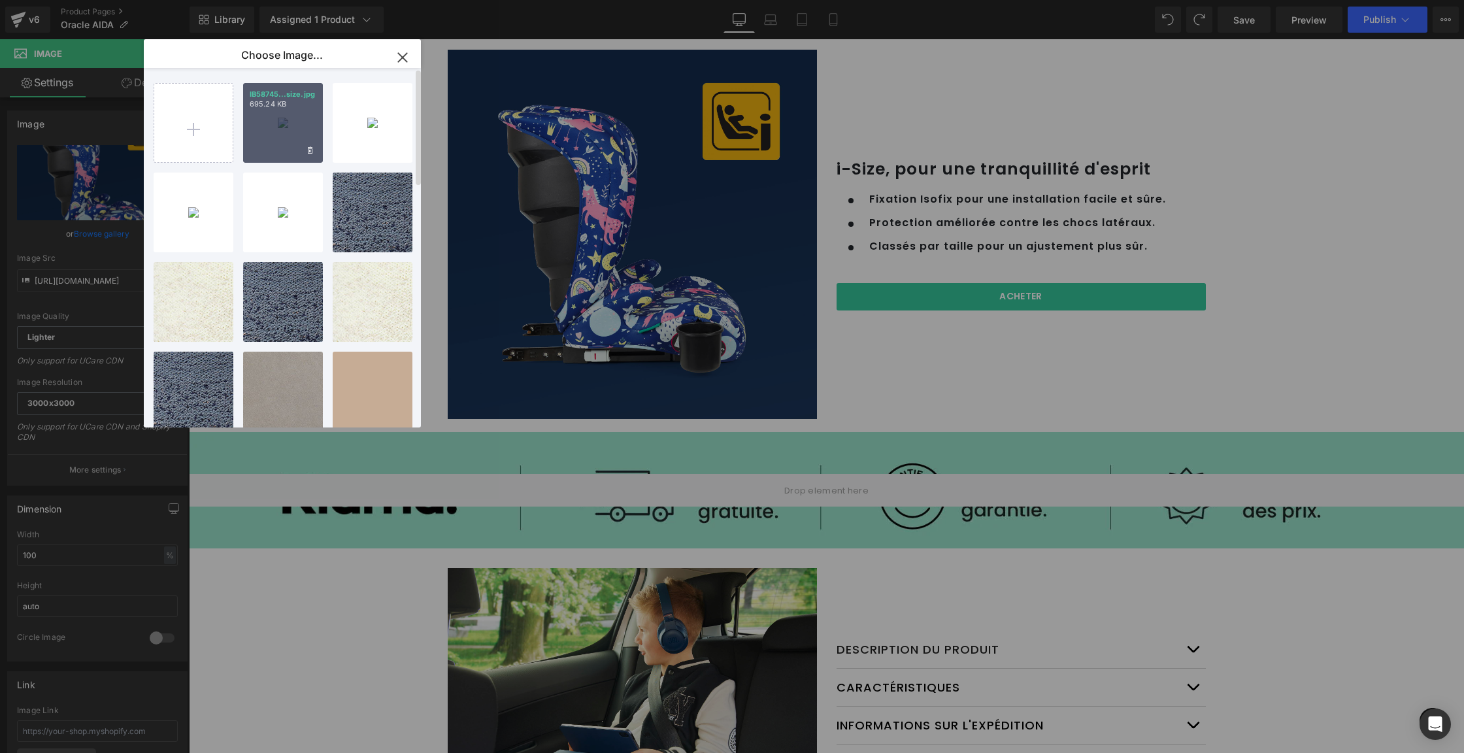
click at [279, 142] on div "IB58745...size.jpg 695.24 KB" at bounding box center [283, 123] width 80 height 80
type input "[URL][DOMAIN_NAME]"
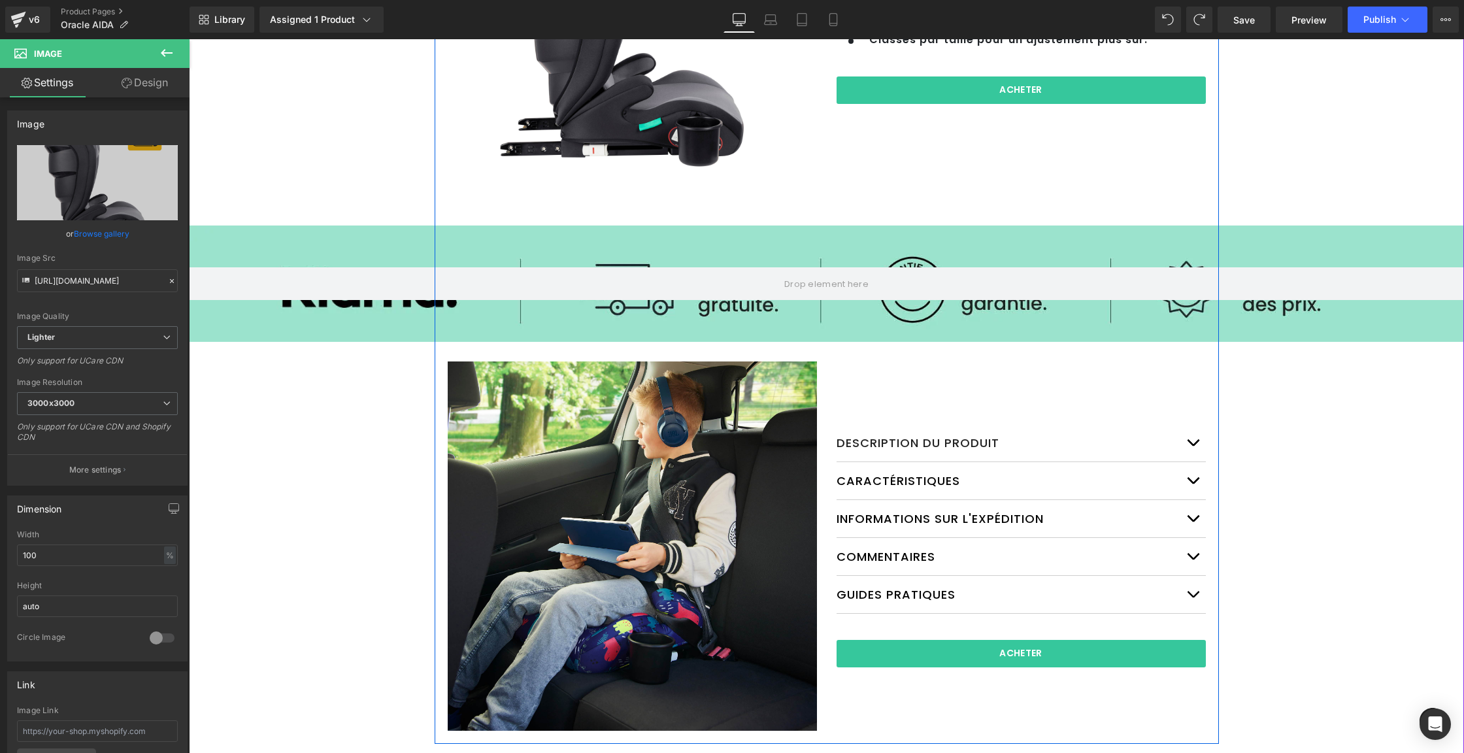
scroll to position [1971, 0]
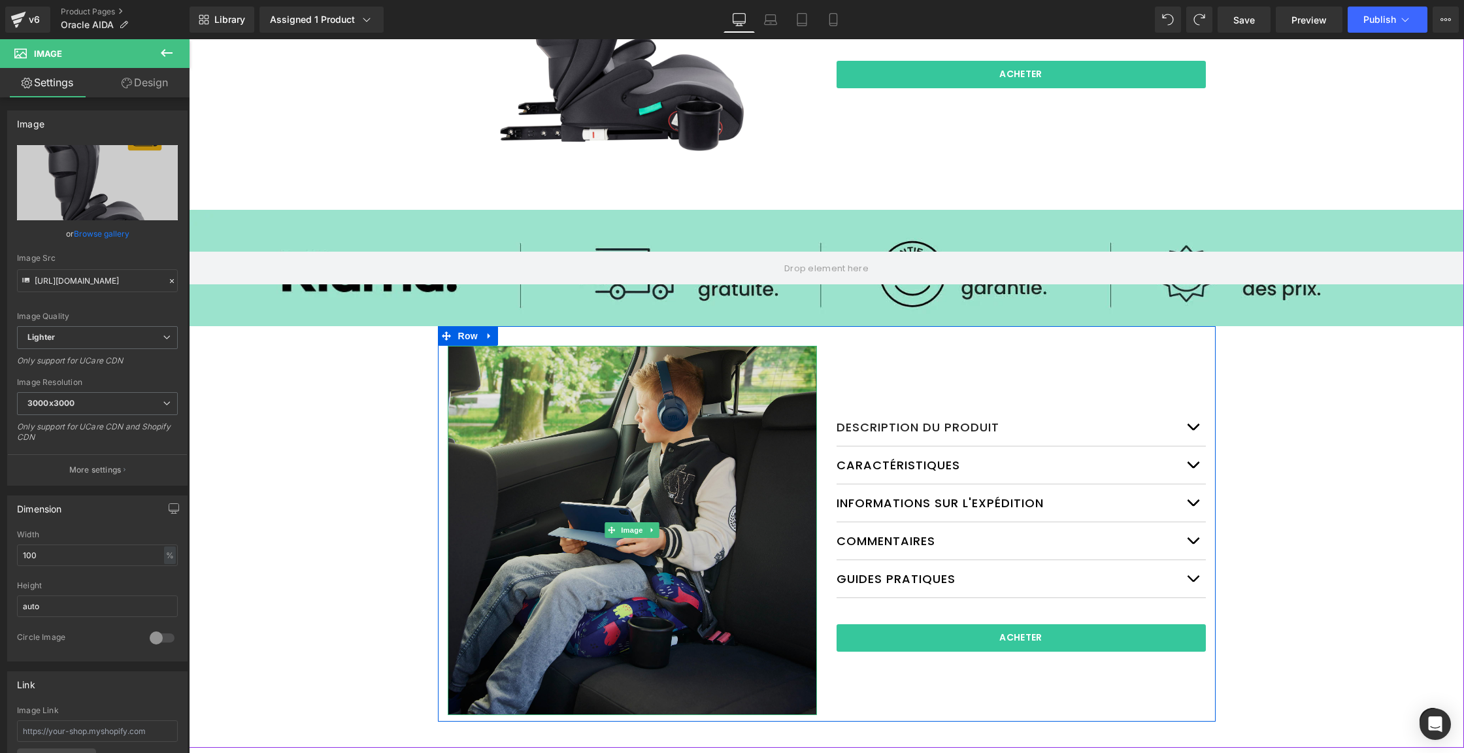
click at [670, 443] on img at bounding box center [632, 530] width 369 height 369
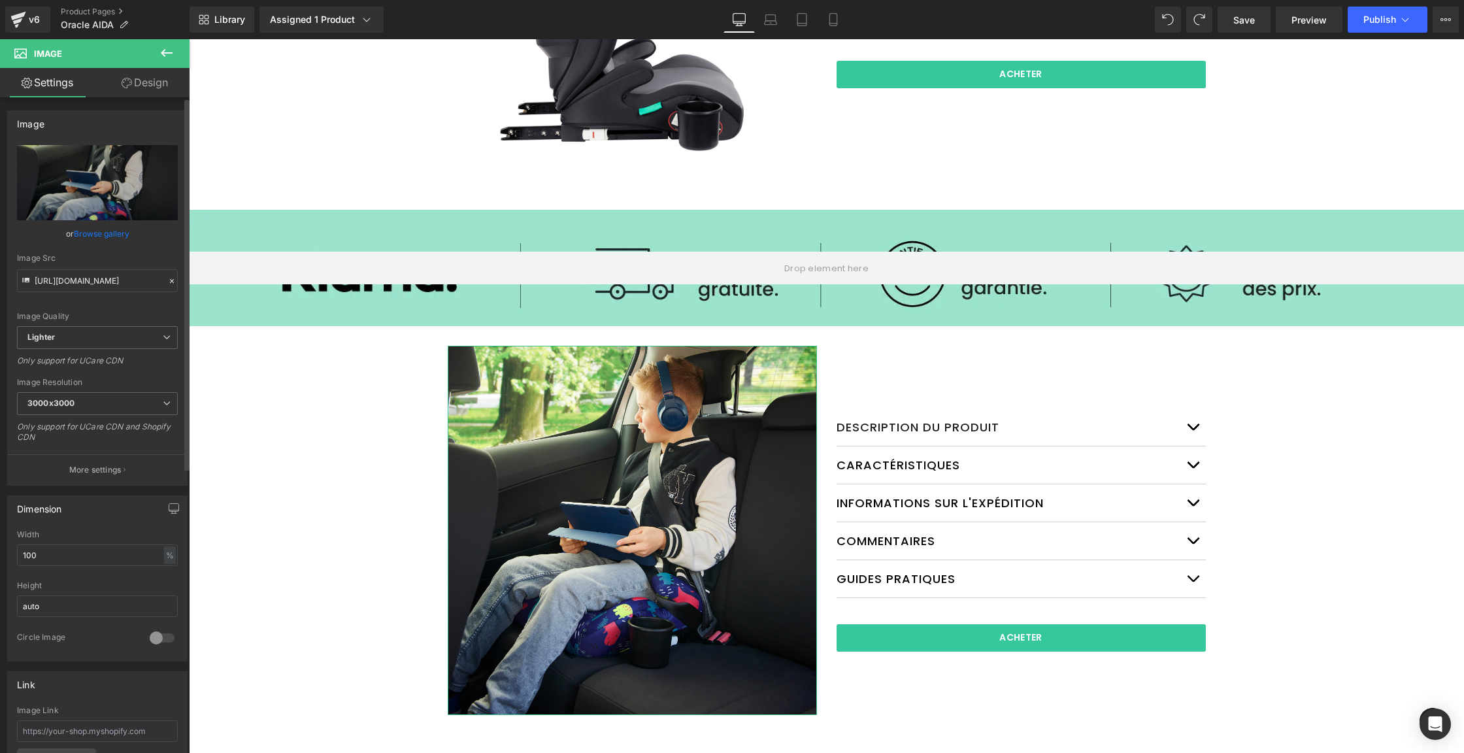
click at [82, 239] on link "Browse gallery" at bounding box center [102, 233] width 56 height 23
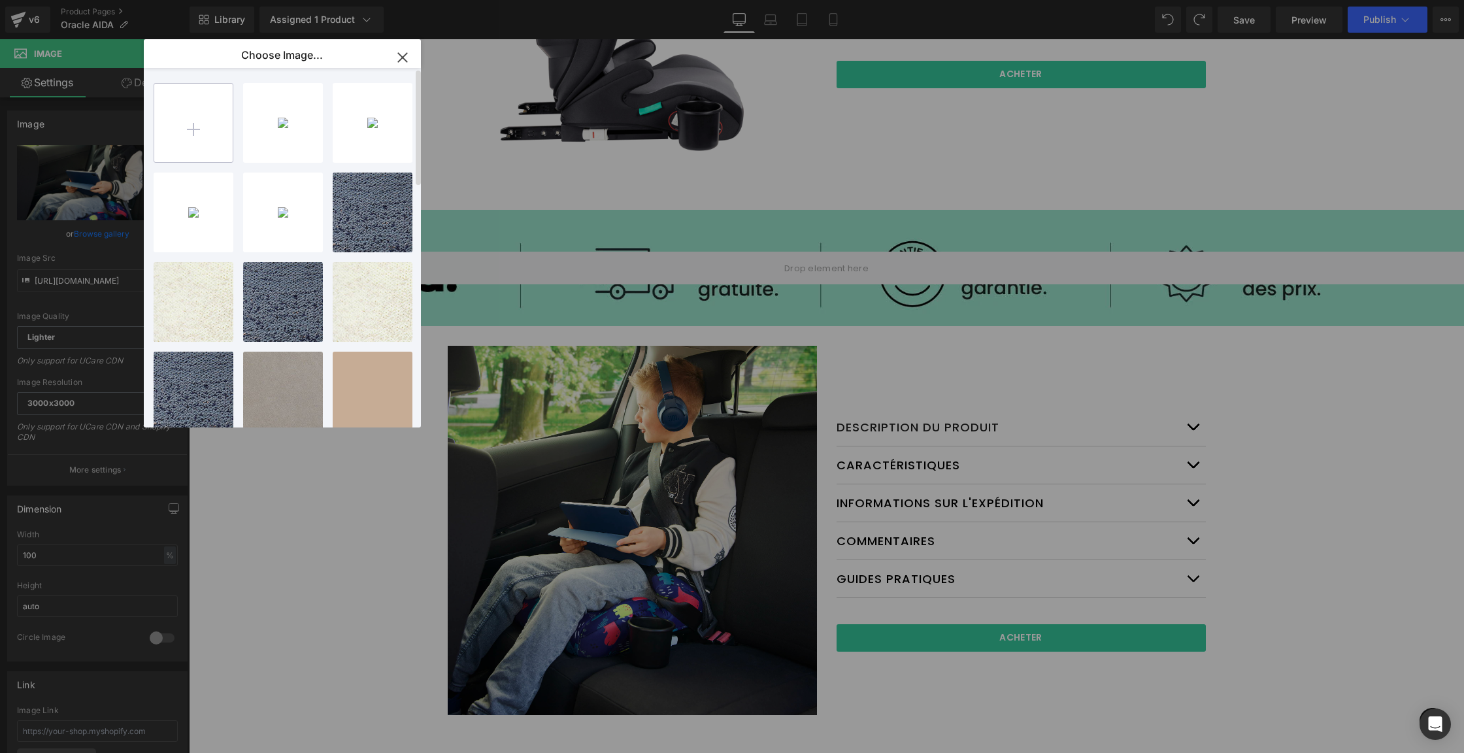
click at [186, 118] on input "file" at bounding box center [193, 123] width 78 height 78
type input "C:\fakepath\IB58745 Oracle Direct PDP Updates_Lifestyle.jpg"
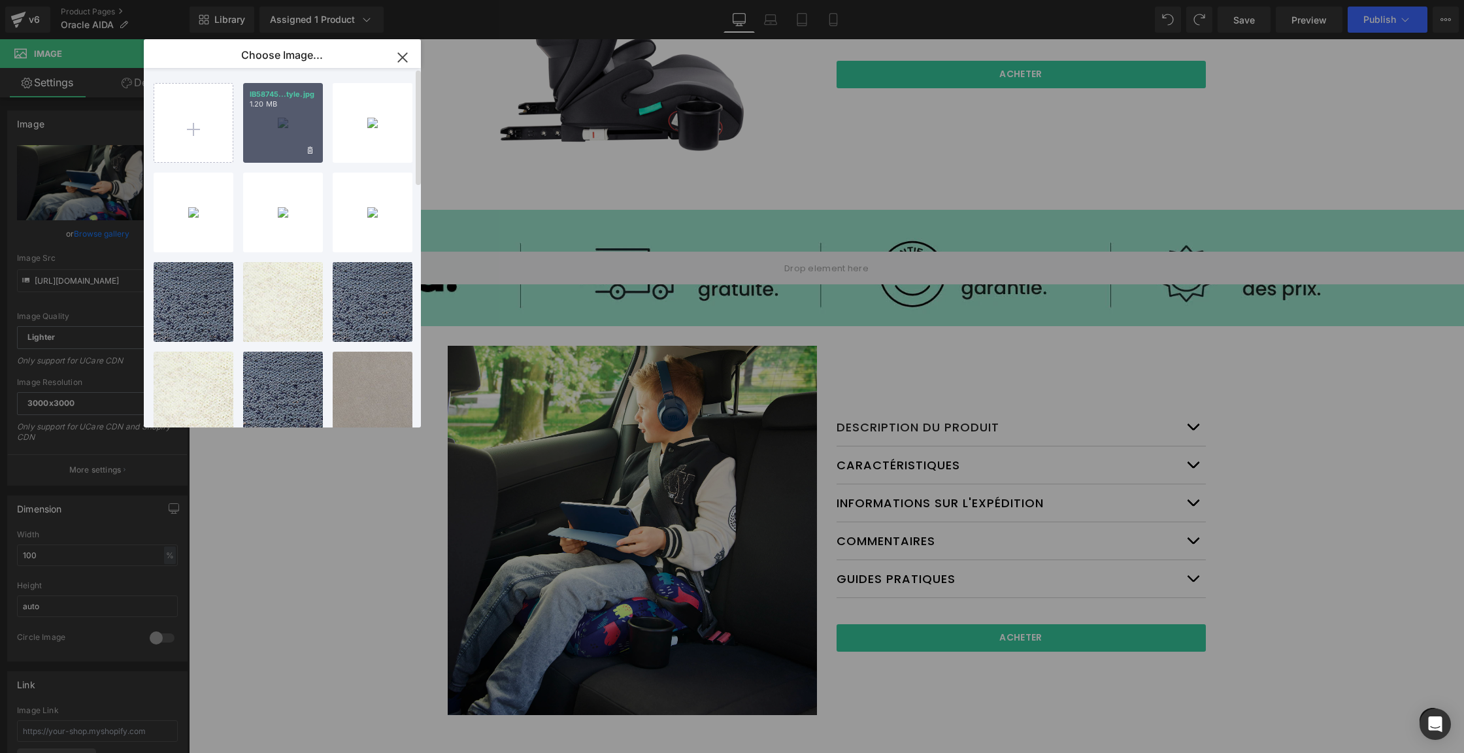
click at [259, 120] on div "IB58745...tyle.jpg 1.20 MB" at bounding box center [283, 123] width 80 height 80
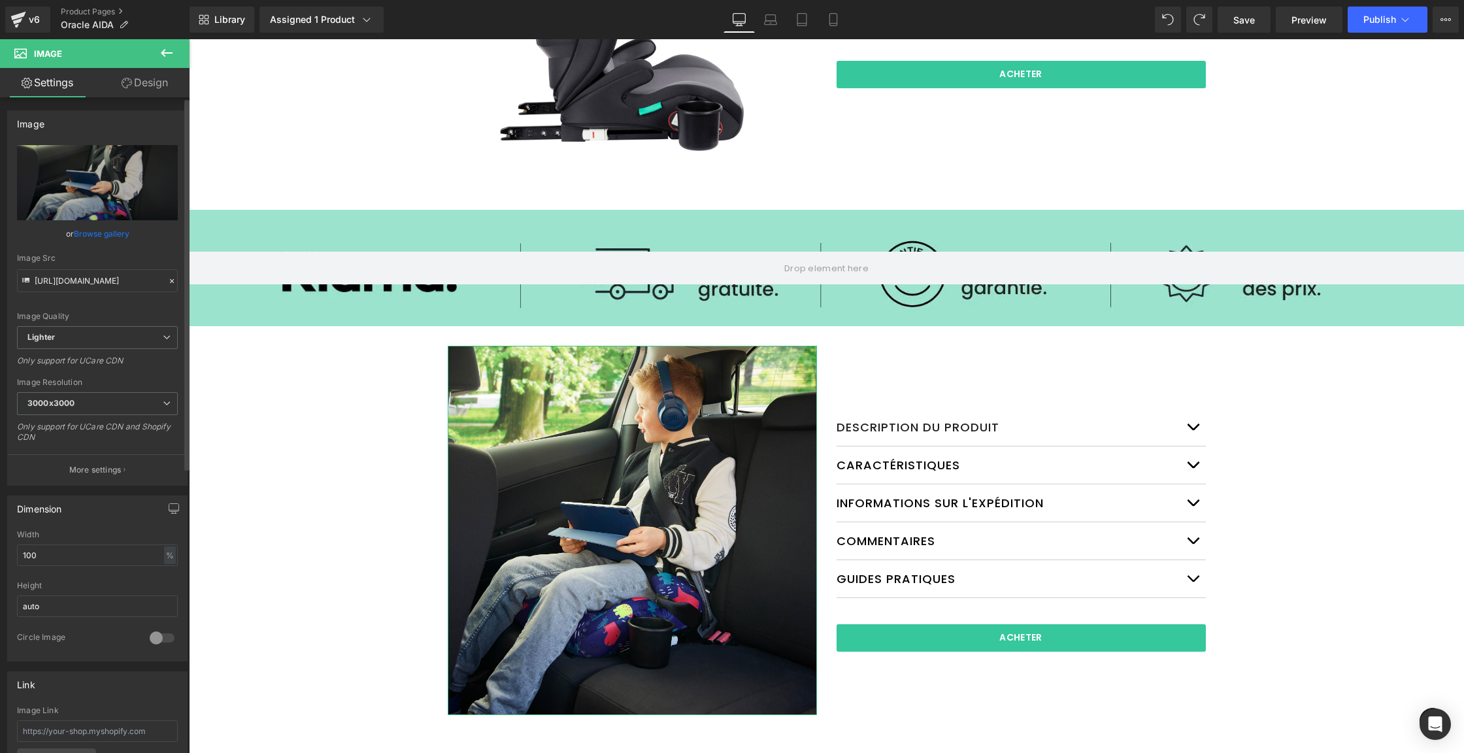
click at [105, 232] on link "Browse gallery" at bounding box center [102, 233] width 56 height 23
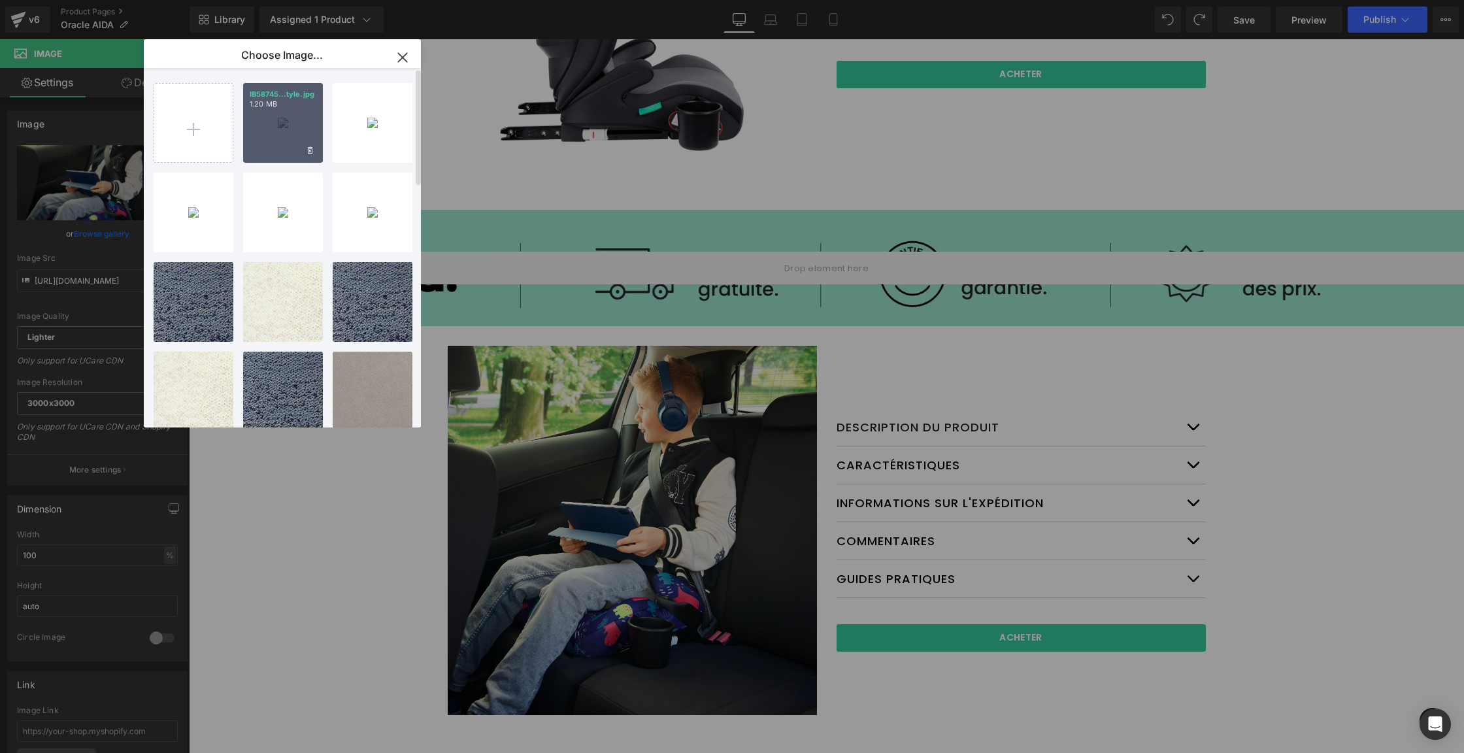
click at [283, 126] on div "IB58745...tyle.jpg 1.20 MB" at bounding box center [283, 123] width 80 height 80
type input "[URL][DOMAIN_NAME]"
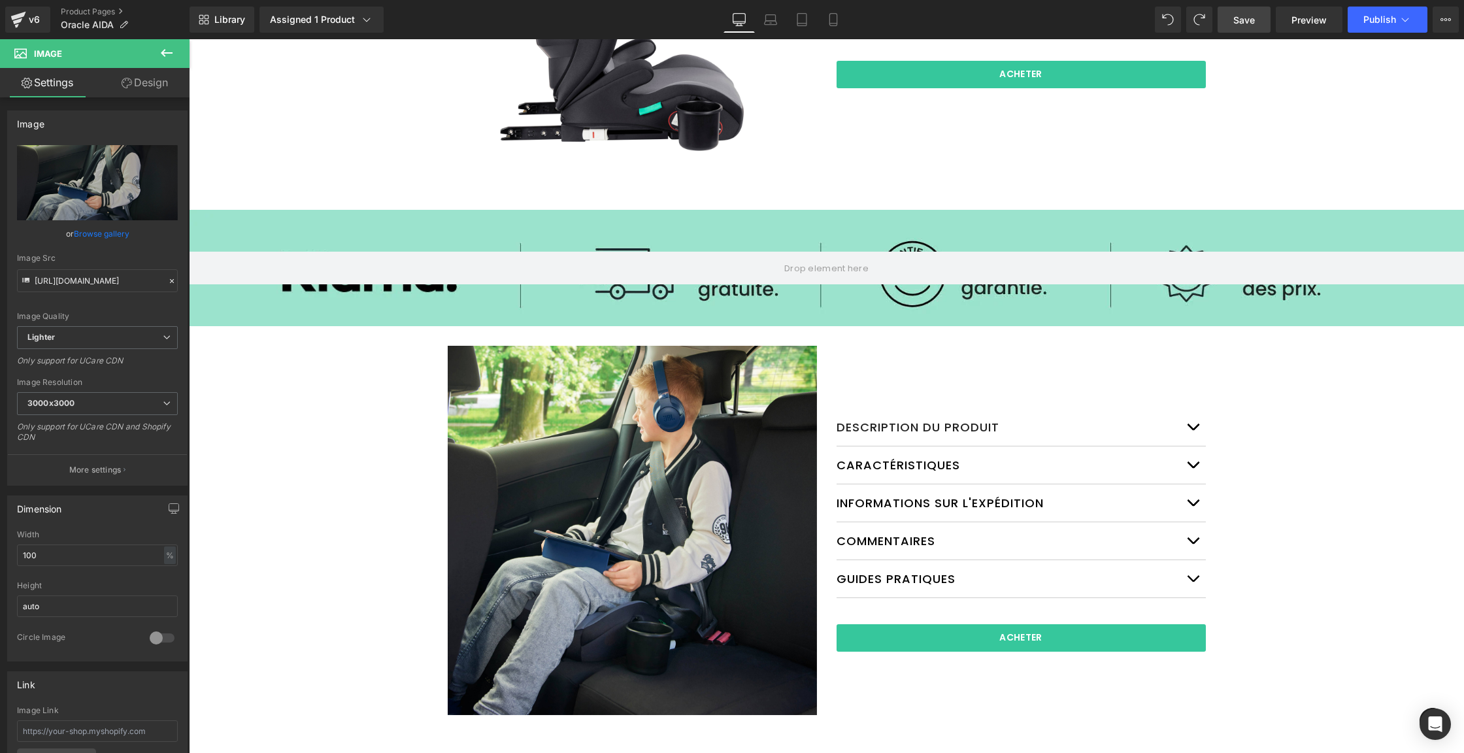
click at [1235, 20] on span "Save" at bounding box center [1245, 20] width 22 height 14
click at [822, 25] on link "Mobile" at bounding box center [833, 20] width 31 height 26
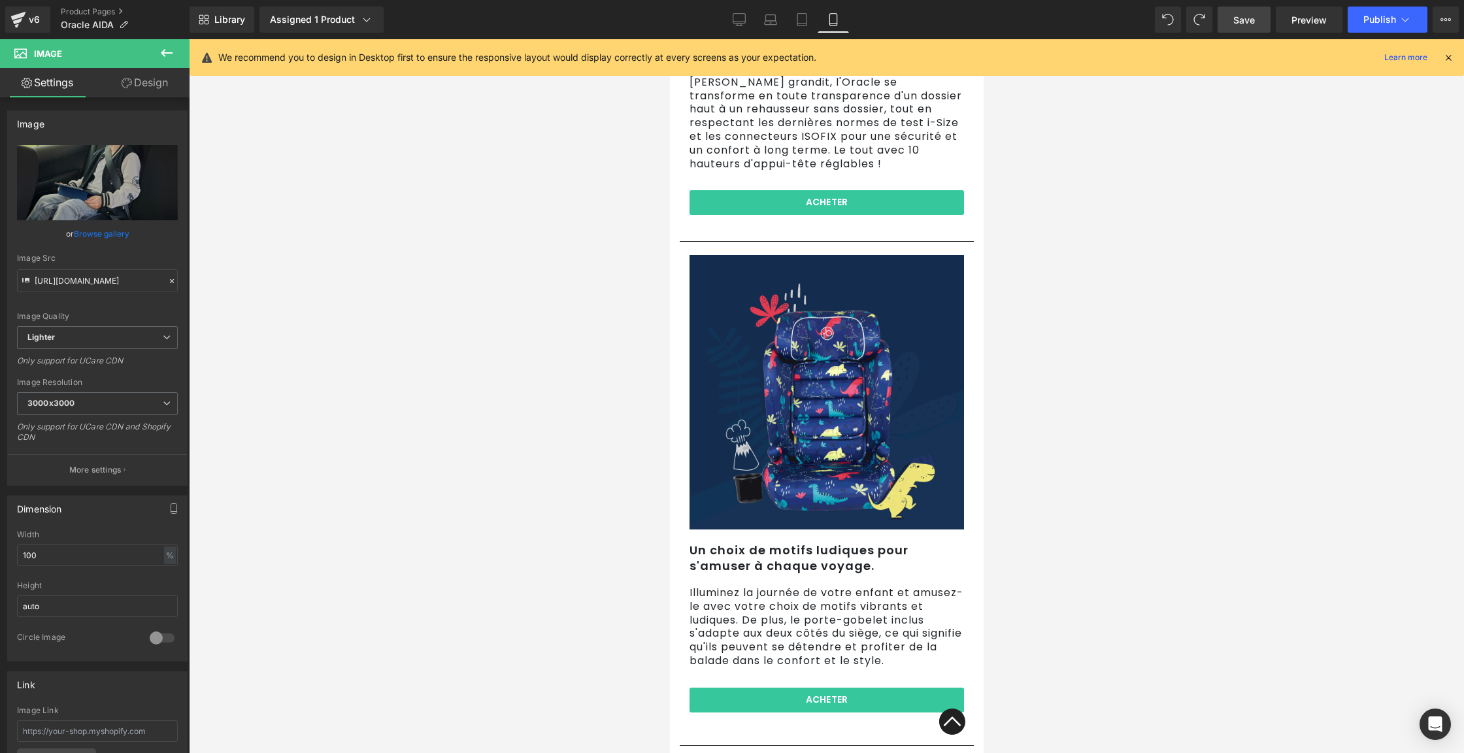
scroll to position [1614, 0]
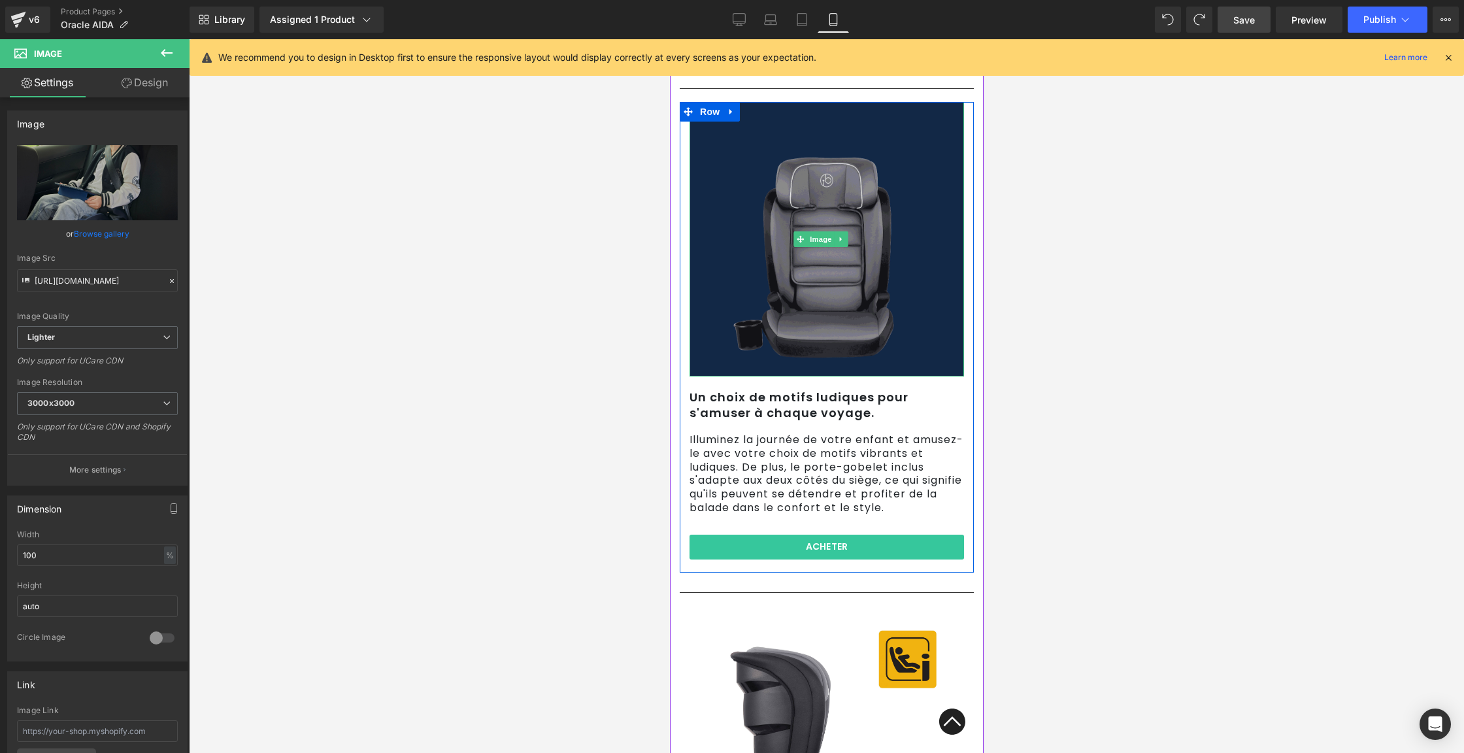
click at [837, 256] on img at bounding box center [826, 239] width 275 height 275
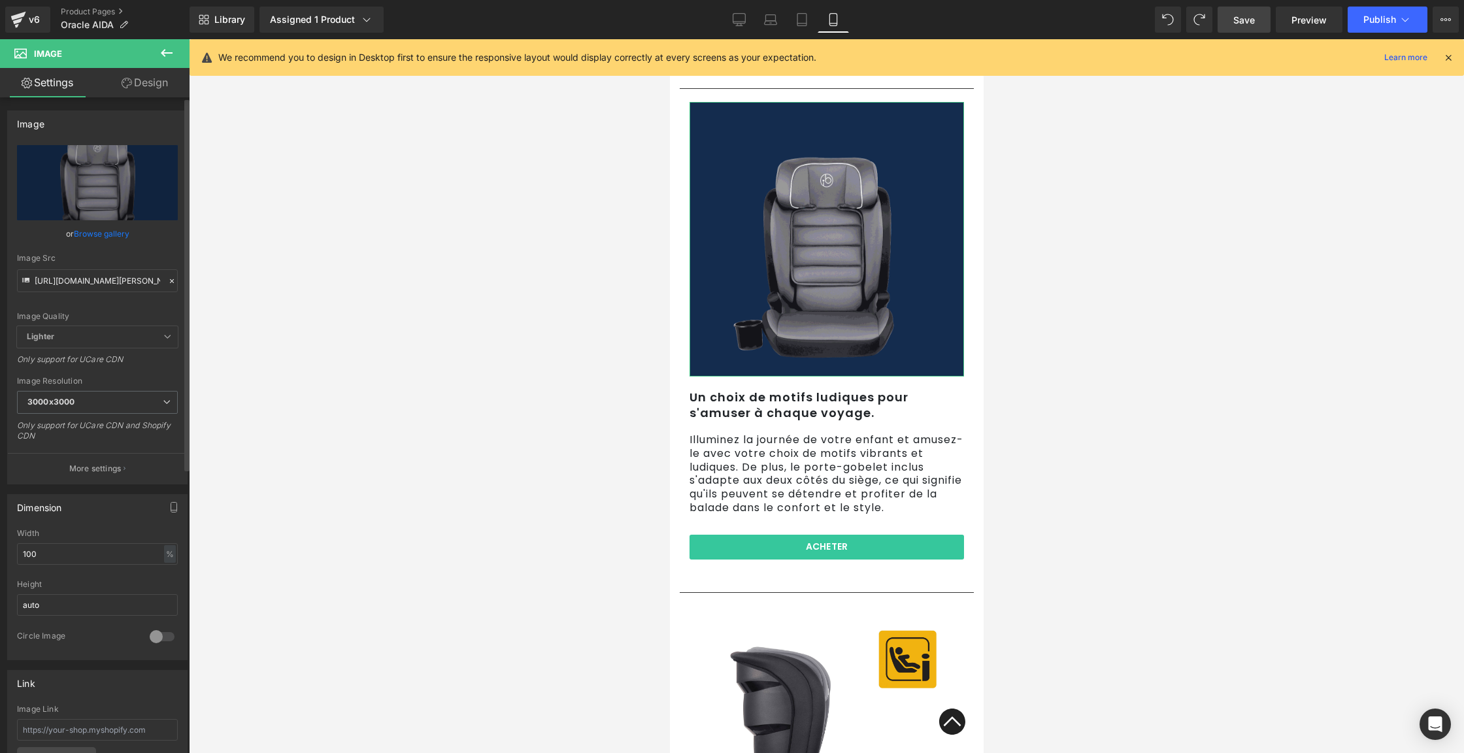
click at [112, 237] on link "Browse gallery" at bounding box center [102, 233] width 56 height 23
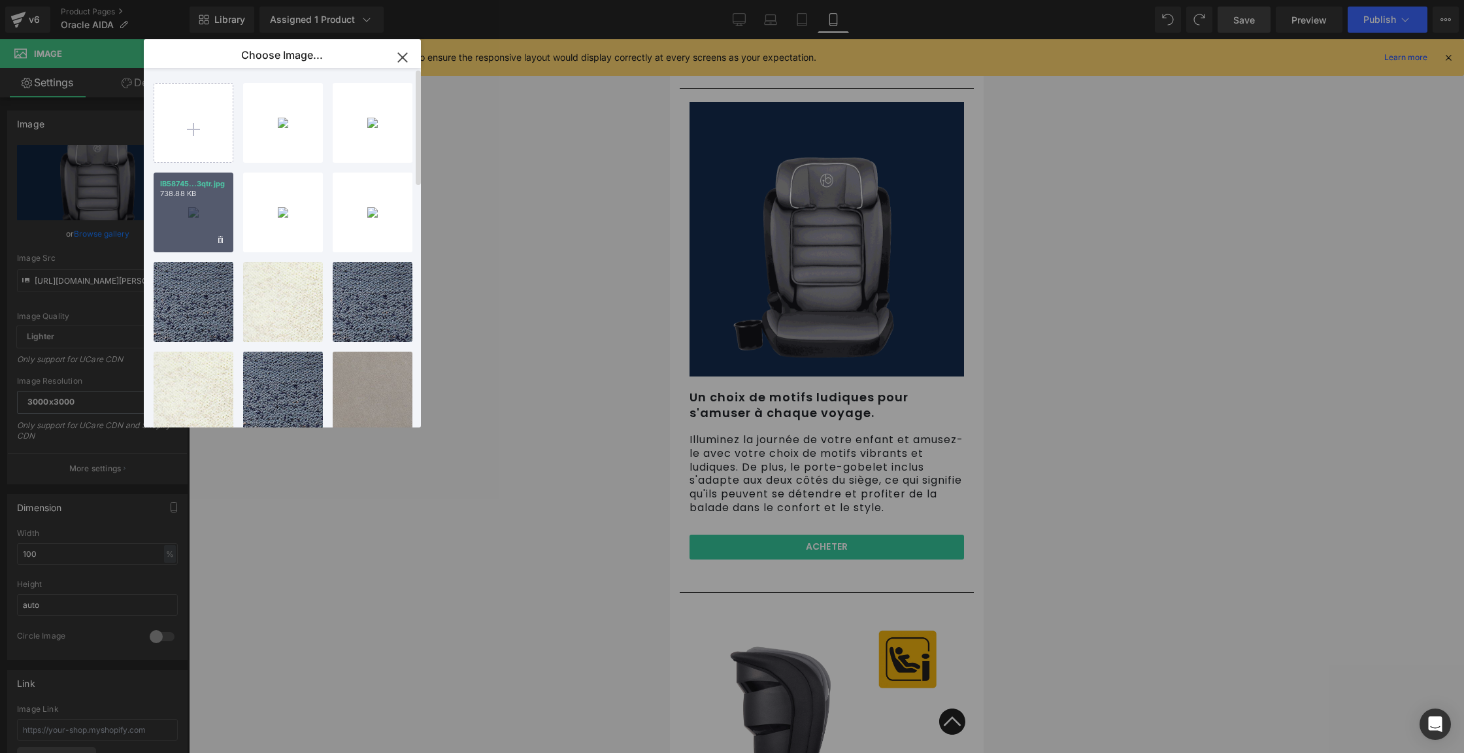
click at [214, 198] on p "738.88 KB" at bounding box center [193, 194] width 67 height 10
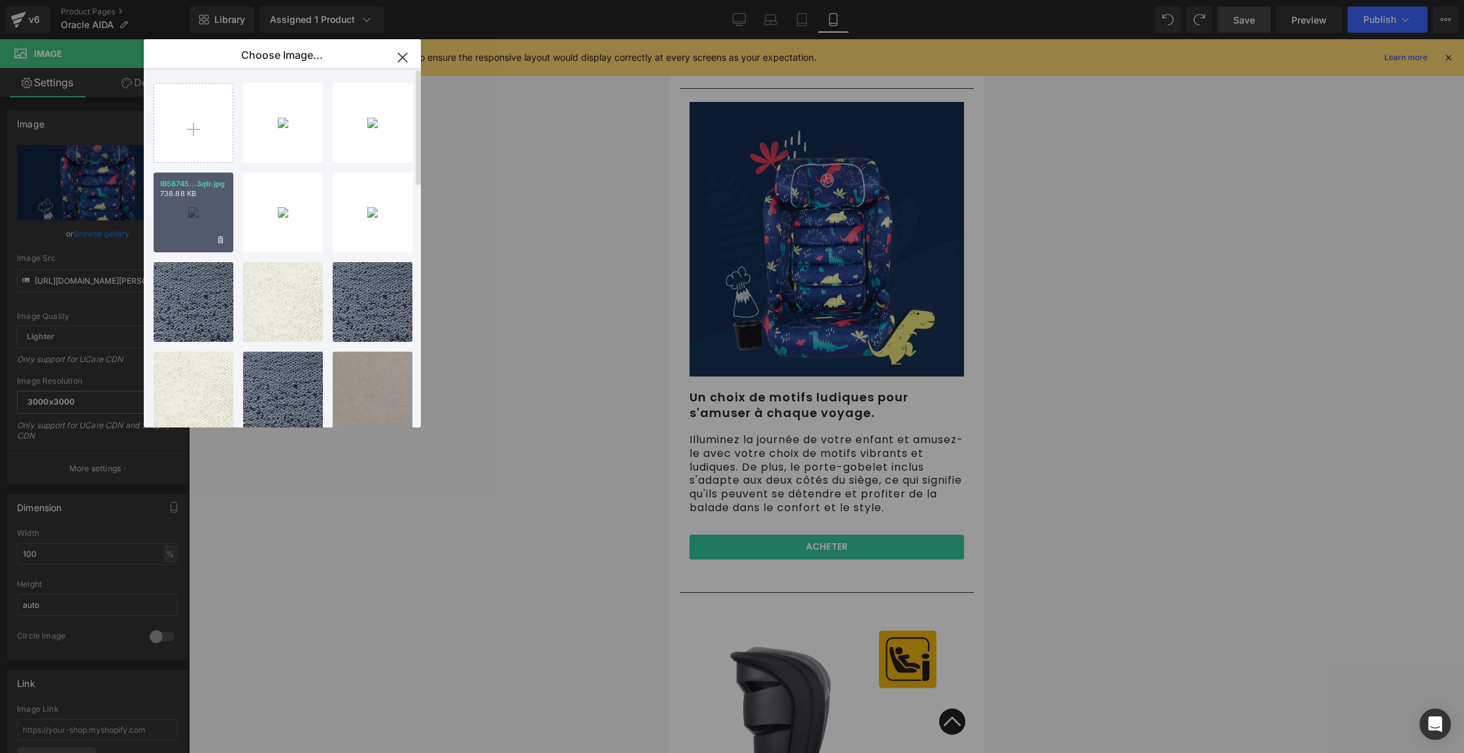
type input "[URL][DOMAIN_NAME]"
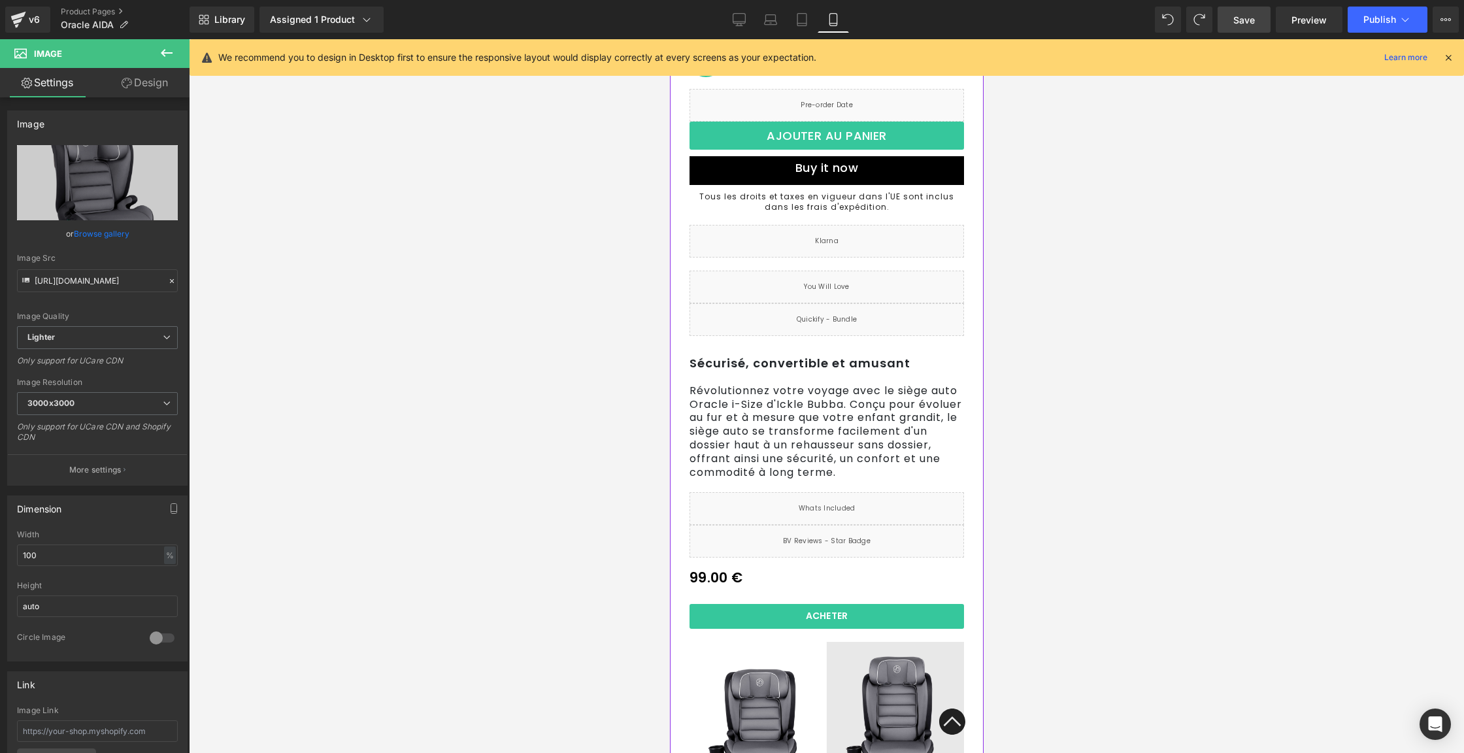
scroll to position [0, 0]
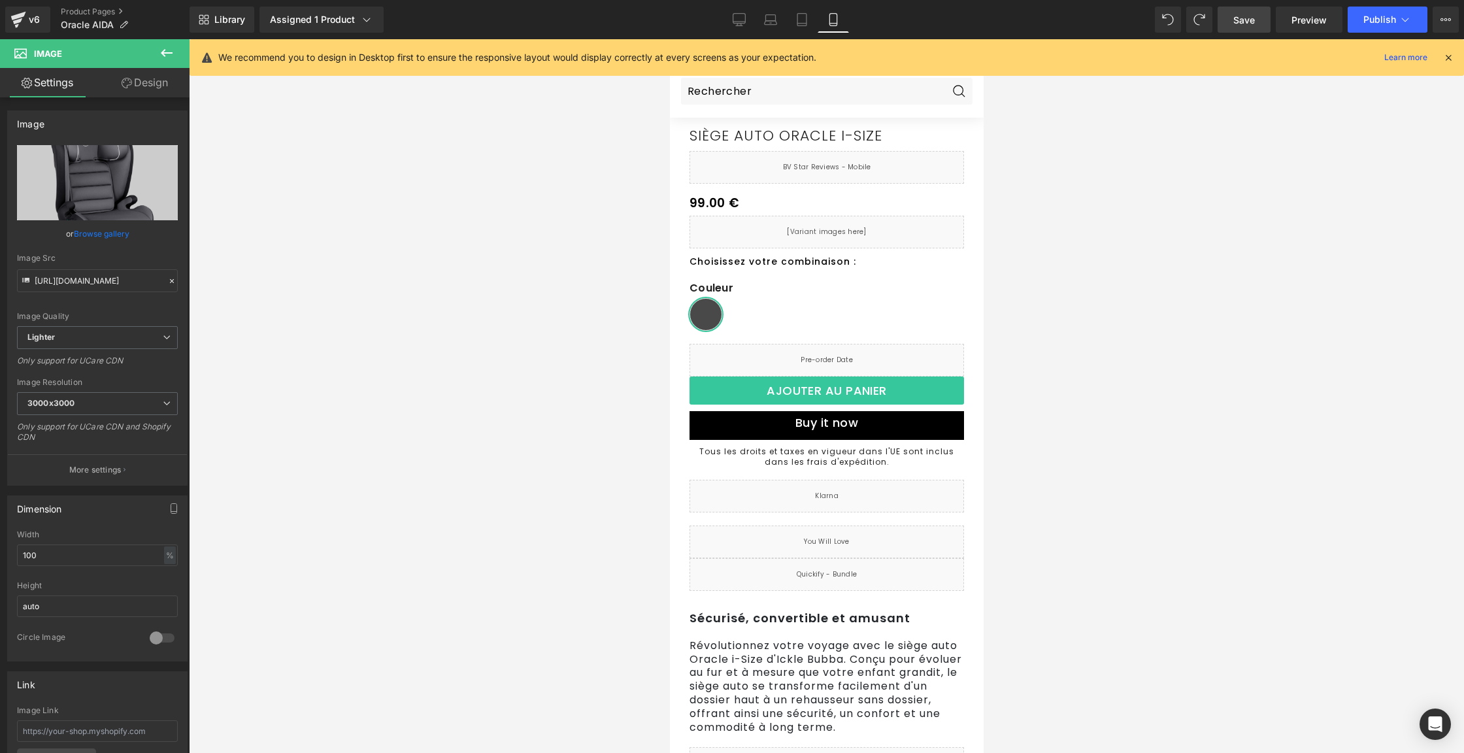
click at [1228, 11] on link "Save" at bounding box center [1244, 20] width 53 height 26
click at [1360, 19] on button "Publish" at bounding box center [1388, 20] width 80 height 26
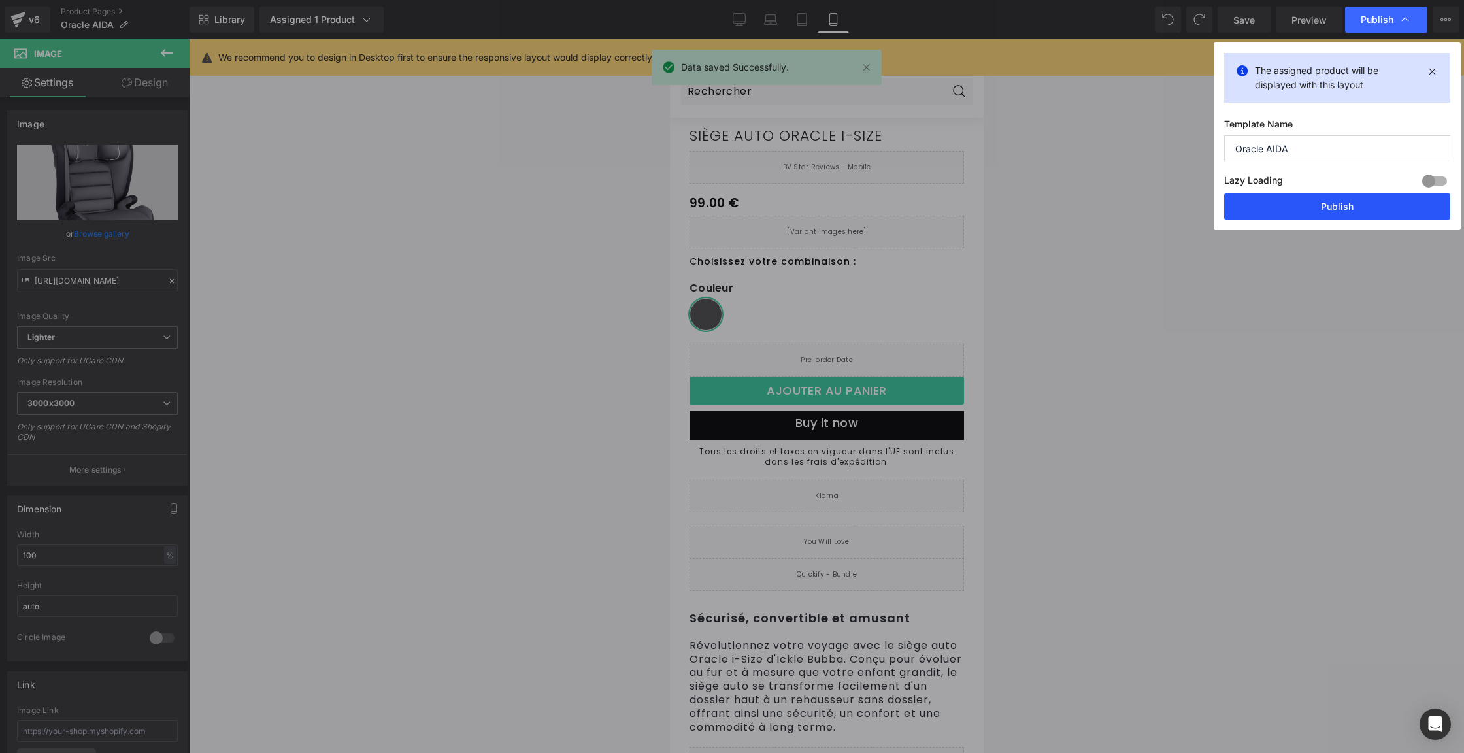
click at [1301, 197] on button "Publish" at bounding box center [1337, 207] width 226 height 26
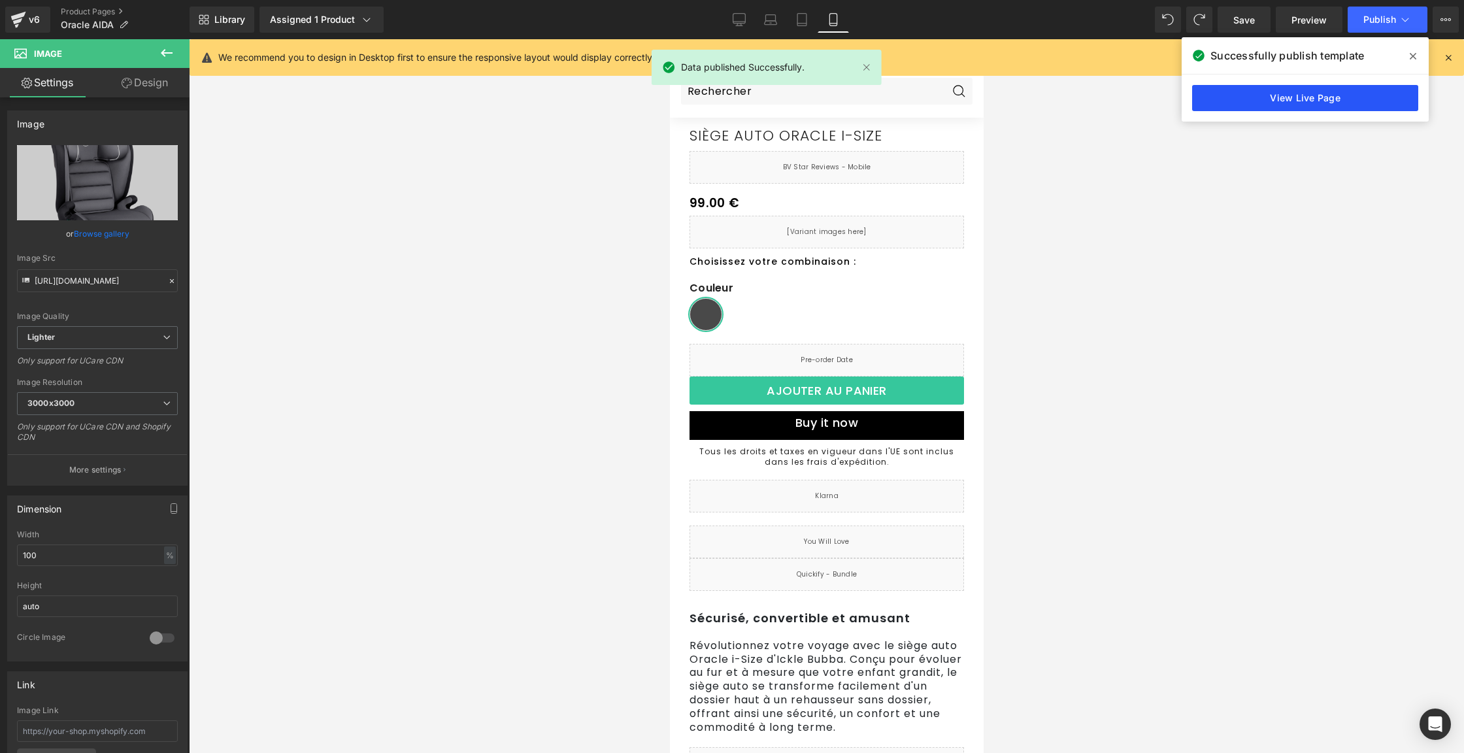
click at [1311, 93] on link "View Live Page" at bounding box center [1305, 98] width 226 height 26
